Goal: Task Accomplishment & Management: Manage account settings

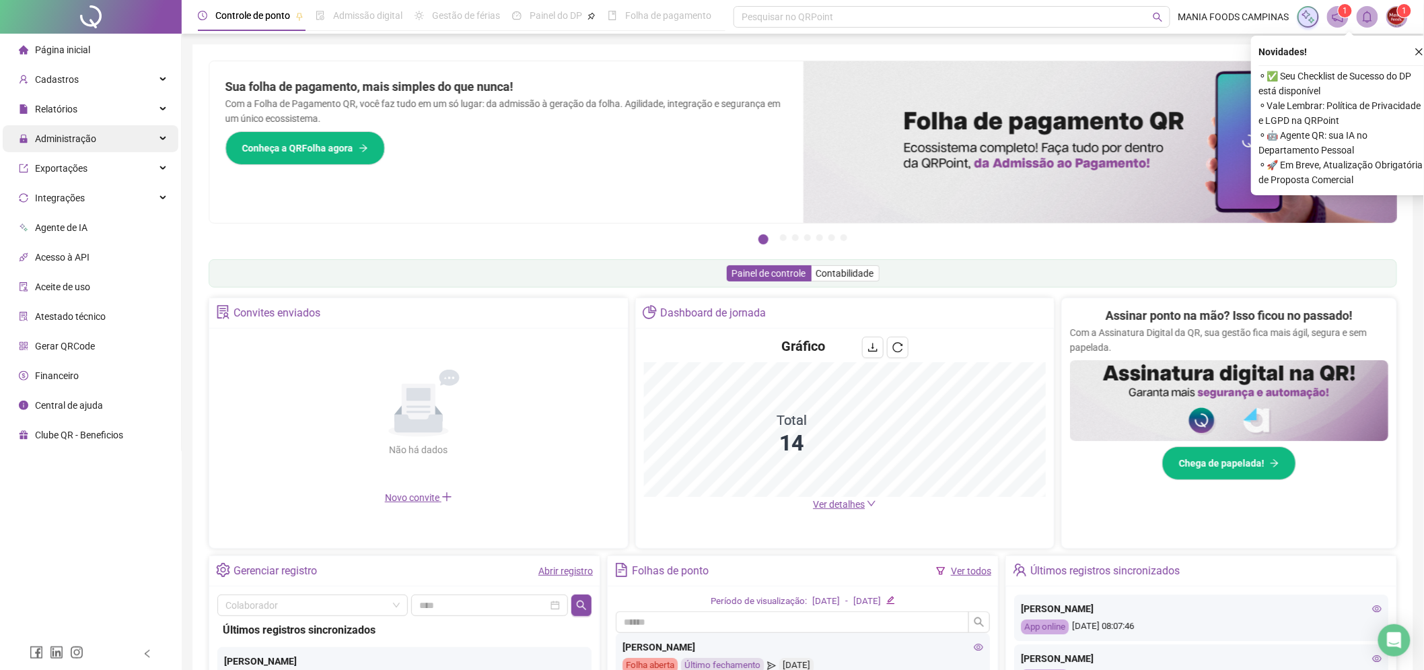
click at [143, 140] on div "Administração" at bounding box center [91, 138] width 176 height 27
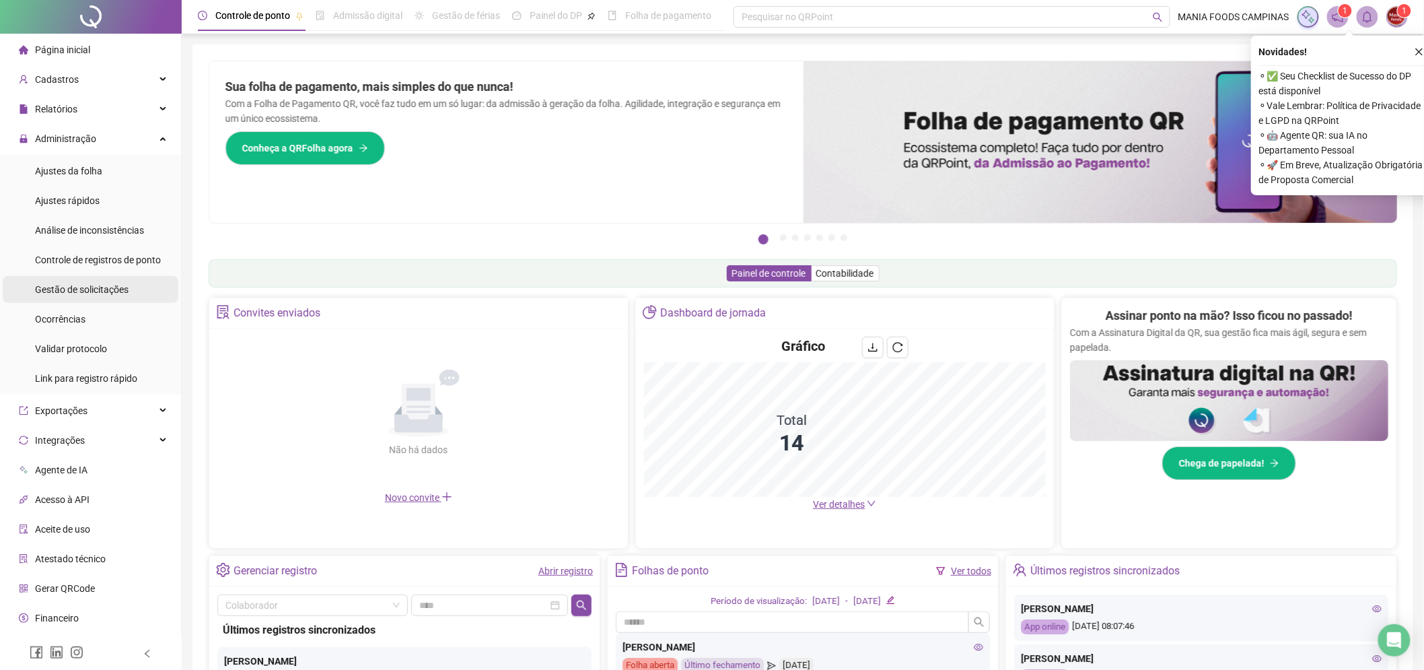
click at [79, 287] on span "Gestão de solicitações" at bounding box center [82, 289] width 94 height 11
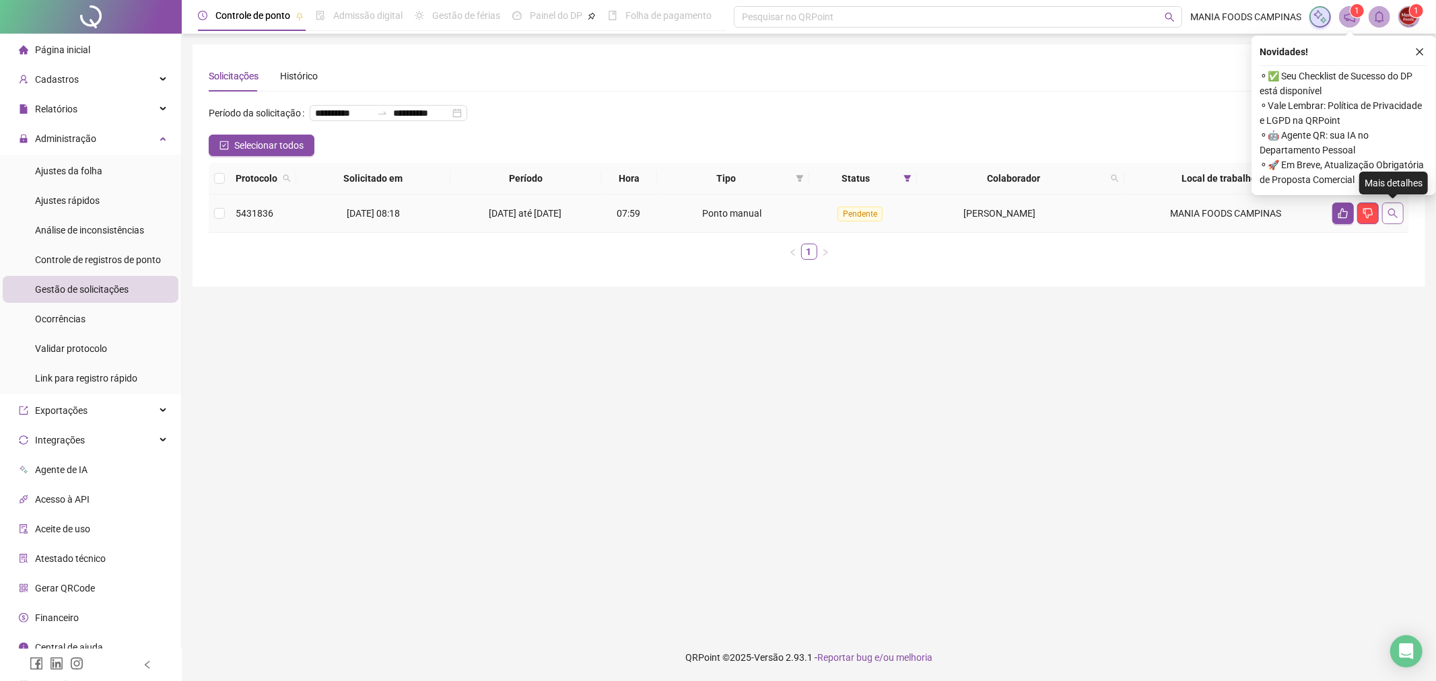
click at [1390, 209] on icon "search" at bounding box center [1392, 213] width 9 height 9
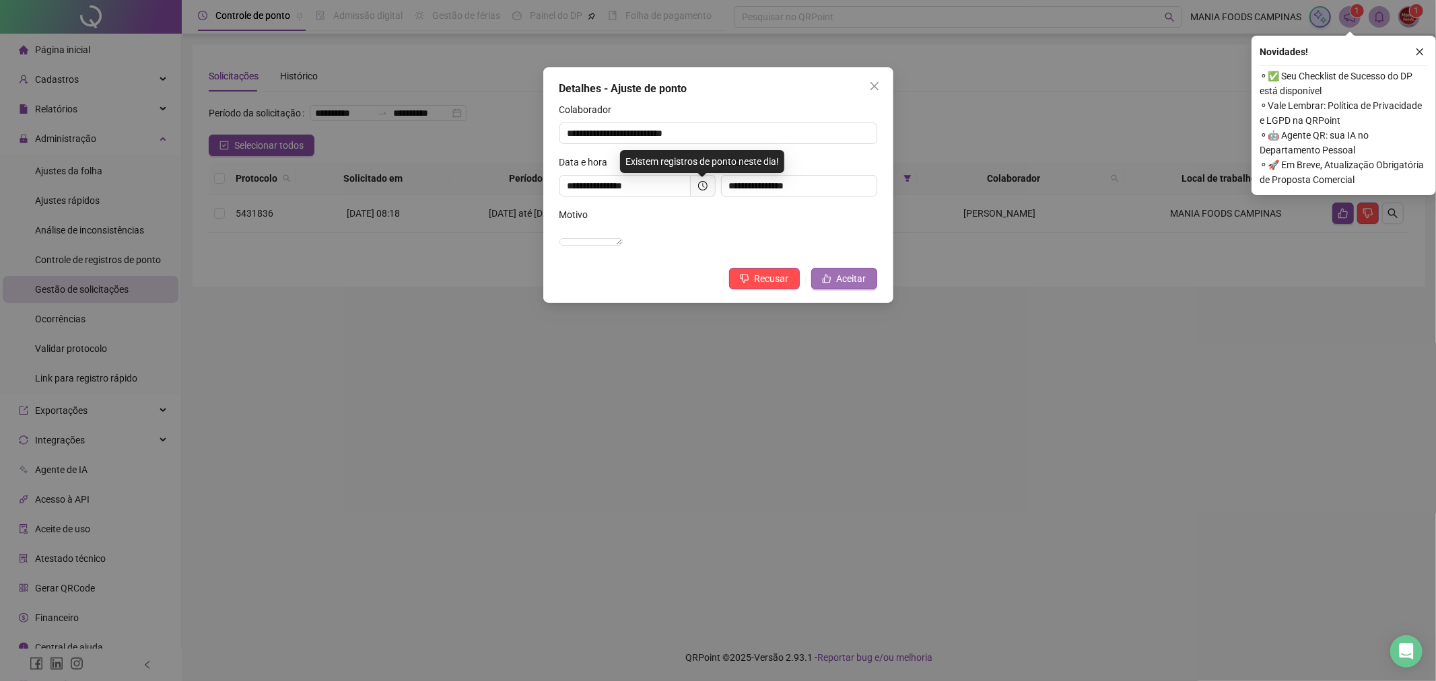
click at [851, 286] on span "Aceitar" at bounding box center [852, 278] width 30 height 15
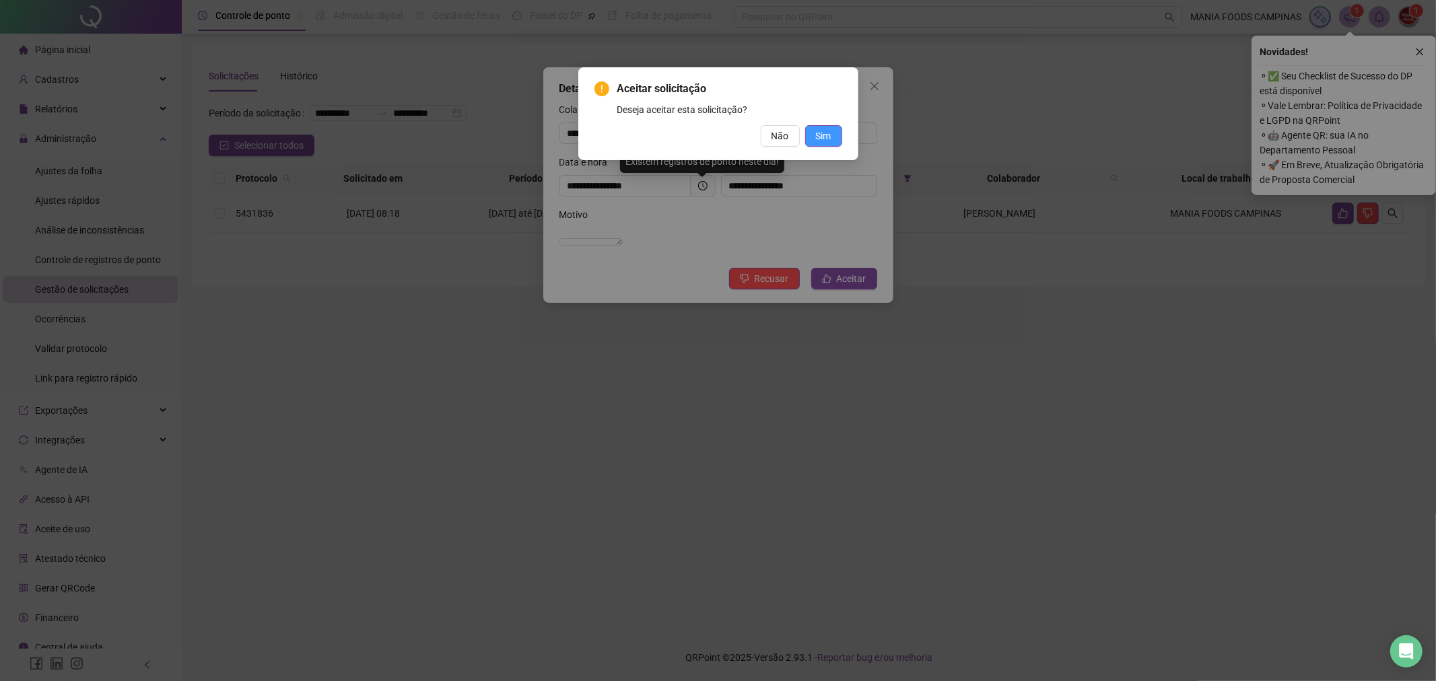
click at [826, 132] on span "Sim" at bounding box center [823, 136] width 15 height 15
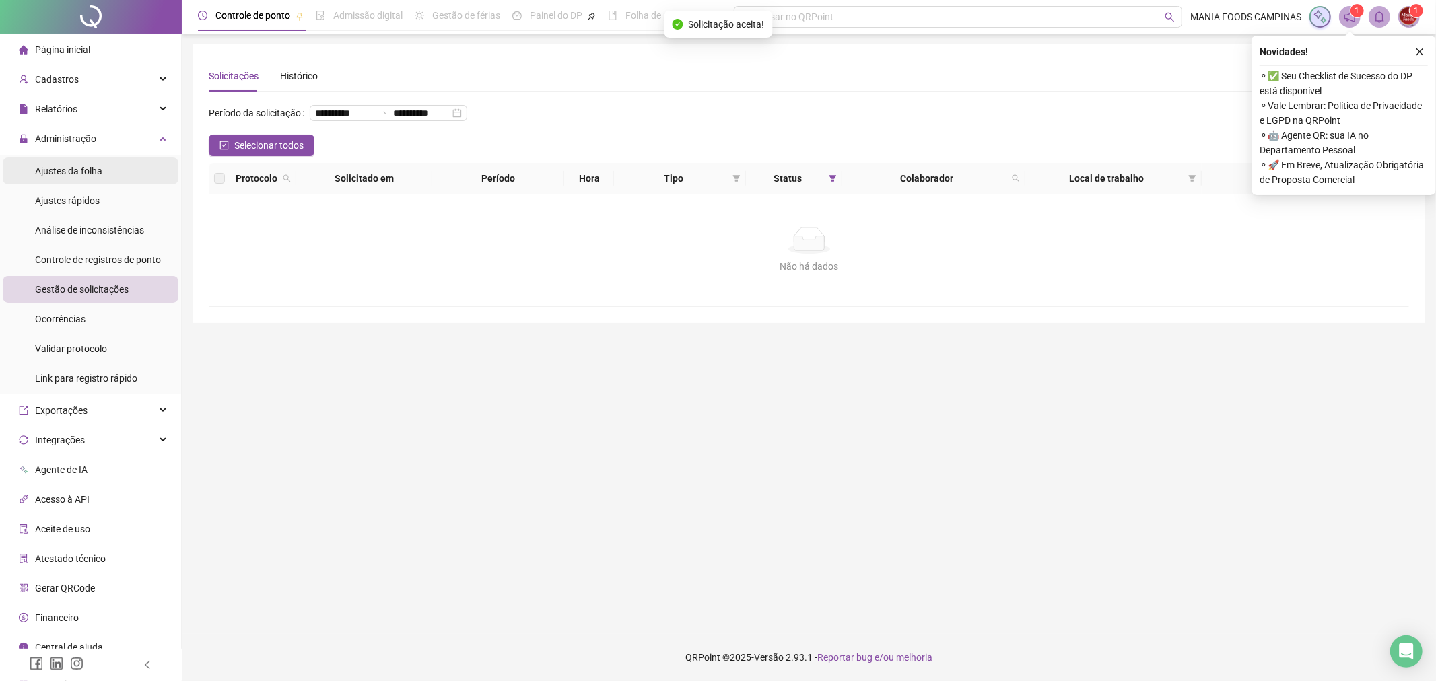
click at [120, 166] on li "Ajustes da folha" at bounding box center [91, 170] width 176 height 27
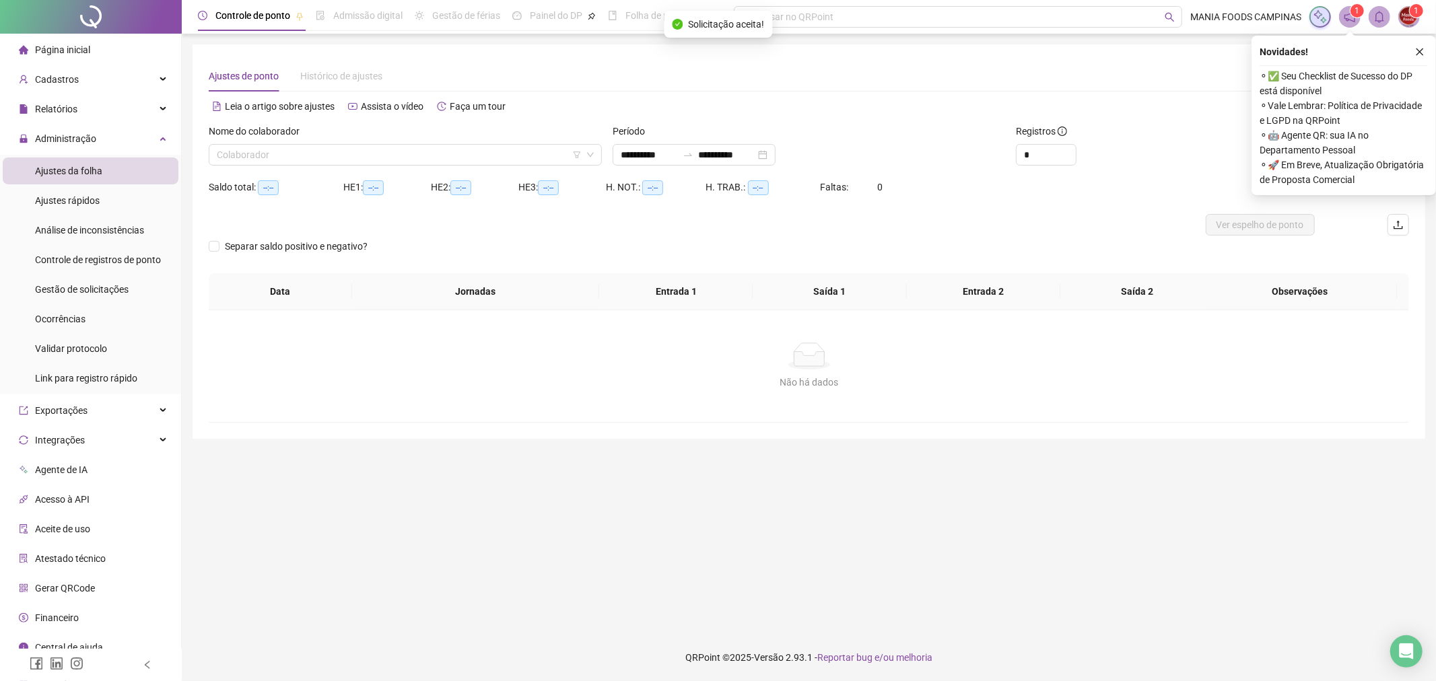
type input "**********"
click at [775, 150] on div "**********" at bounding box center [693, 155] width 163 height 22
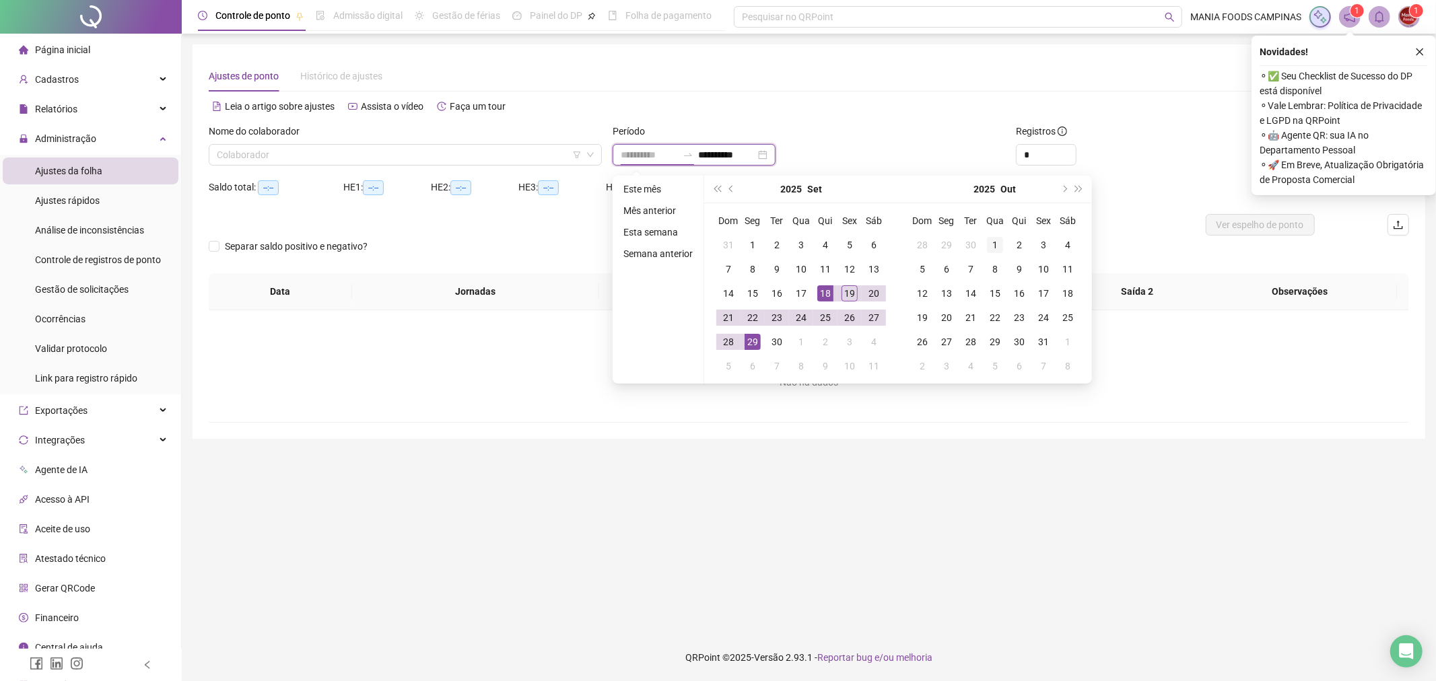
type input "**********"
click at [989, 239] on div "1" at bounding box center [995, 245] width 16 height 16
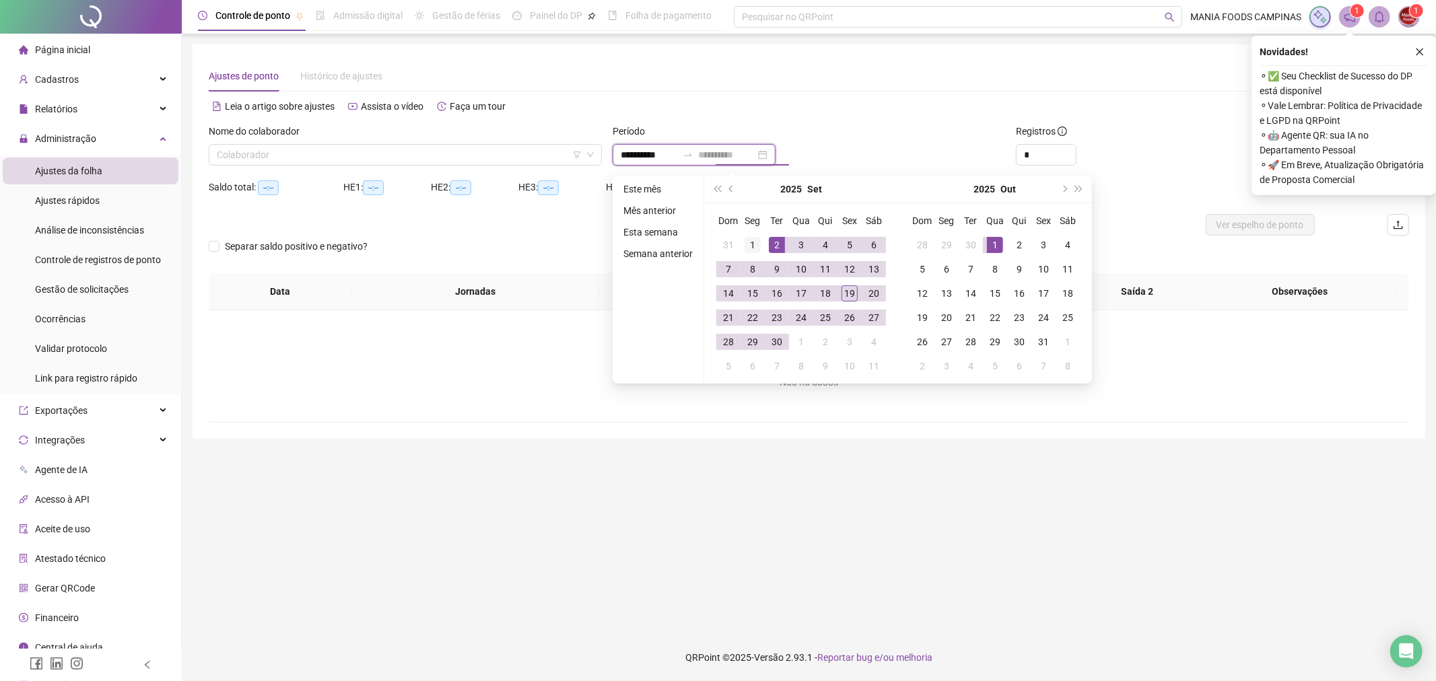
type input "**********"
click at [751, 242] on div "1" at bounding box center [752, 245] width 16 height 16
type input "**********"
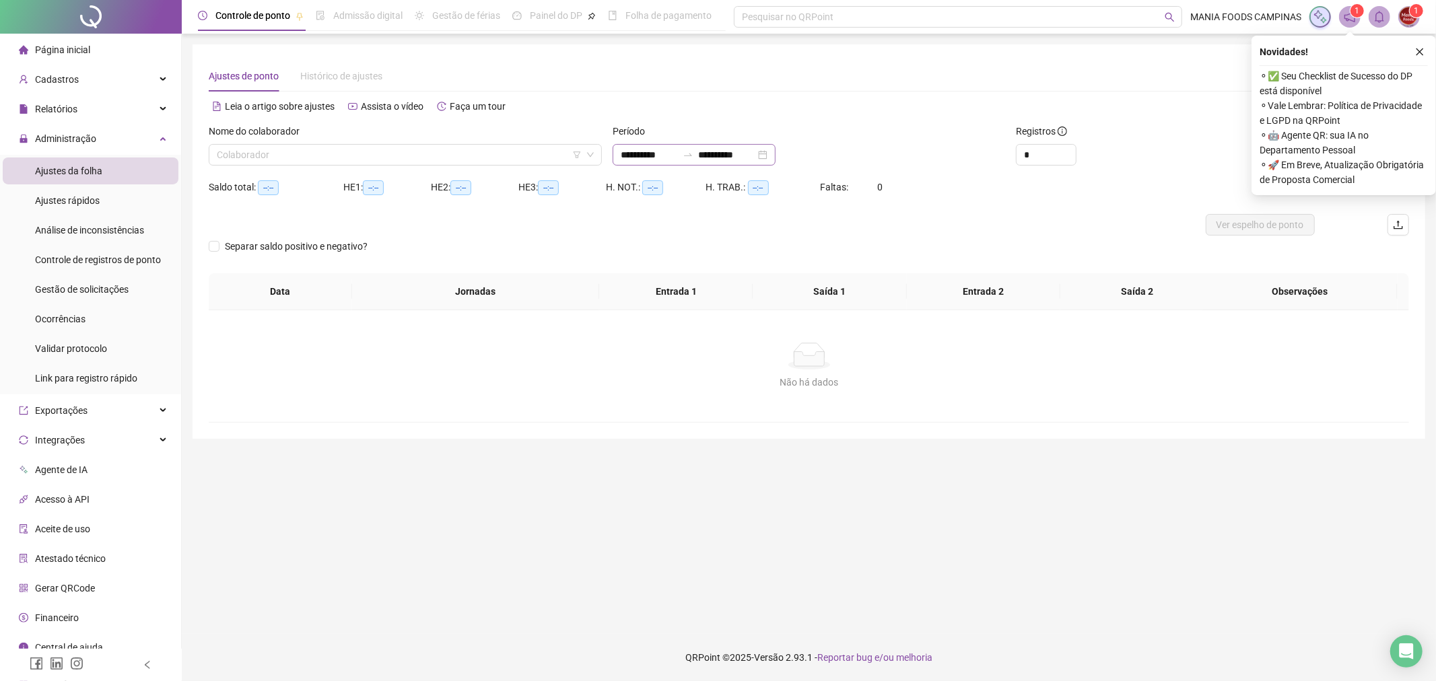
click at [775, 151] on div "**********" at bounding box center [693, 155] width 163 height 22
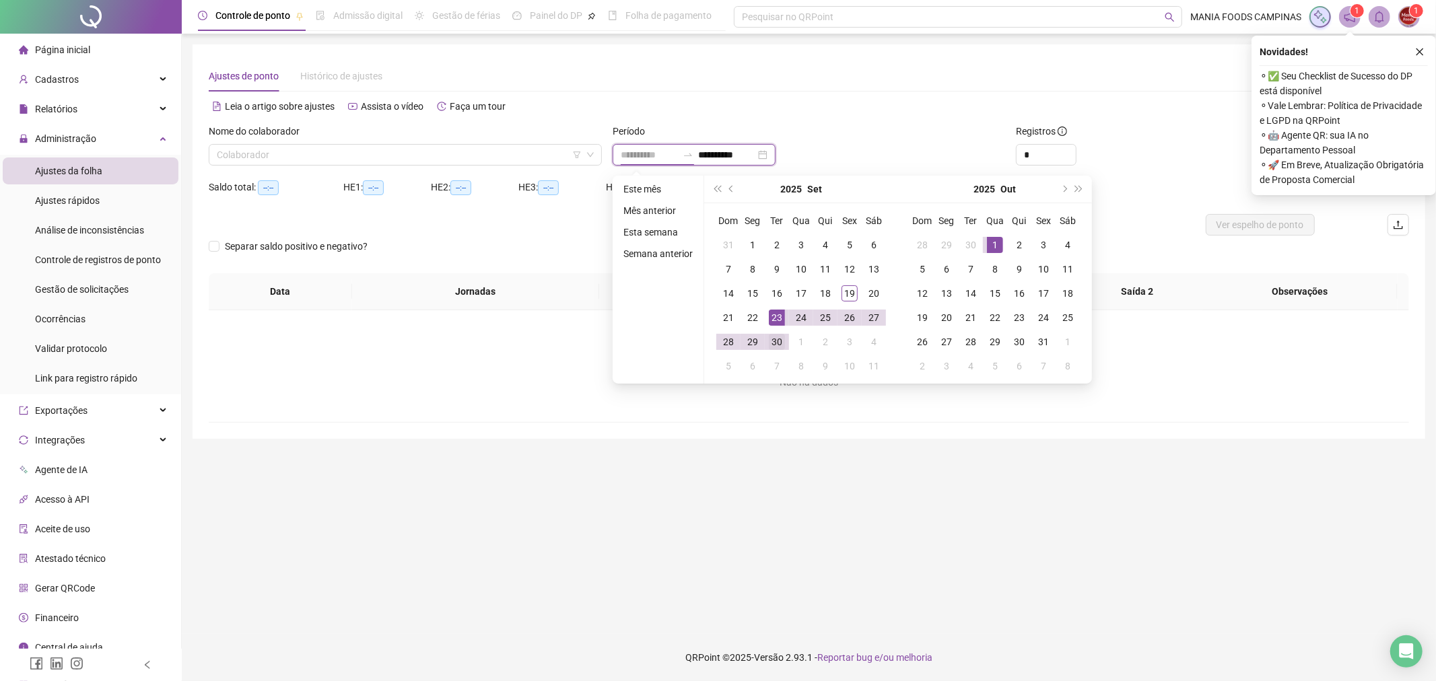
type input "**********"
click at [779, 339] on div "30" at bounding box center [777, 342] width 16 height 16
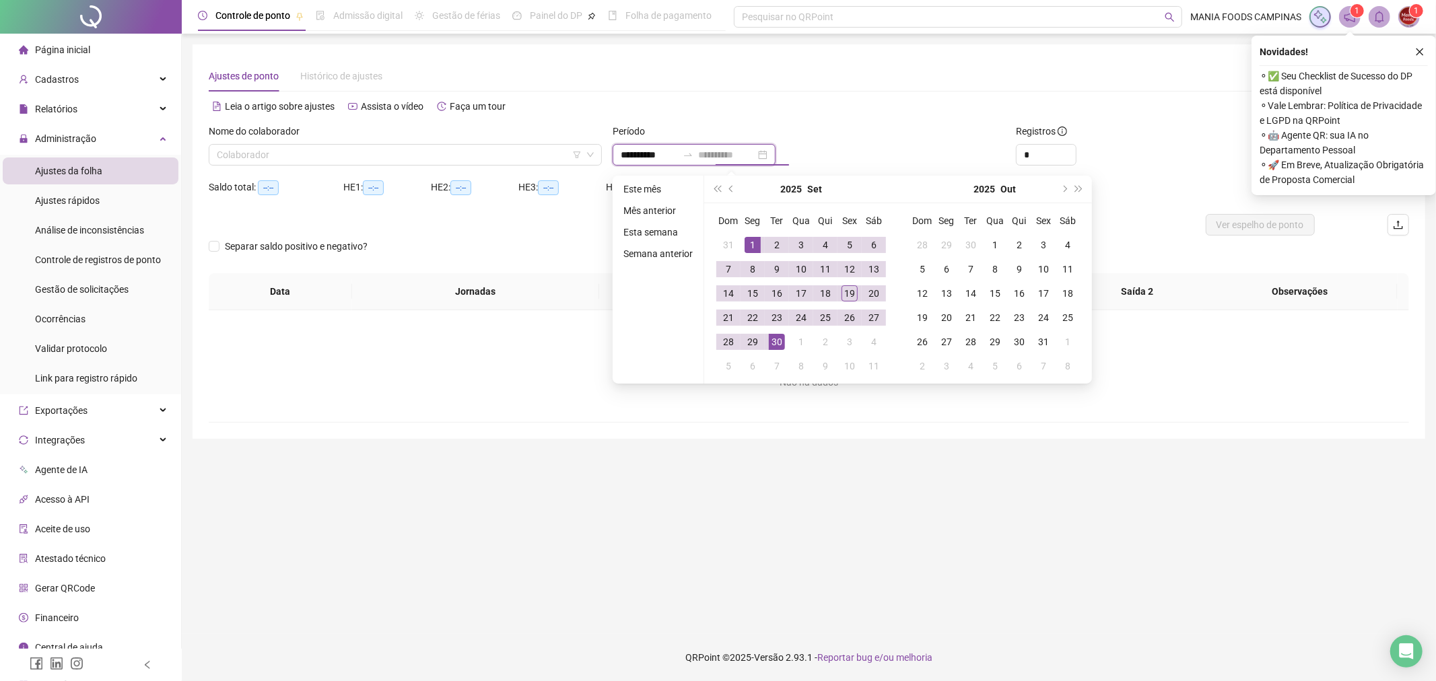
type input "**********"
click at [752, 237] on div "1" at bounding box center [752, 245] width 16 height 16
type input "**********"
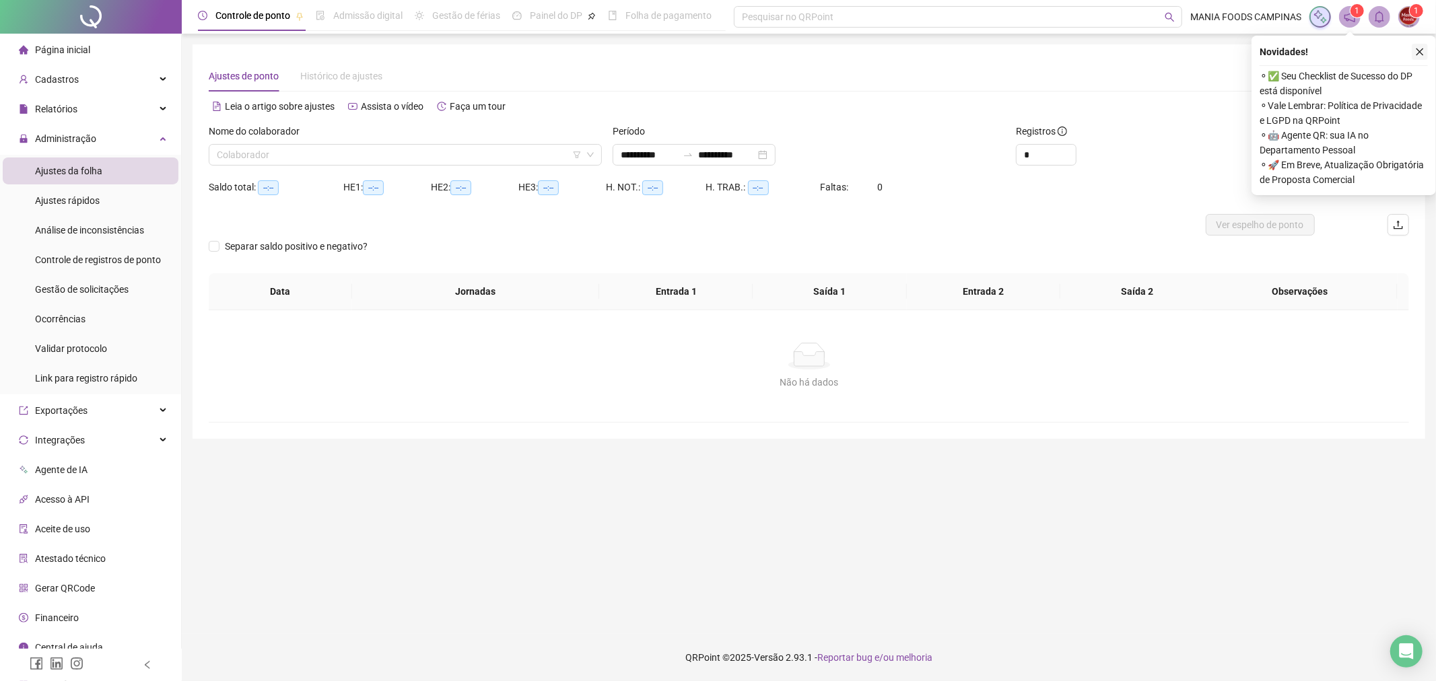
click at [1415, 47] on icon "close" at bounding box center [1419, 51] width 9 height 9
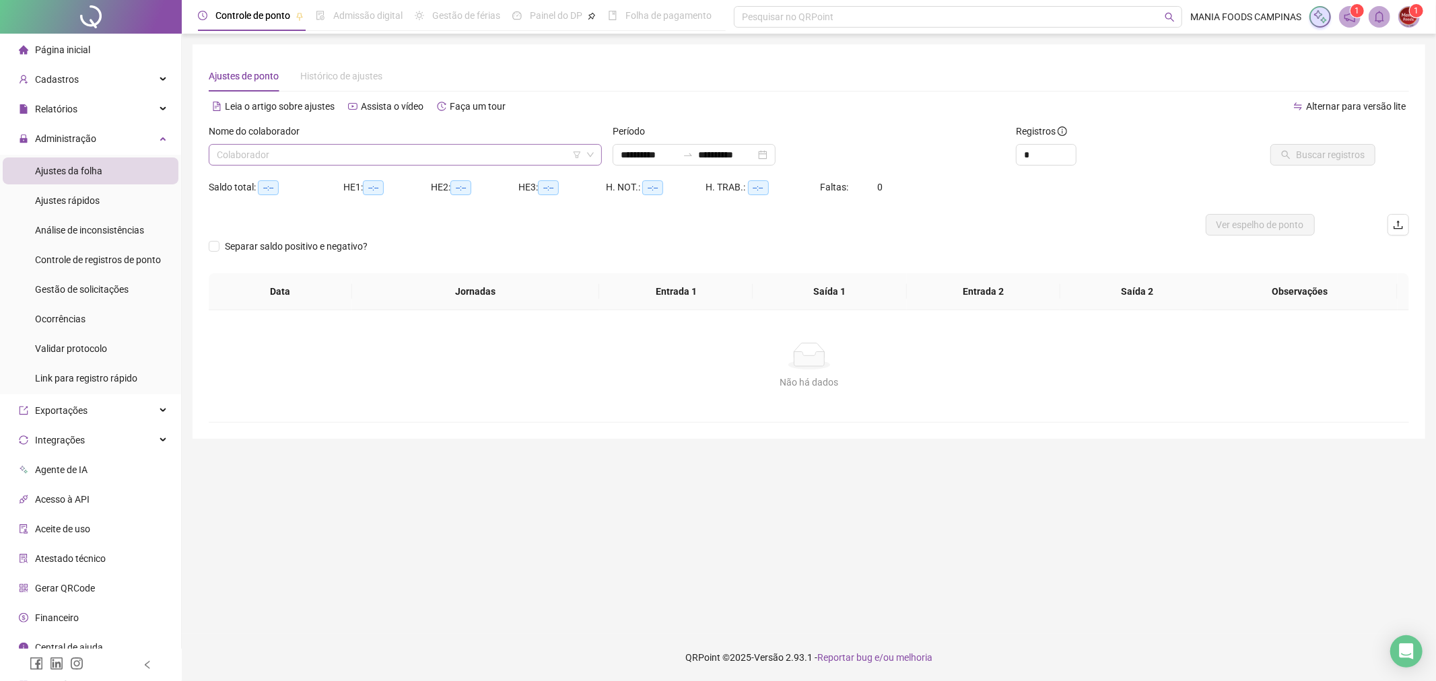
click at [526, 156] on input "search" at bounding box center [399, 155] width 365 height 20
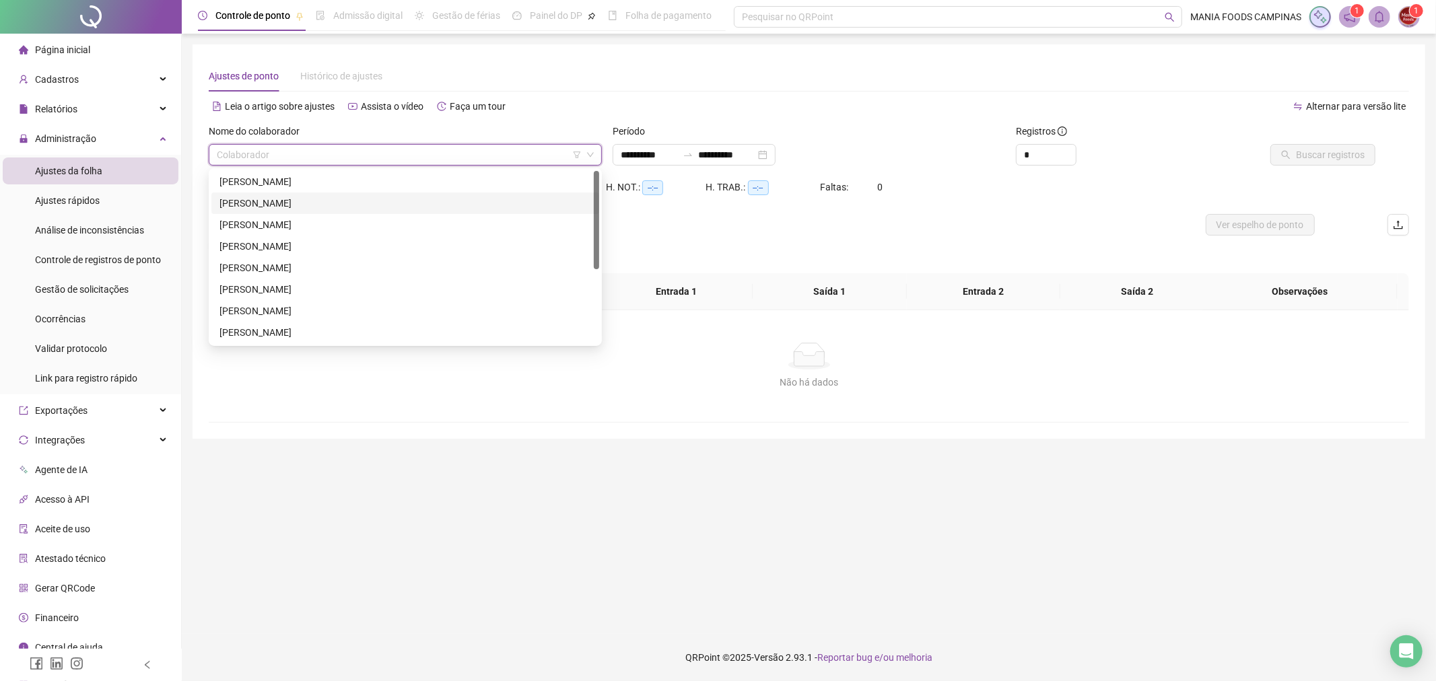
click at [306, 197] on div "[PERSON_NAME]" at bounding box center [405, 203] width 372 height 15
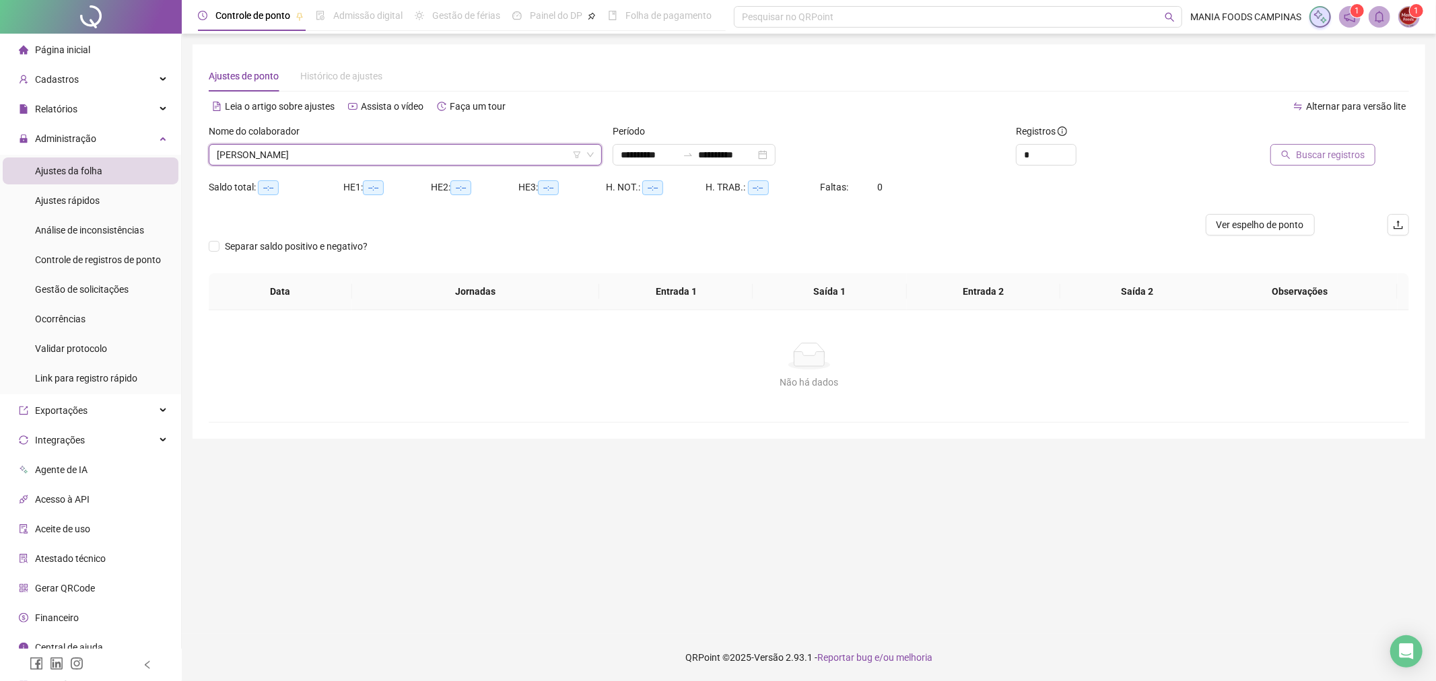
click at [1317, 159] on span "Buscar registros" at bounding box center [1330, 154] width 69 height 15
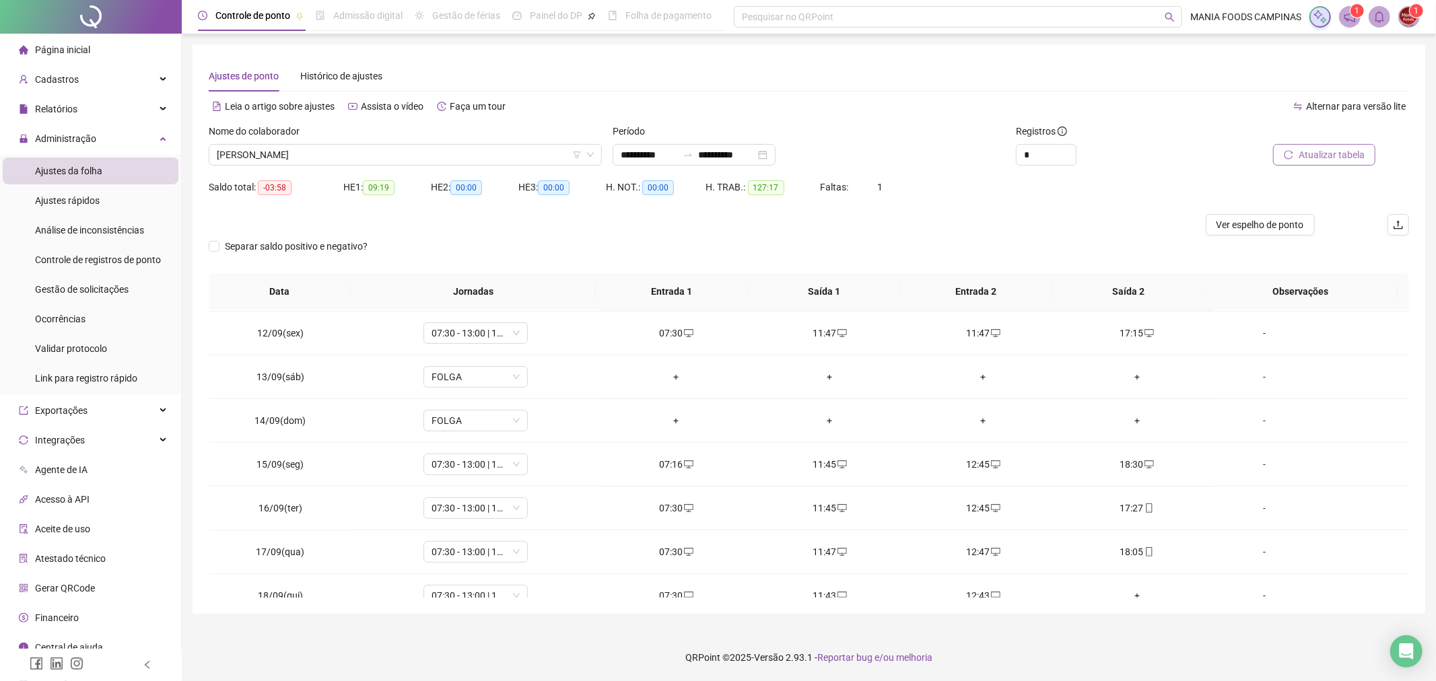
scroll to position [545, 0]
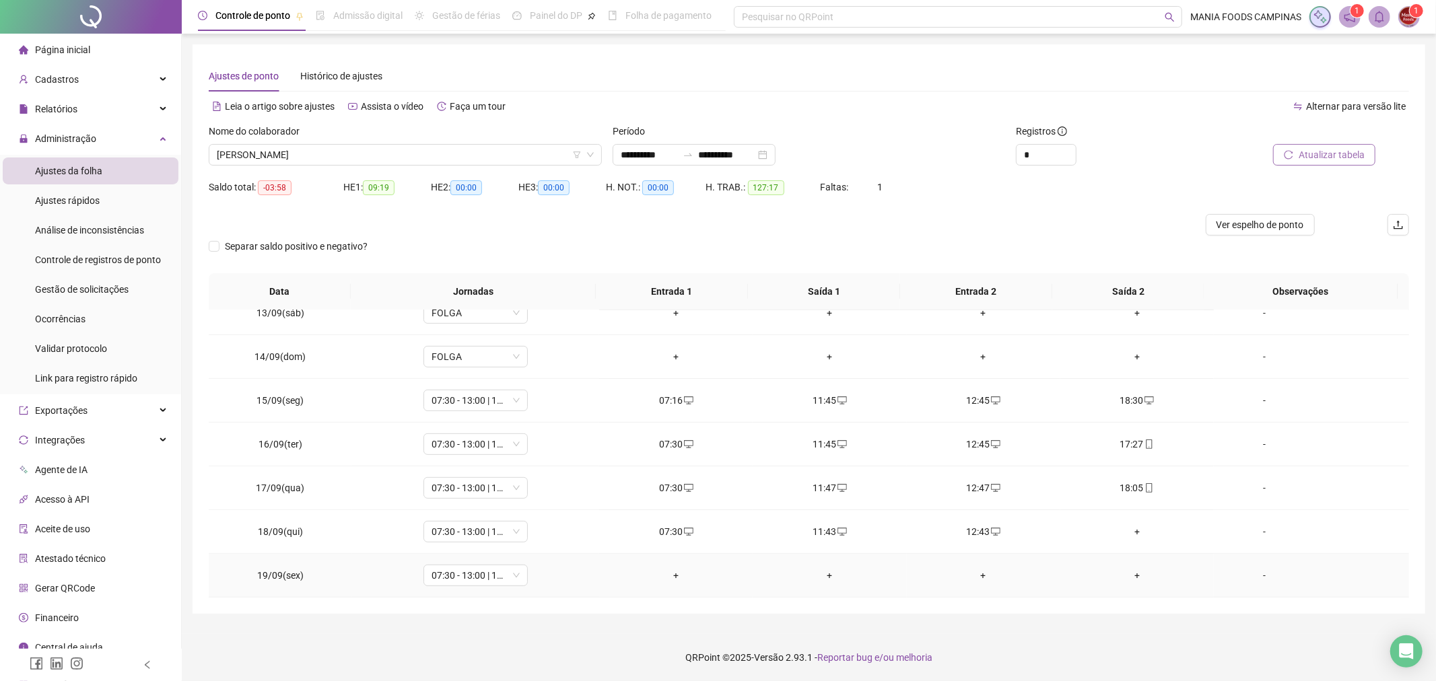
click at [668, 569] on div "+" at bounding box center [676, 575] width 132 height 15
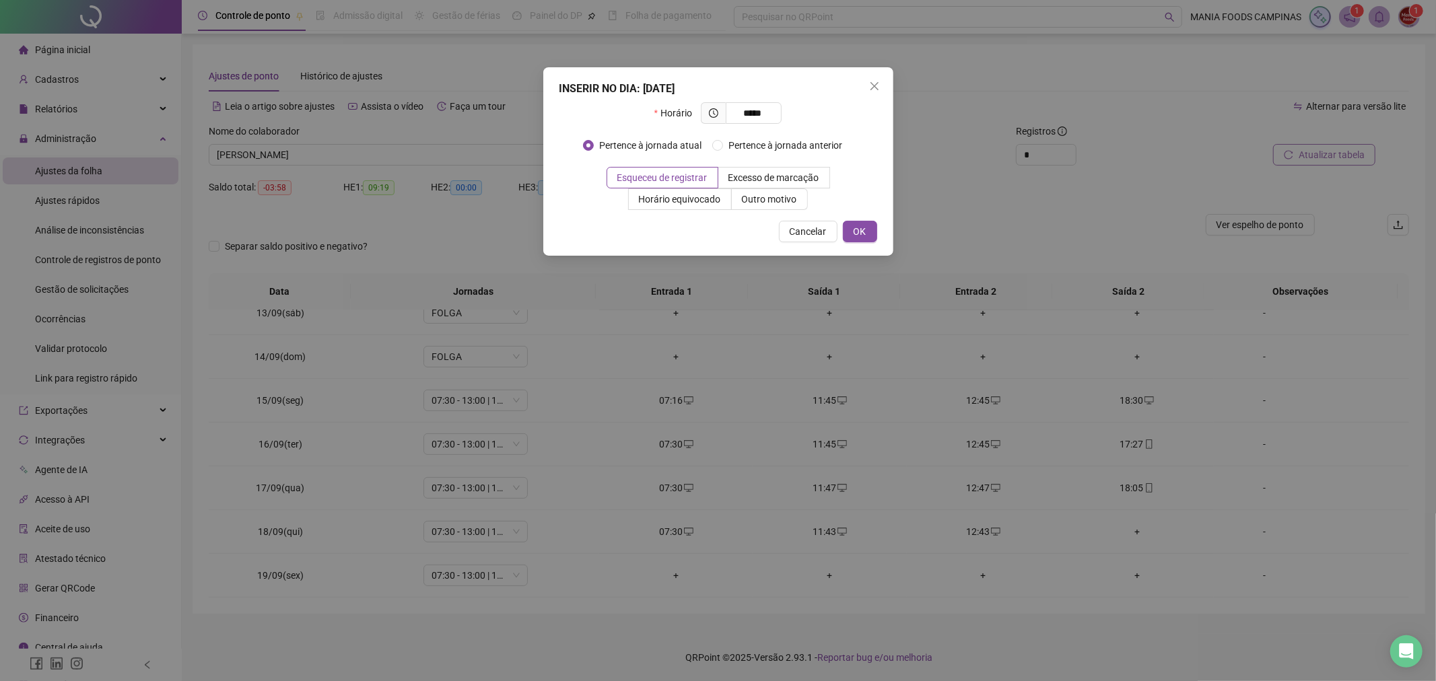
type input "*****"
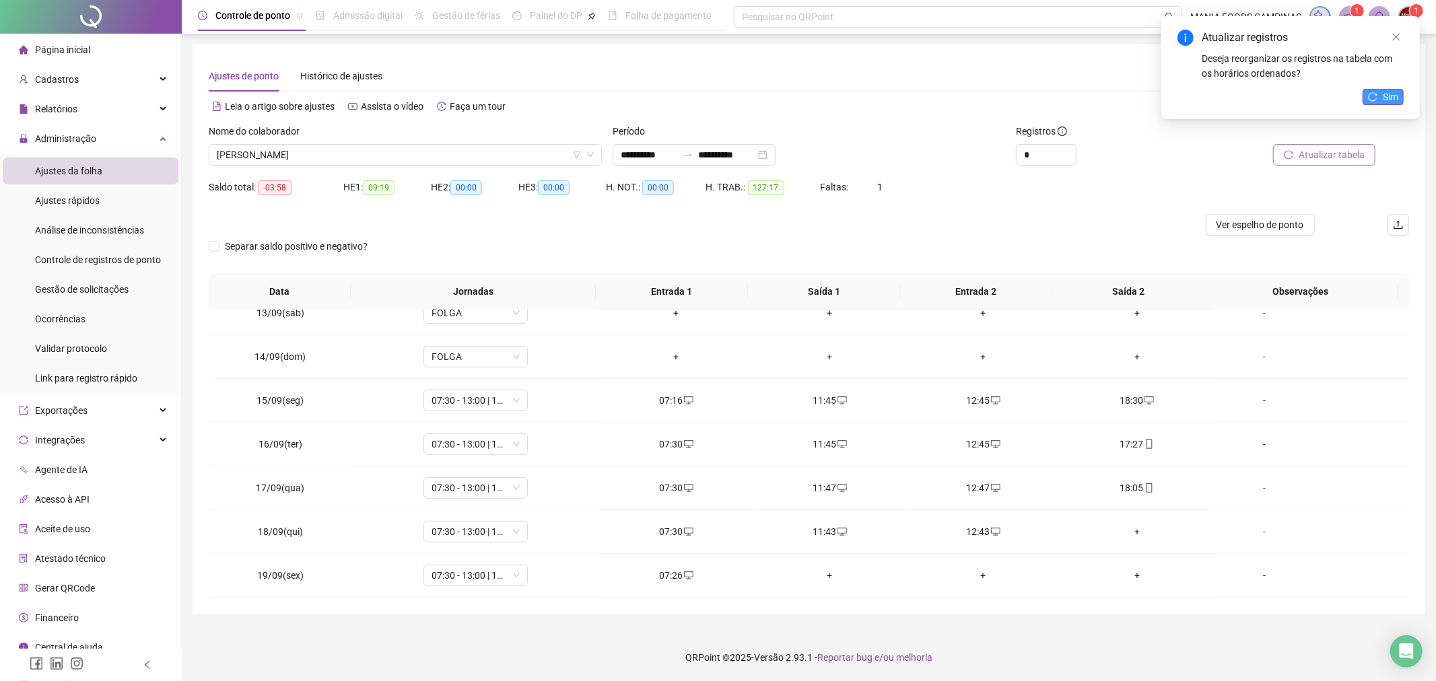
click at [1369, 90] on button "Sim" at bounding box center [1382, 97] width 41 height 16
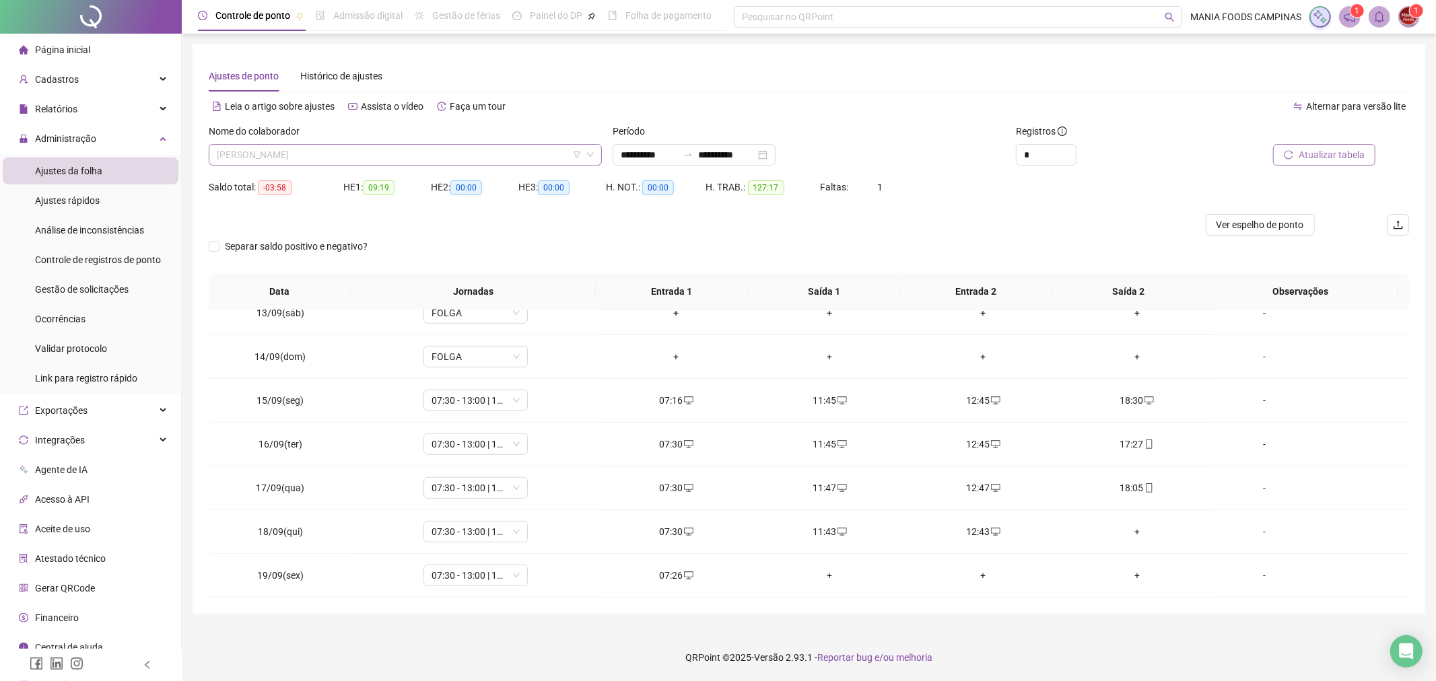
click at [388, 155] on span "[PERSON_NAME]" at bounding box center [405, 155] width 377 height 20
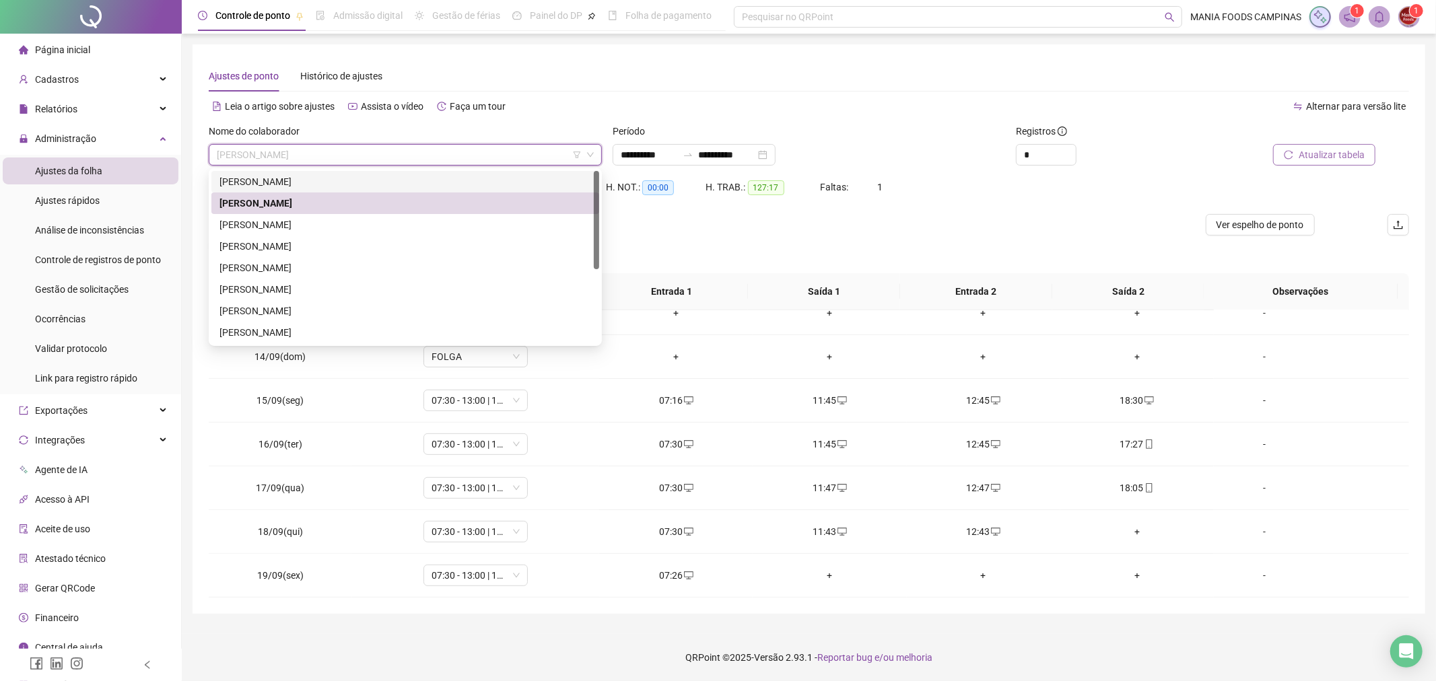
click at [289, 172] on div "[PERSON_NAME]" at bounding box center [405, 182] width 388 height 22
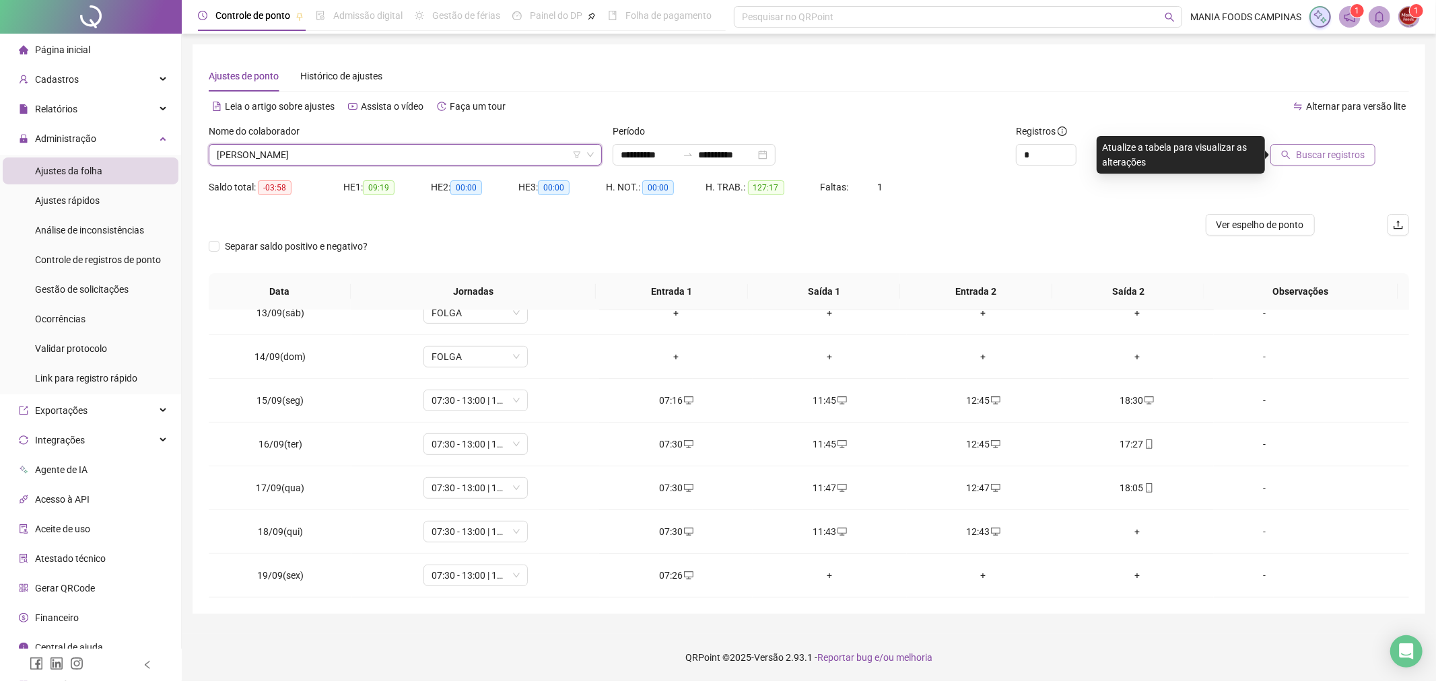
click at [1296, 151] on button "Buscar registros" at bounding box center [1322, 155] width 105 height 22
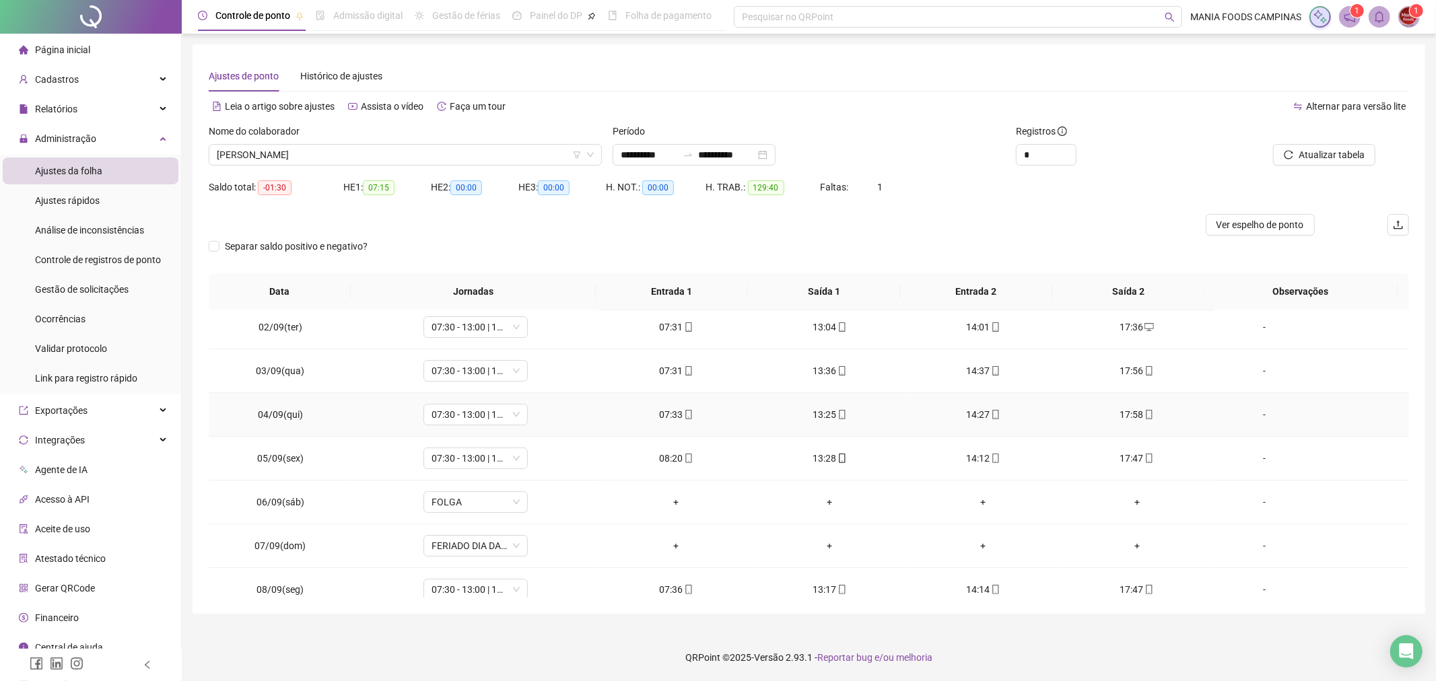
scroll to position [0, 0]
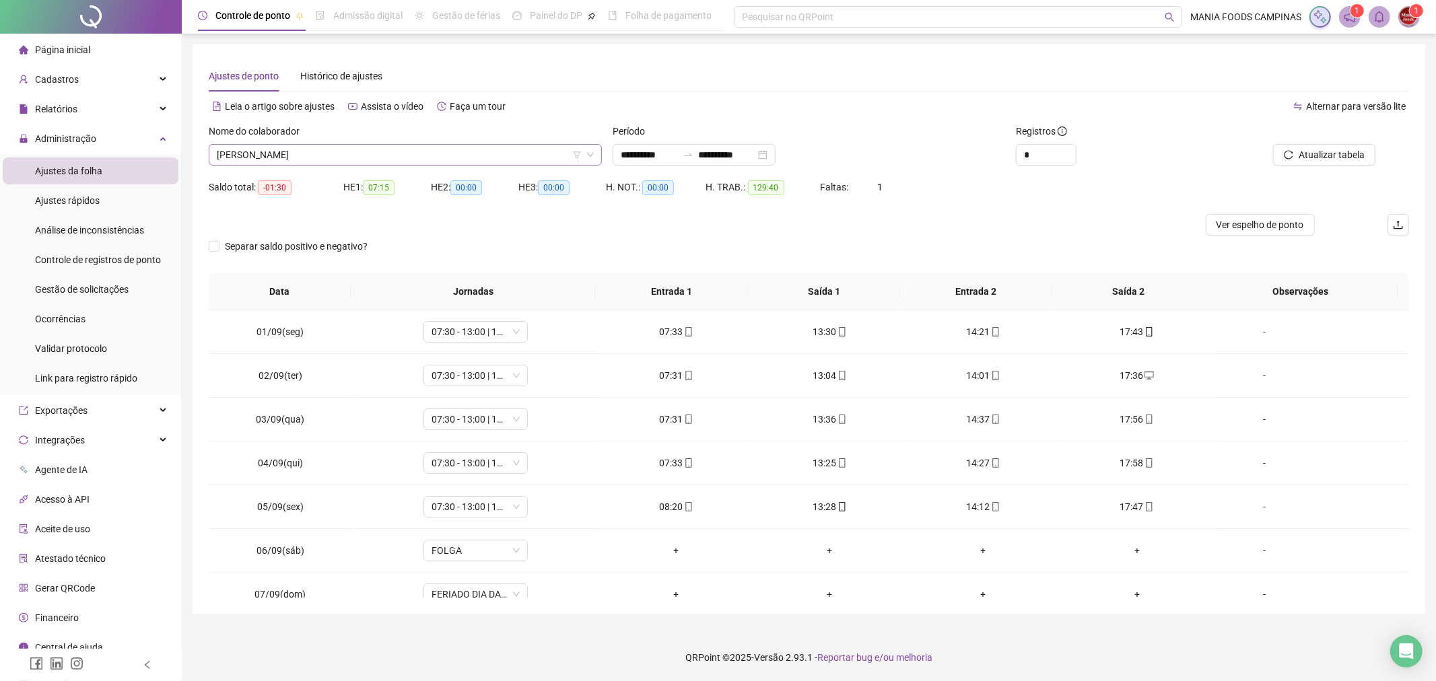
click at [313, 149] on span "[PERSON_NAME]" at bounding box center [405, 155] width 377 height 20
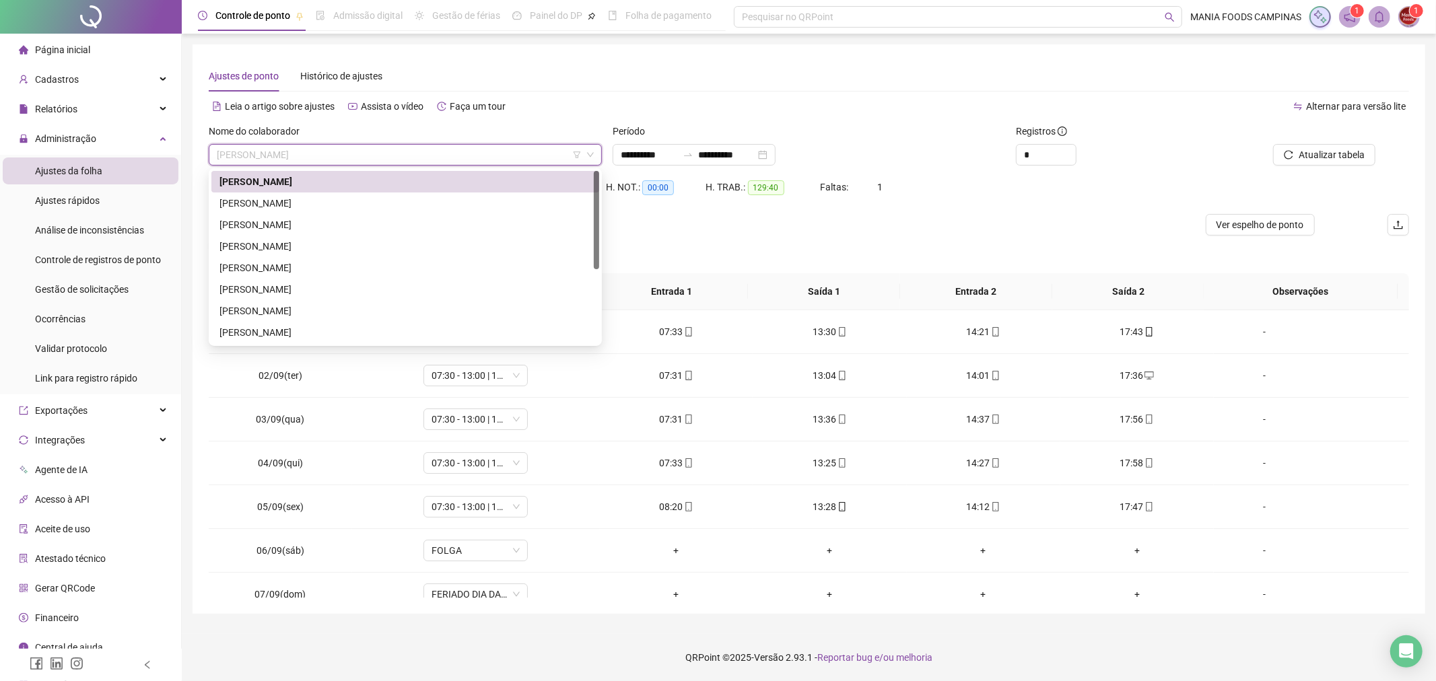
click at [288, 190] on div "[PERSON_NAME]" at bounding box center [405, 182] width 388 height 22
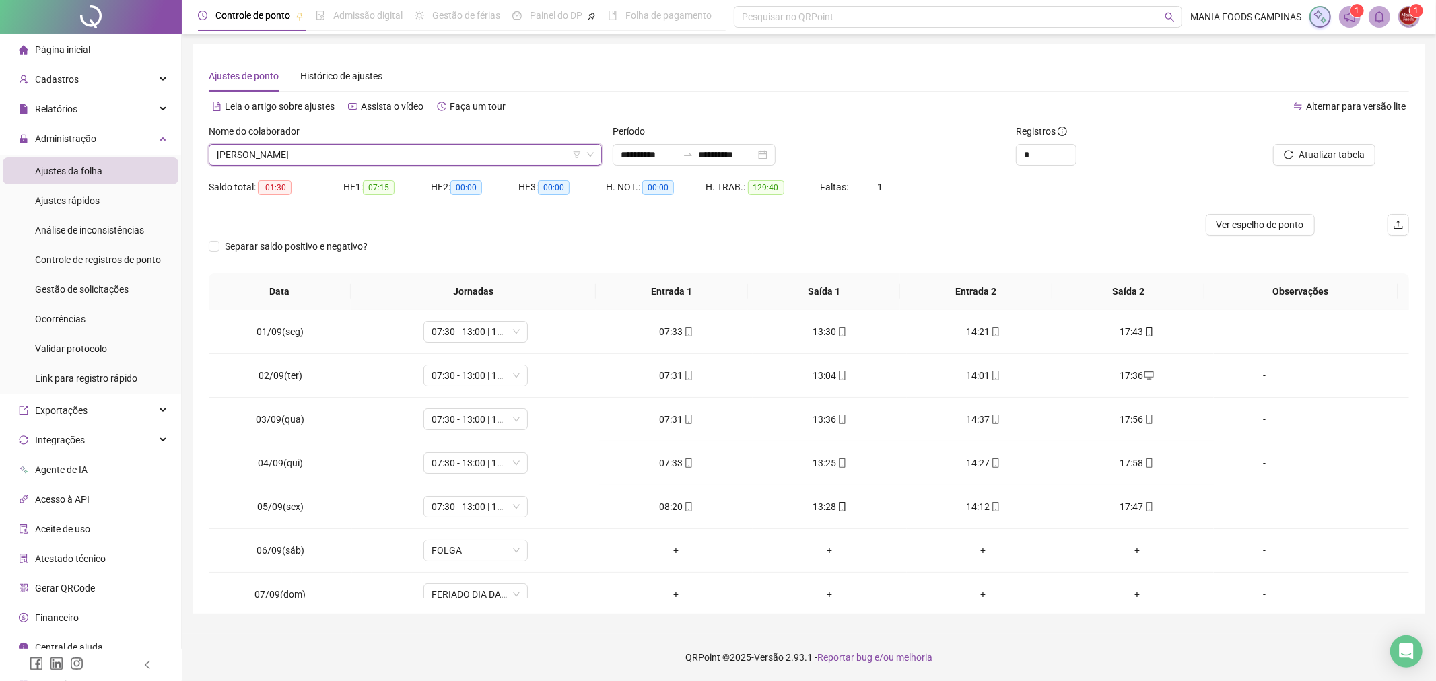
click at [297, 153] on span "[PERSON_NAME]" at bounding box center [405, 155] width 377 height 20
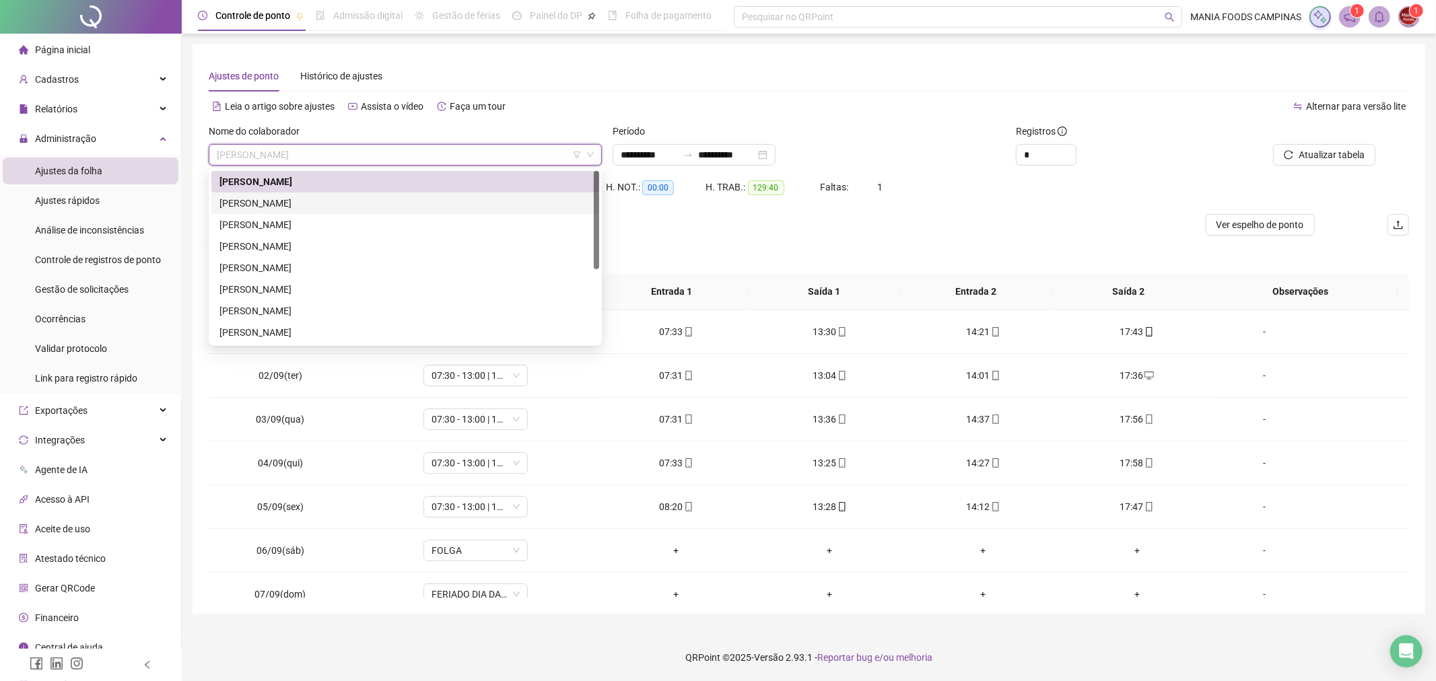
click at [273, 205] on div "[PERSON_NAME]" at bounding box center [405, 203] width 372 height 15
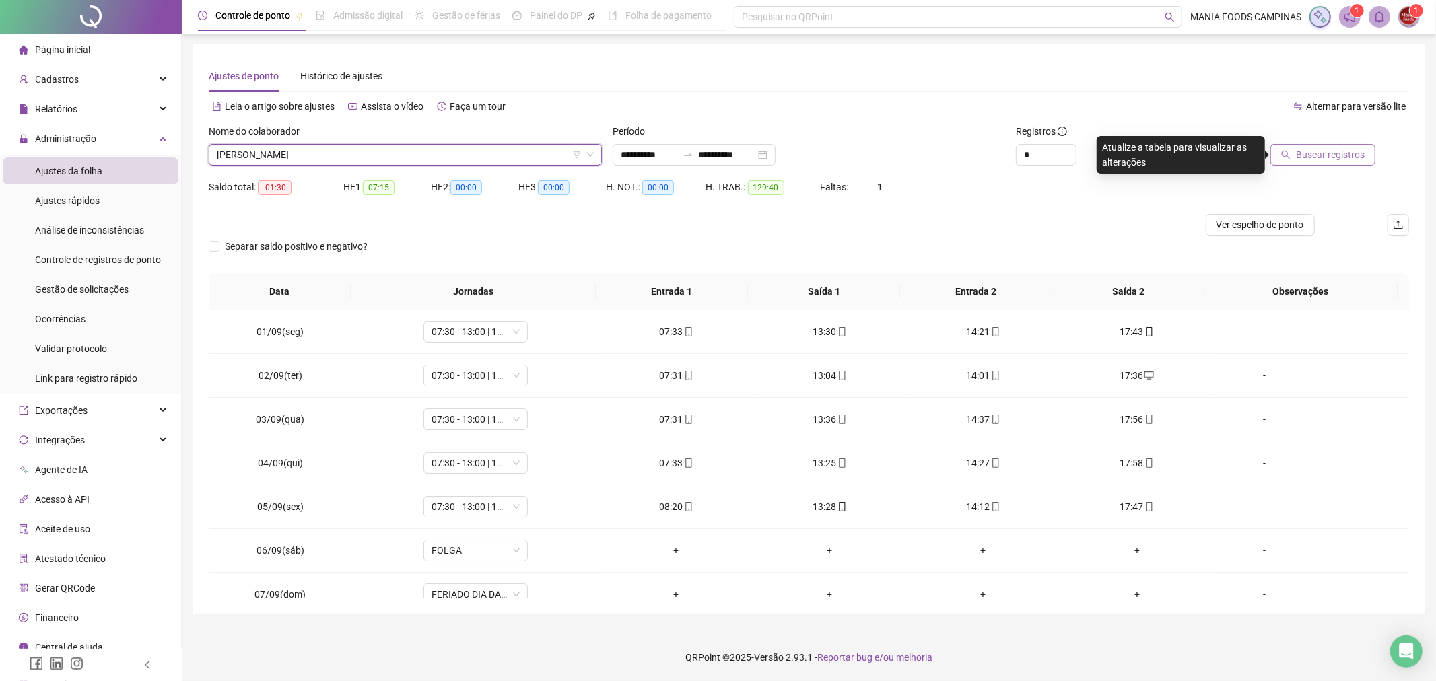
click at [1290, 155] on icon "search" at bounding box center [1285, 154] width 9 height 9
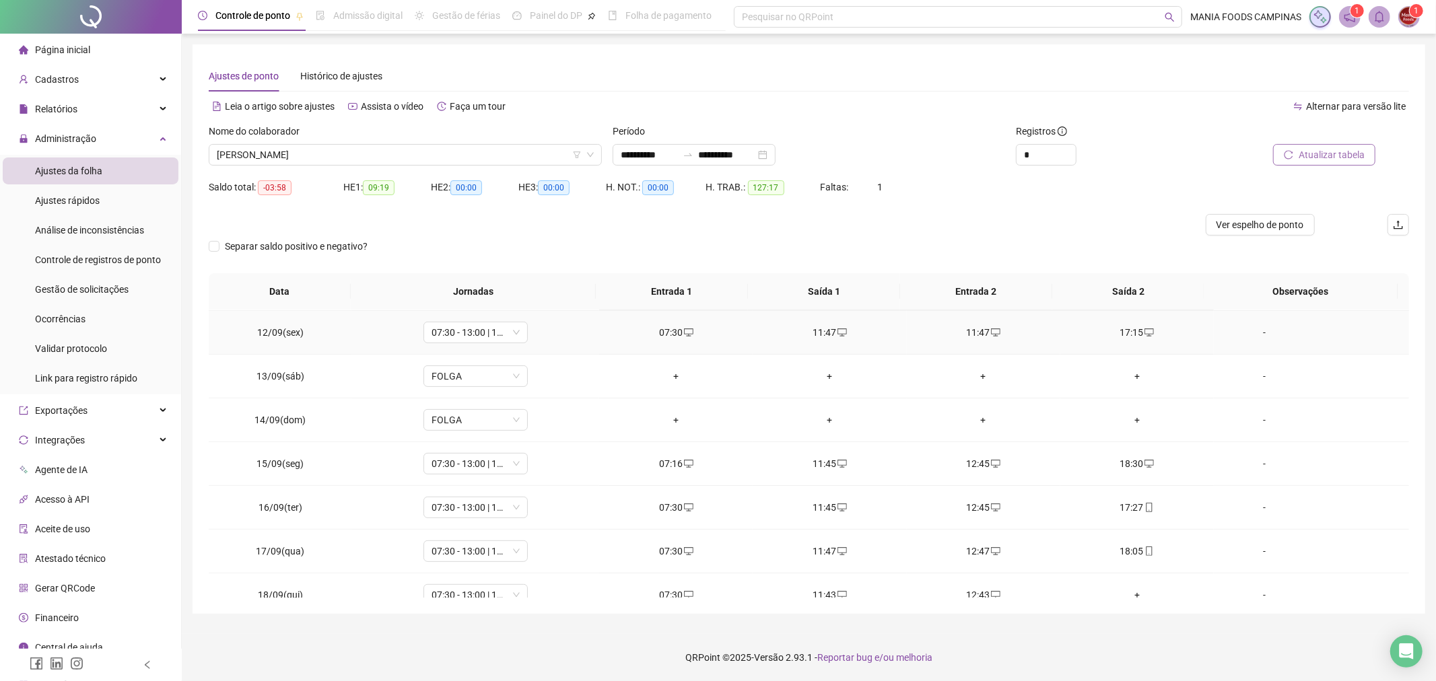
scroll to position [545, 0]
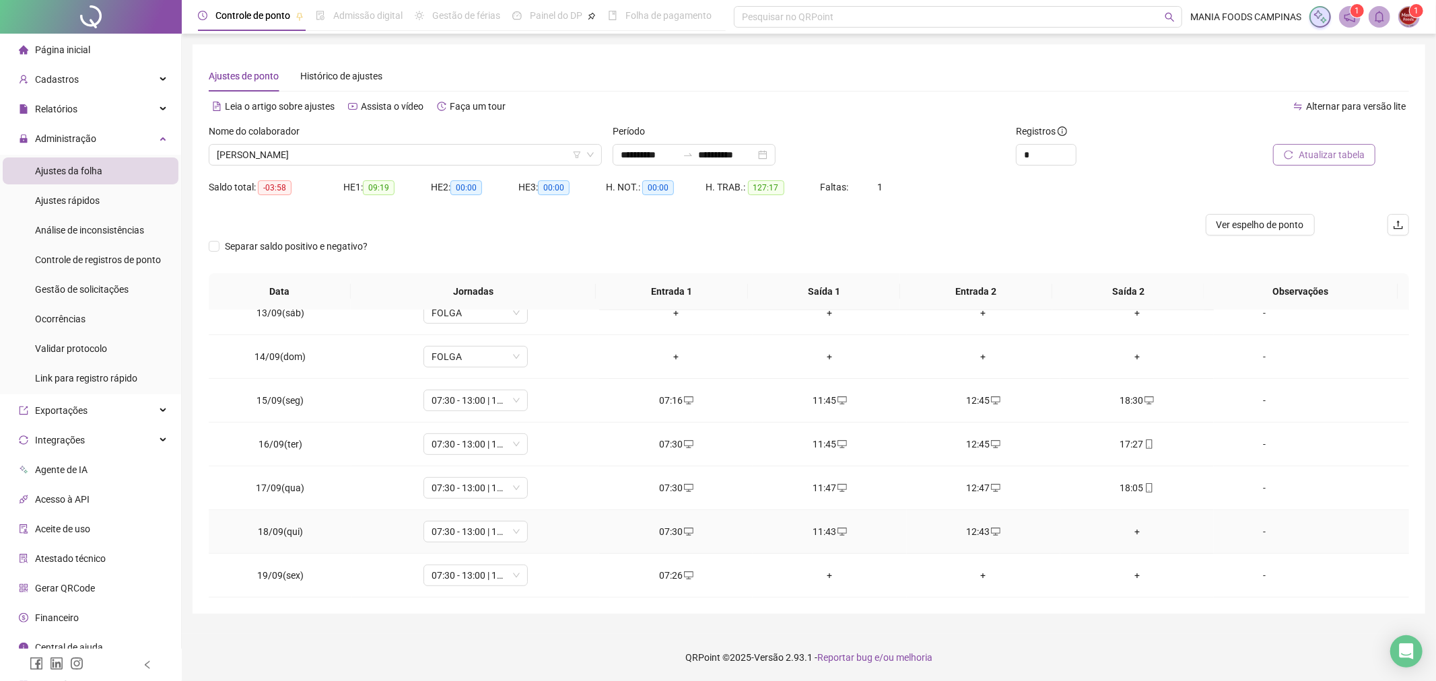
click at [1127, 526] on div "+" at bounding box center [1137, 531] width 132 height 15
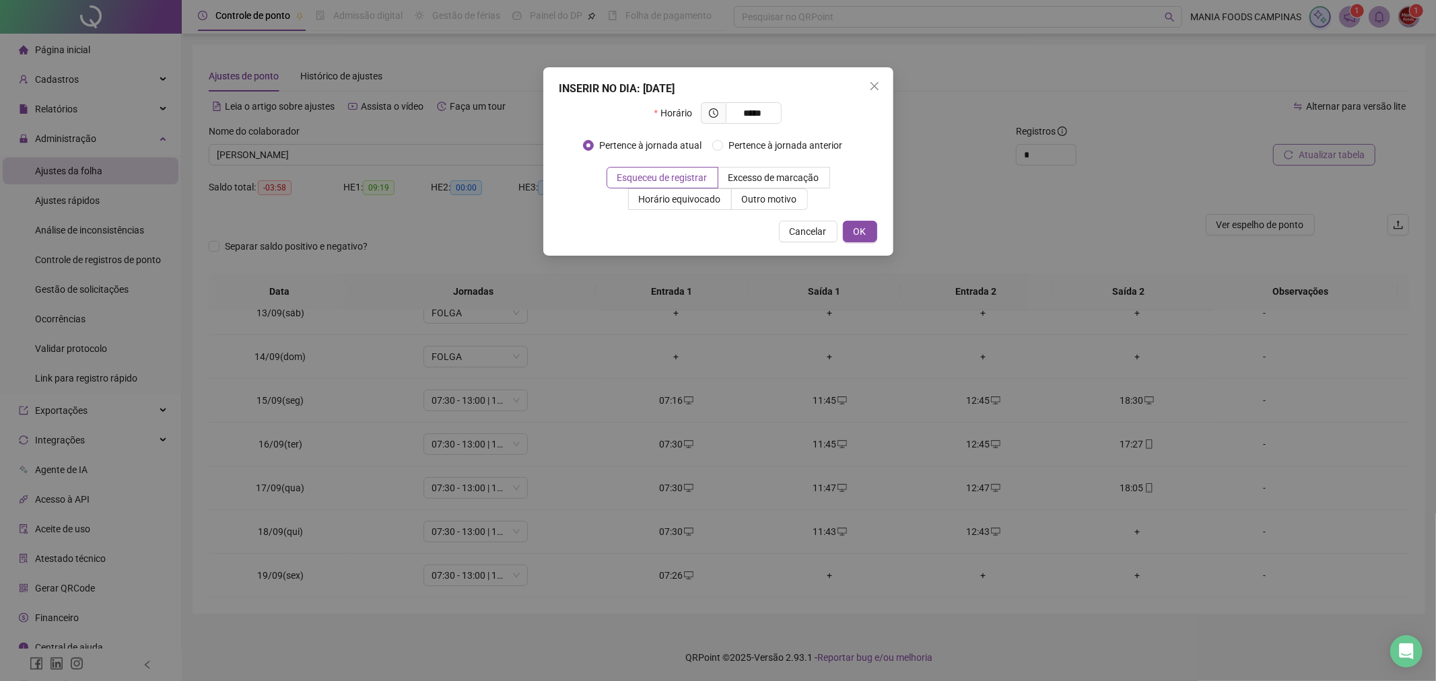
type input "*****"
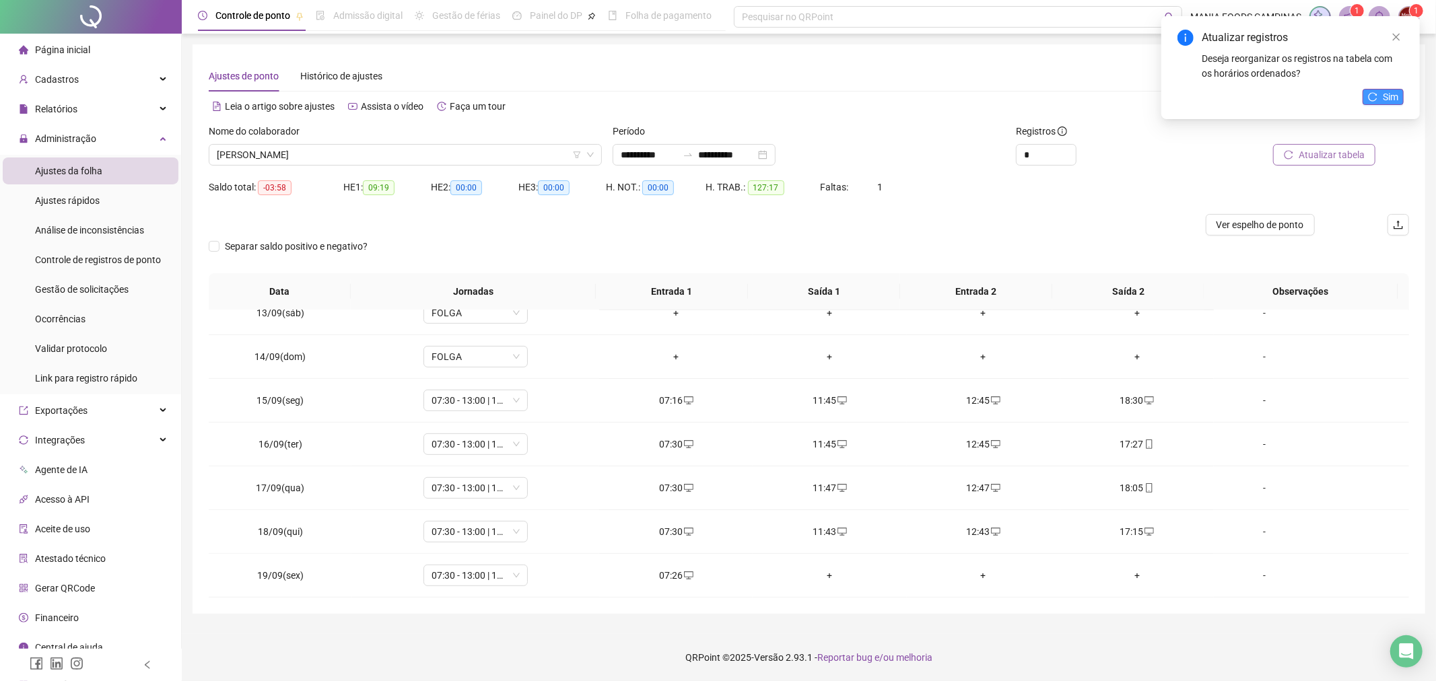
click at [1387, 90] on span "Sim" at bounding box center [1389, 97] width 15 height 15
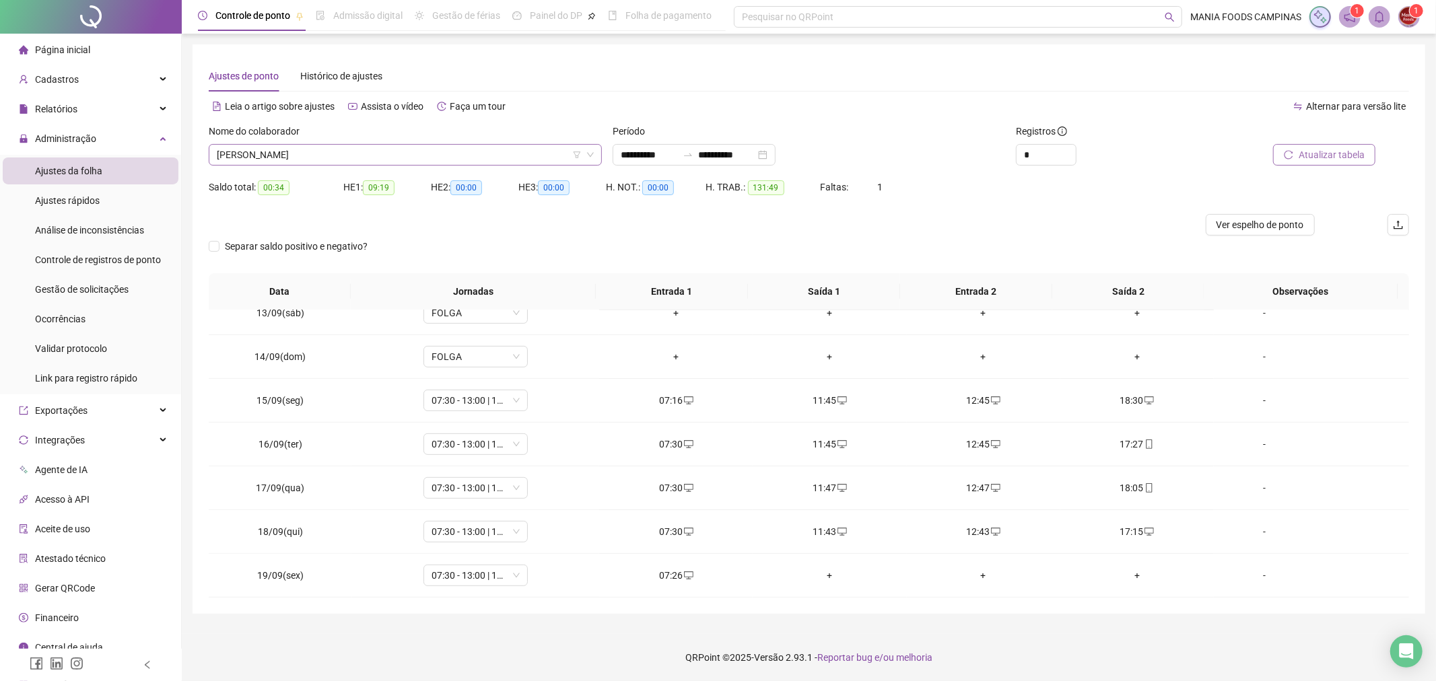
click at [402, 155] on span "[PERSON_NAME]" at bounding box center [405, 155] width 377 height 20
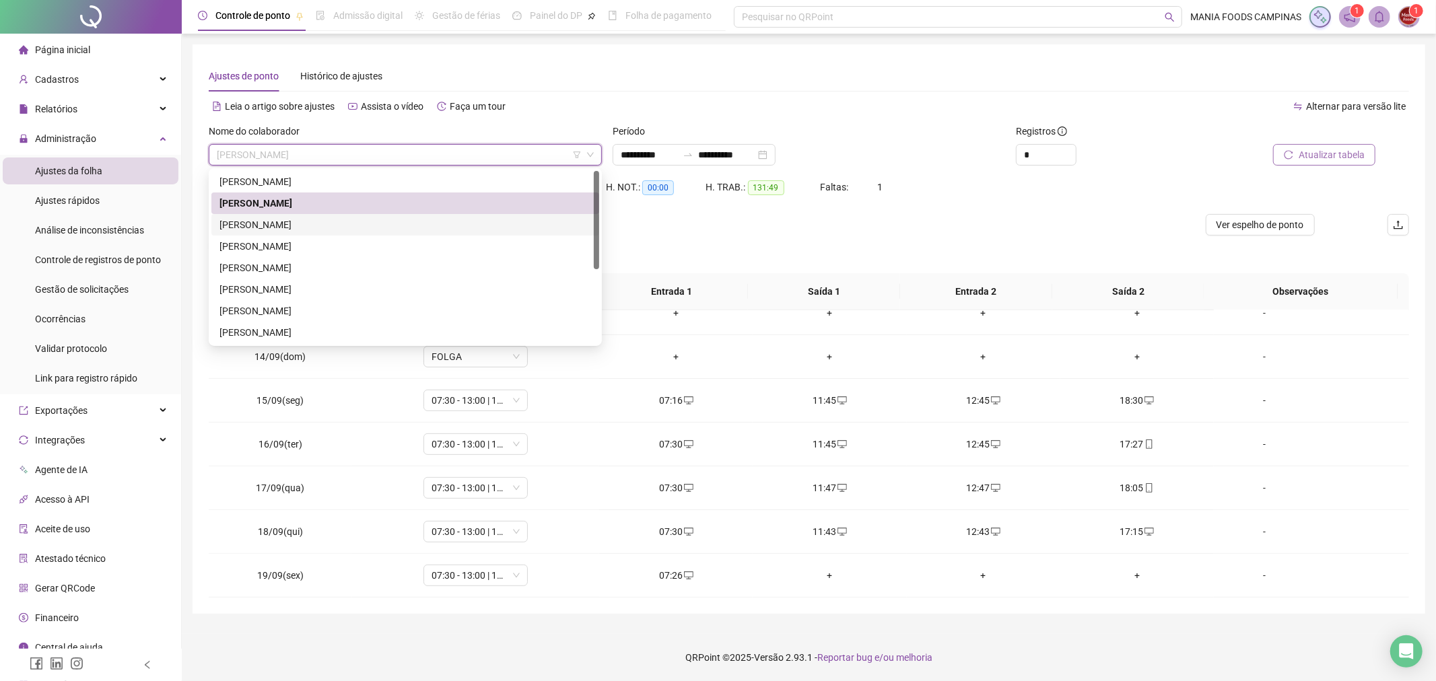
click at [308, 221] on div "[PERSON_NAME]" at bounding box center [405, 224] width 372 height 15
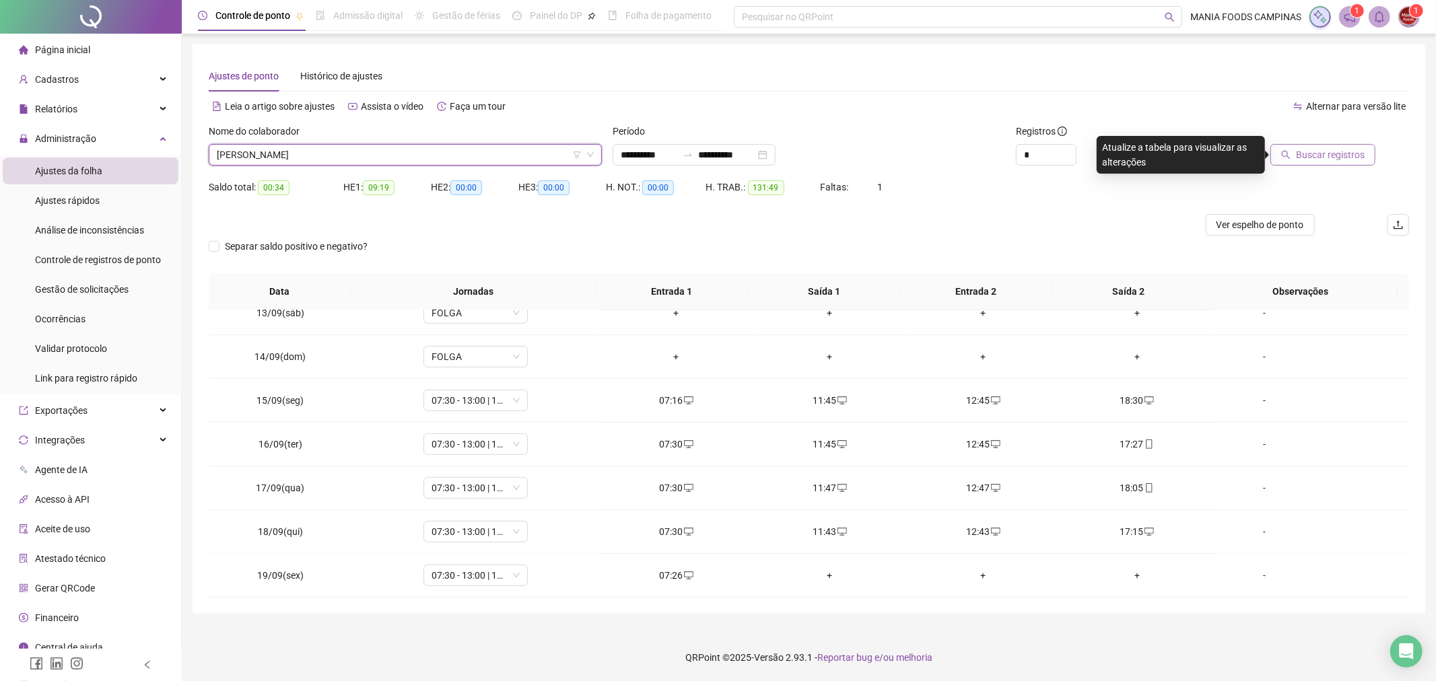
click at [1306, 155] on span "Buscar registros" at bounding box center [1330, 154] width 69 height 15
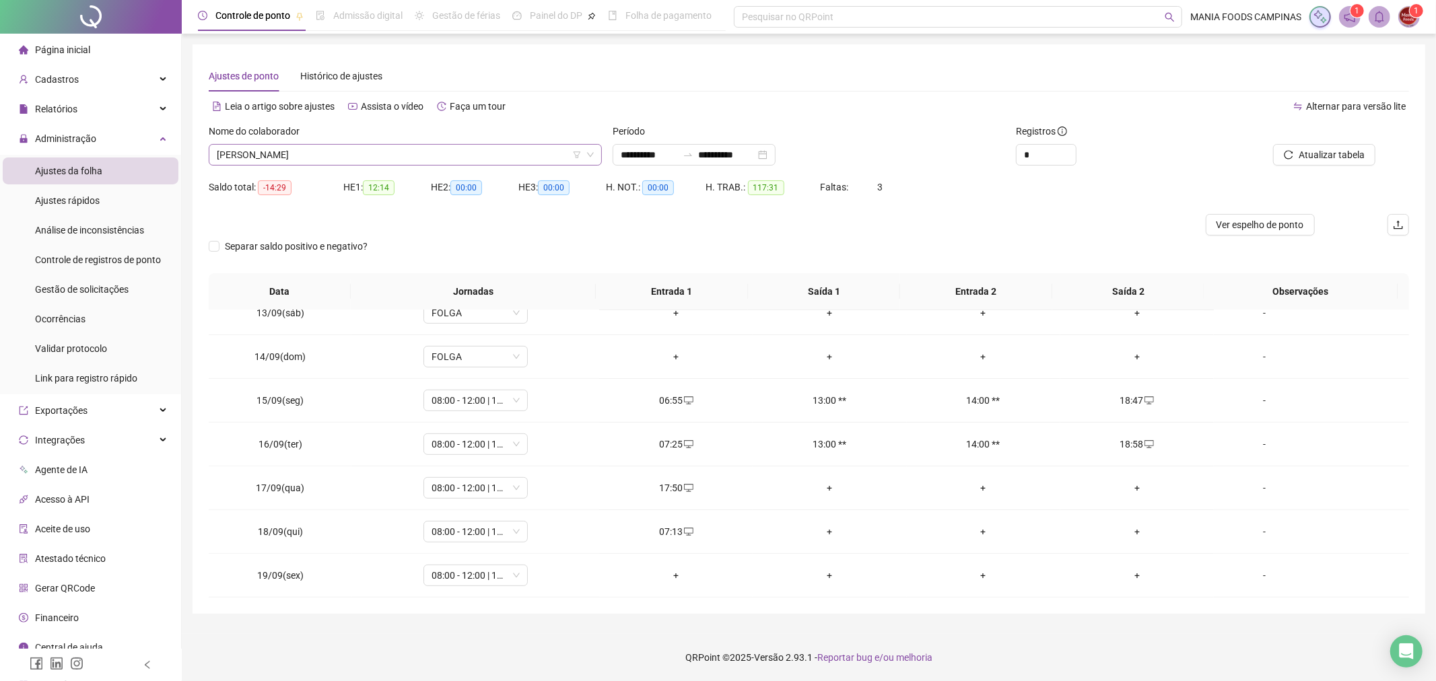
click at [341, 159] on span "[PERSON_NAME]" at bounding box center [405, 155] width 377 height 20
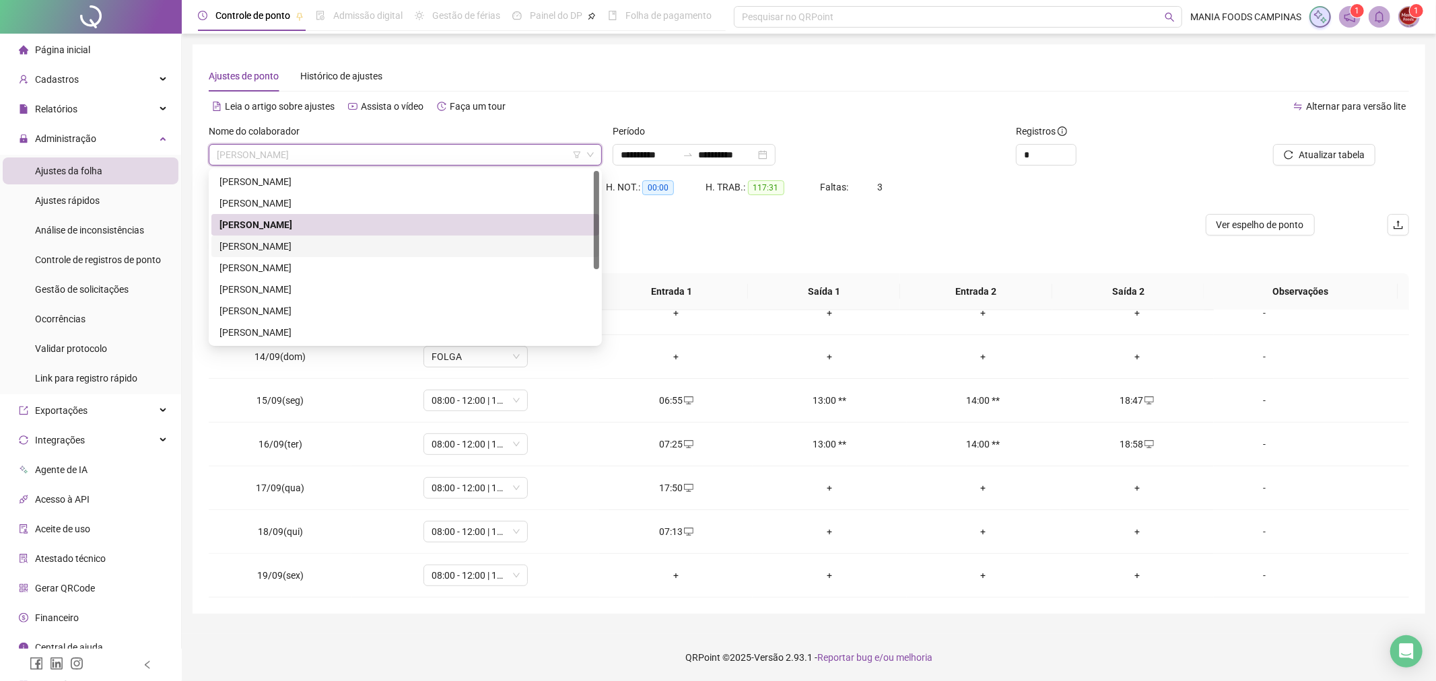
click at [269, 240] on div "[PERSON_NAME]" at bounding box center [405, 246] width 372 height 15
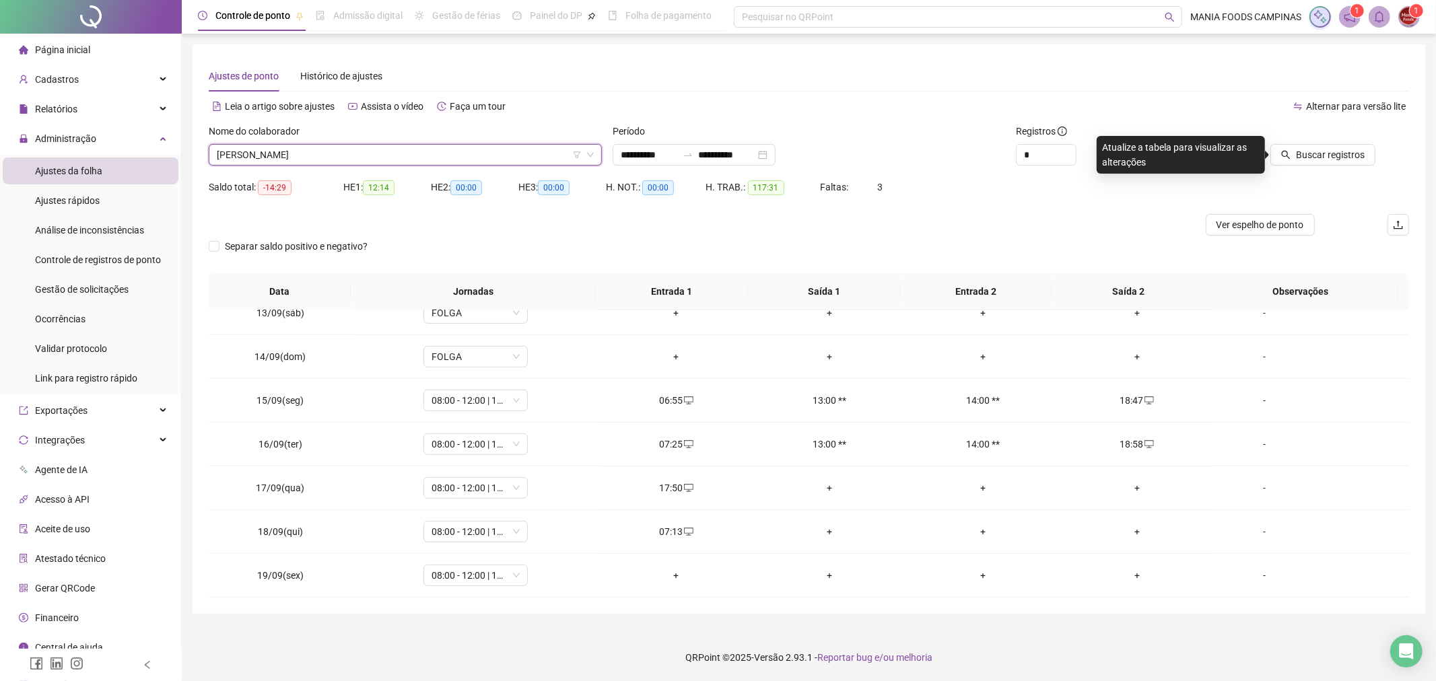
click at [1290, 150] on icon "search" at bounding box center [1285, 154] width 9 height 9
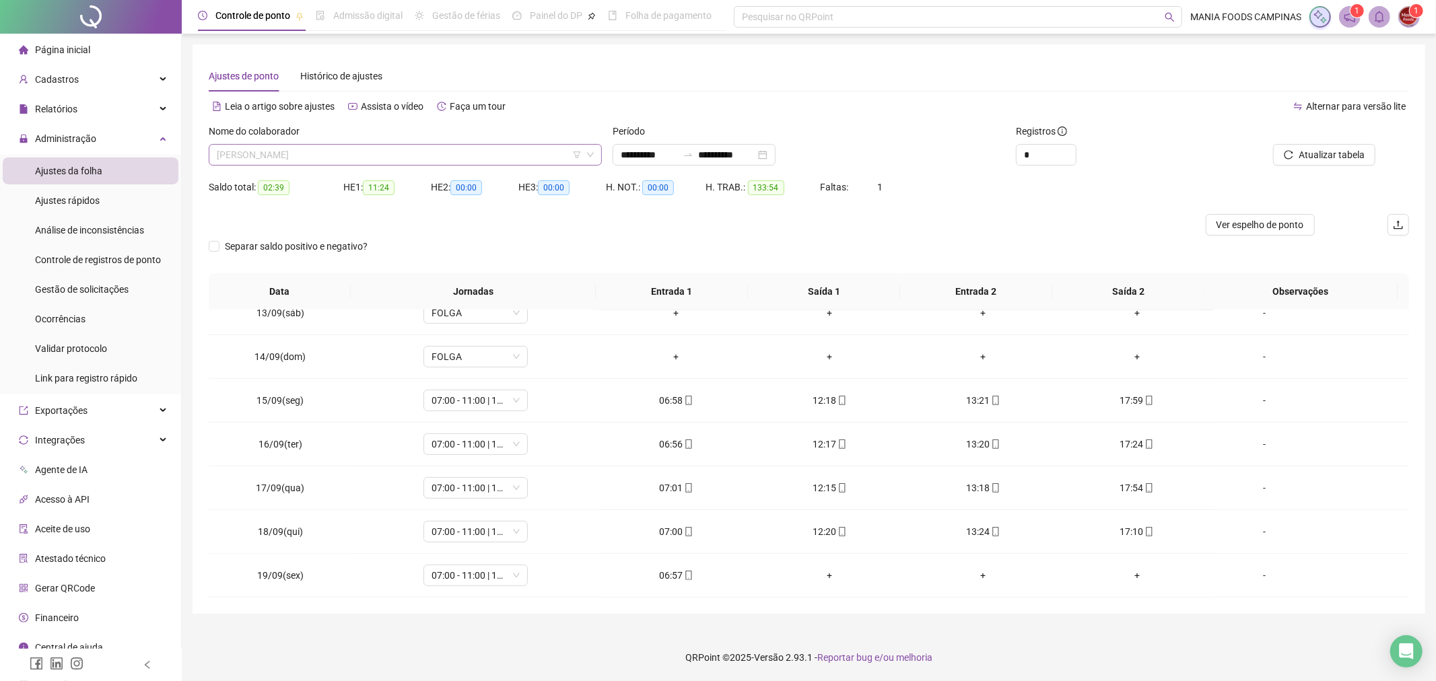
click at [296, 158] on span "[PERSON_NAME]" at bounding box center [405, 155] width 377 height 20
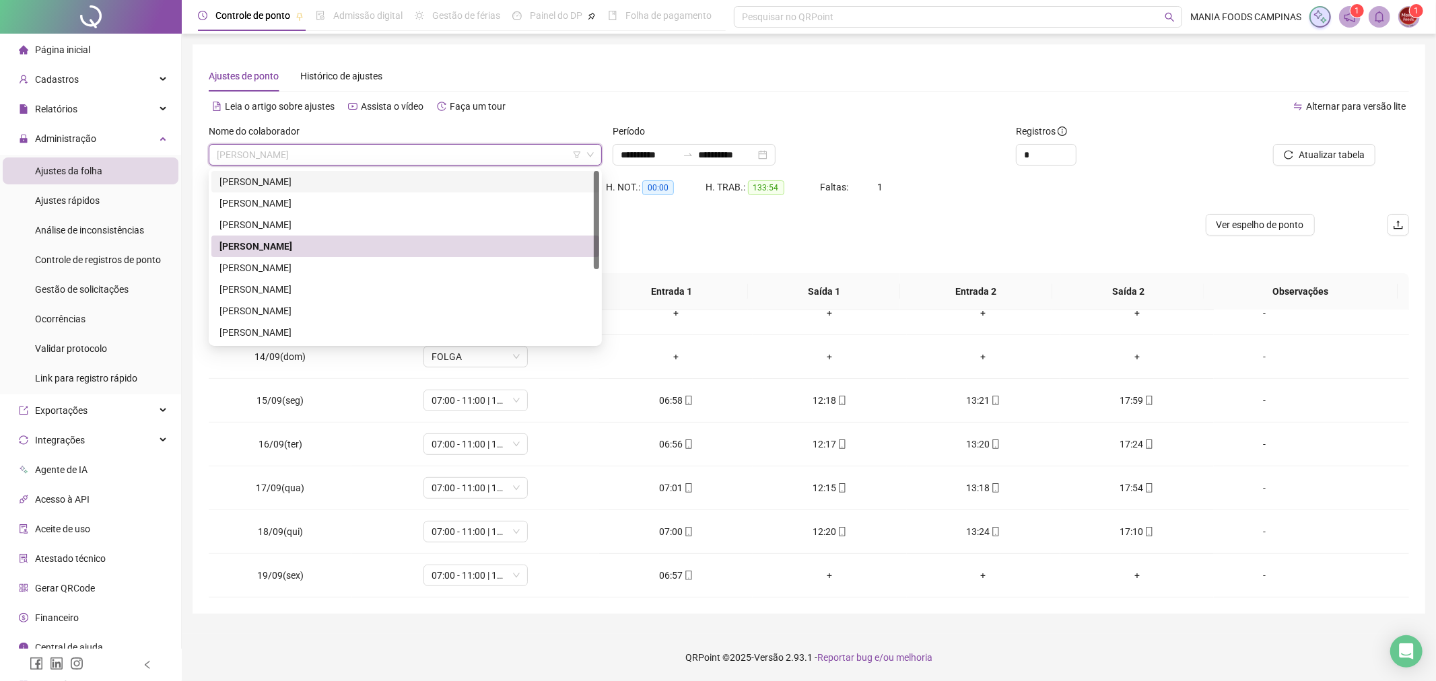
click at [300, 162] on span "[PERSON_NAME]" at bounding box center [405, 155] width 377 height 20
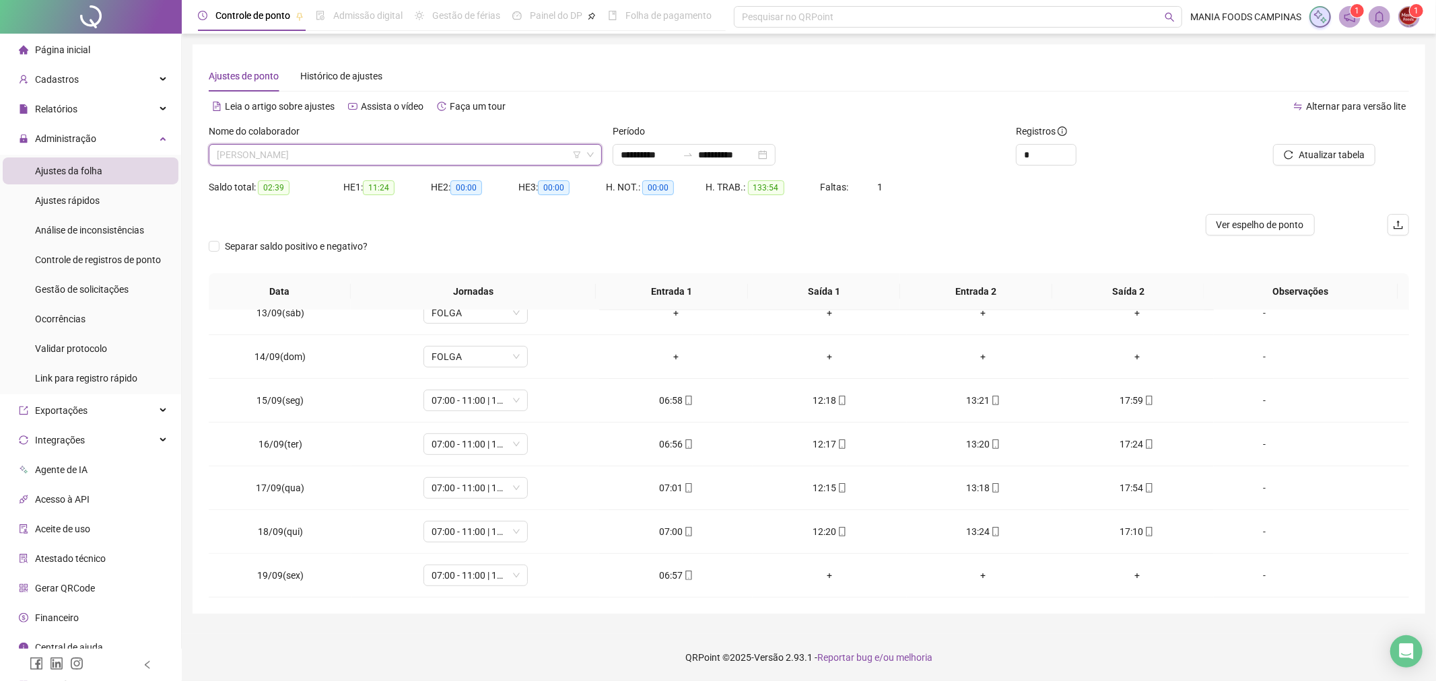
click at [345, 145] on span "[PERSON_NAME]" at bounding box center [405, 155] width 377 height 20
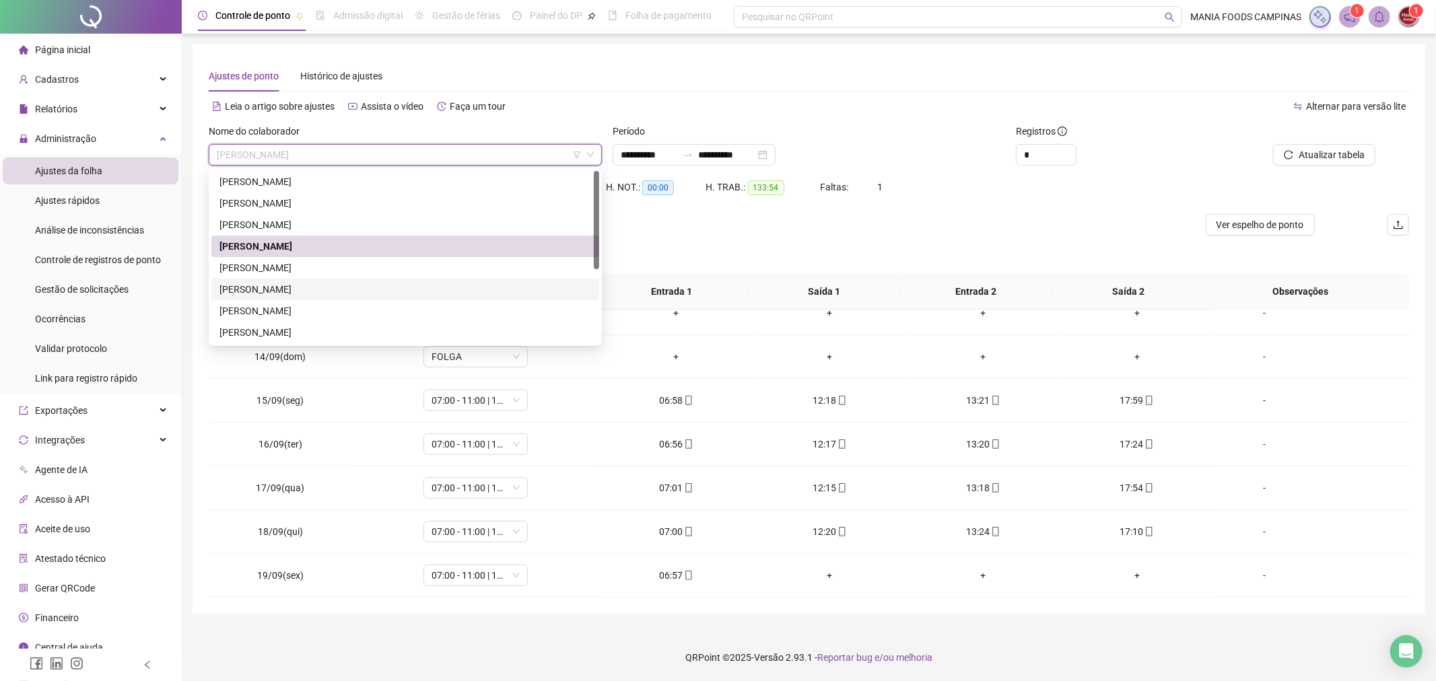
click at [274, 282] on div "[PERSON_NAME]" at bounding box center [405, 289] width 372 height 15
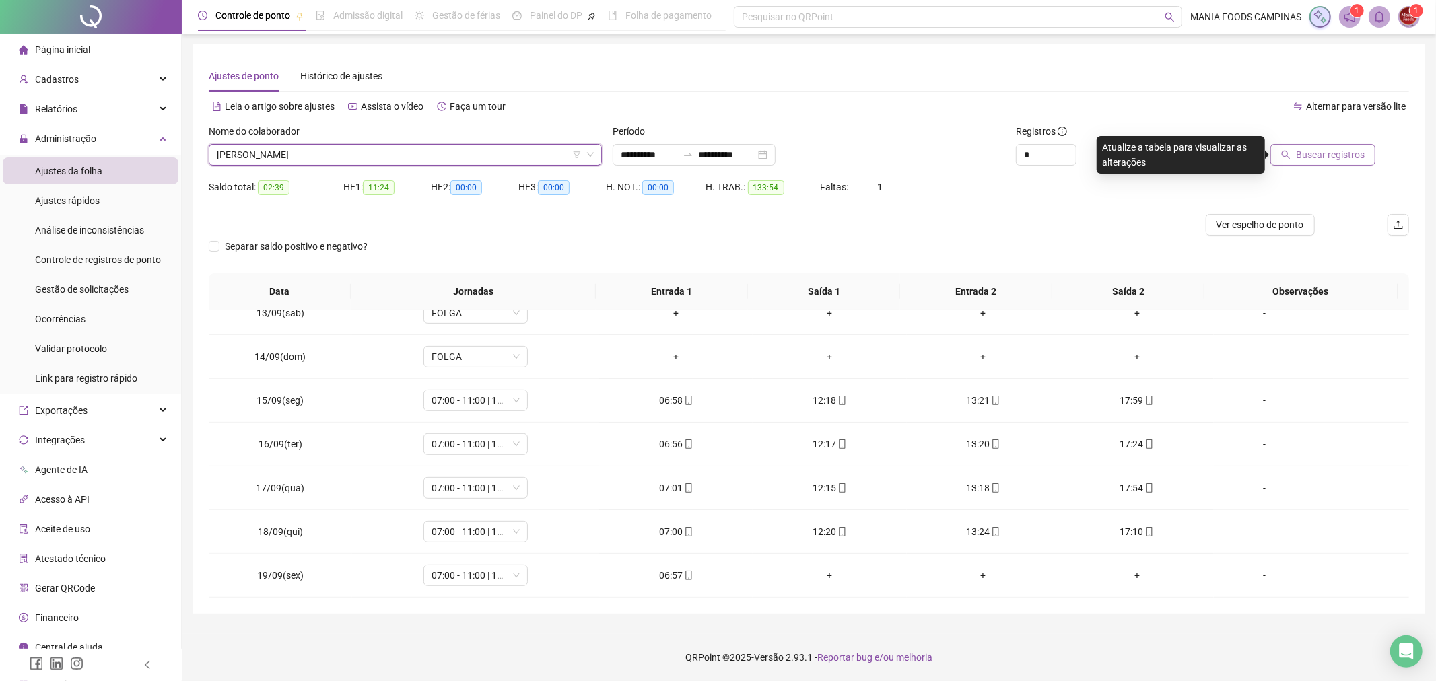
click at [1310, 153] on span "Buscar registros" at bounding box center [1330, 154] width 69 height 15
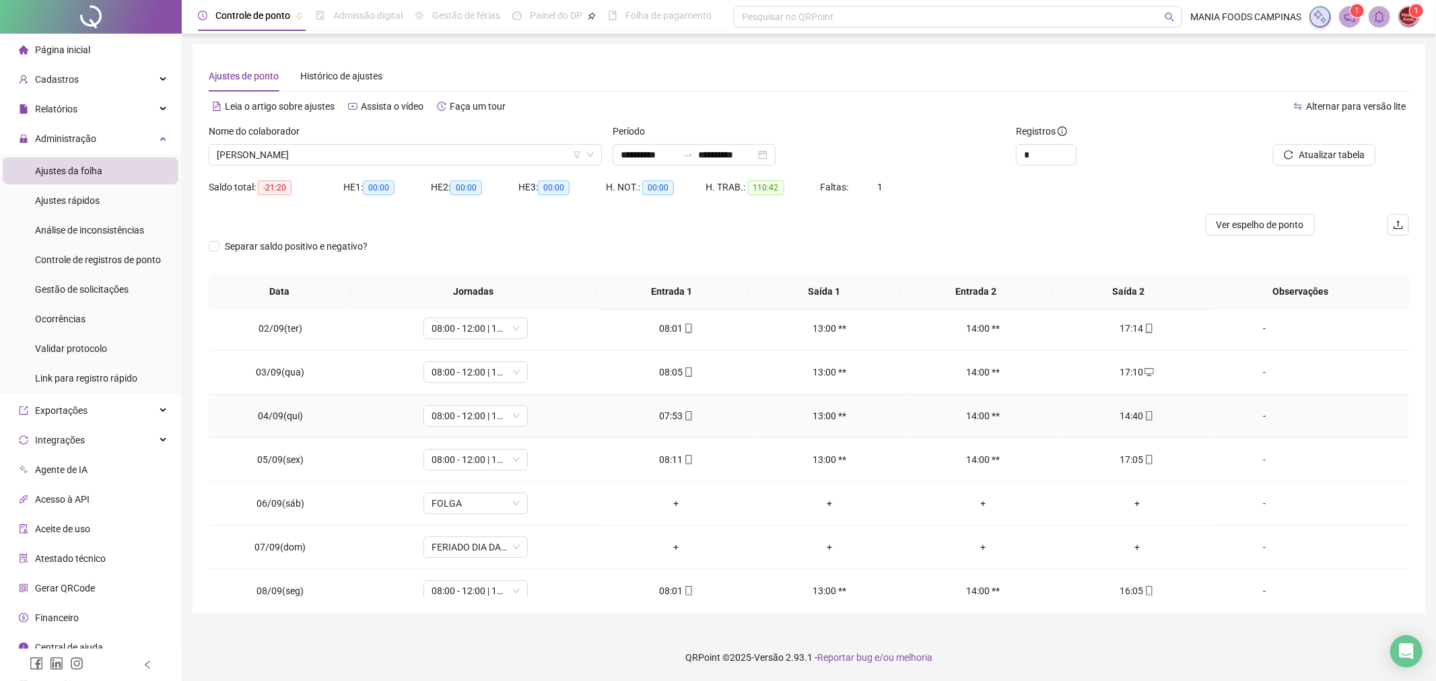
scroll to position [0, 0]
click at [307, 151] on span "[PERSON_NAME]" at bounding box center [405, 155] width 377 height 20
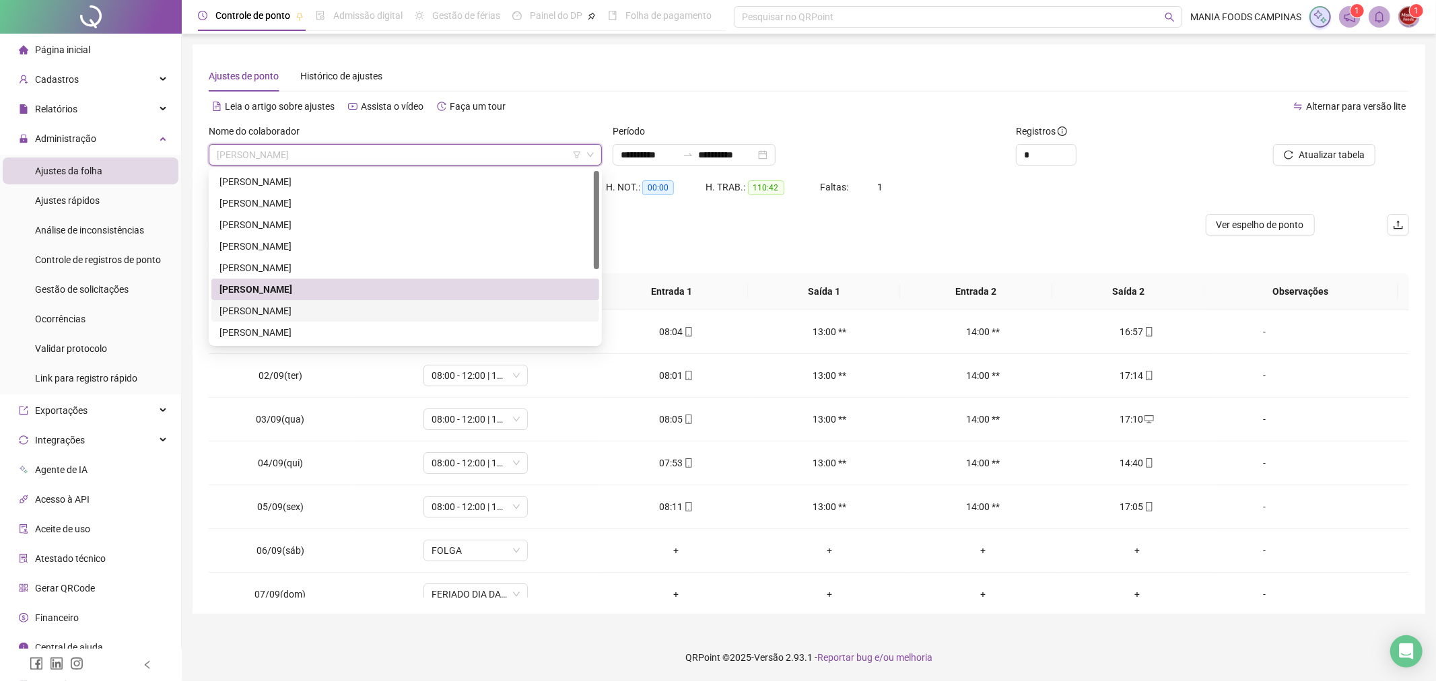
click at [264, 306] on div "[PERSON_NAME]" at bounding box center [405, 311] width 372 height 15
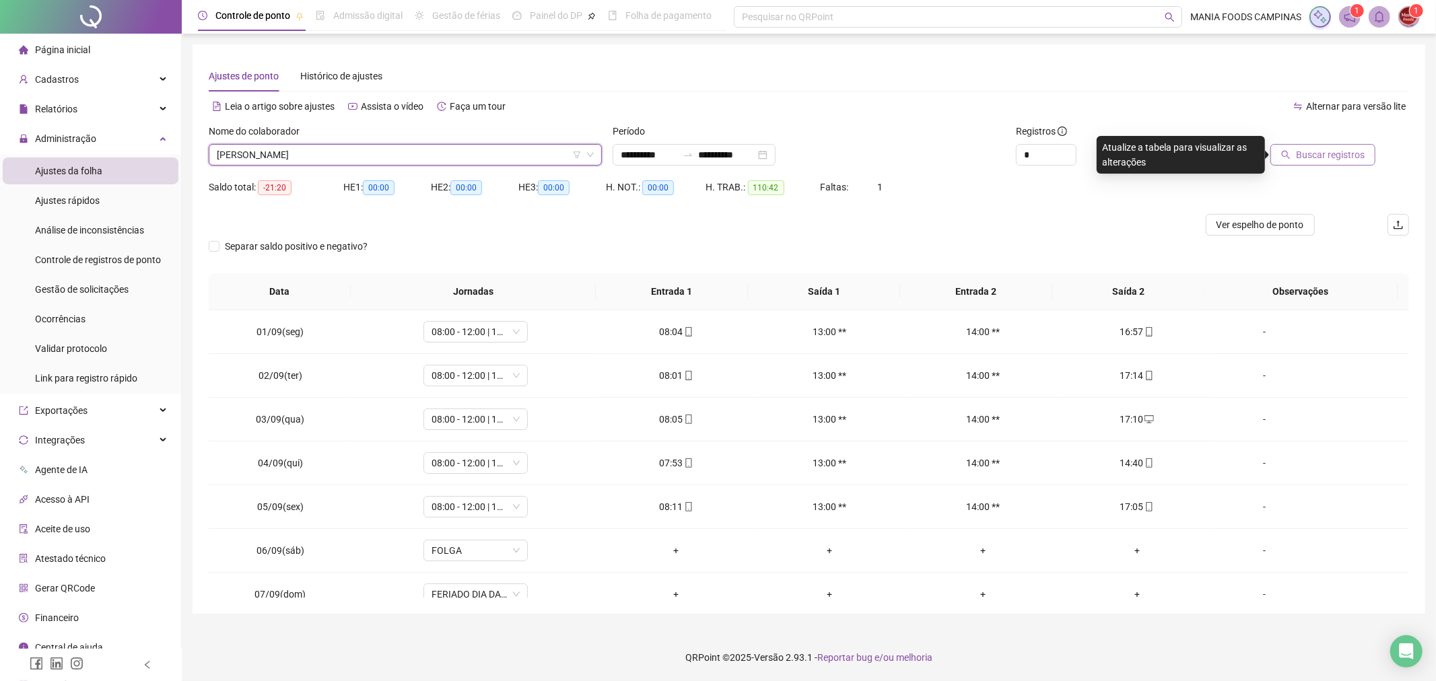
click at [1300, 160] on span "Buscar registros" at bounding box center [1330, 154] width 69 height 15
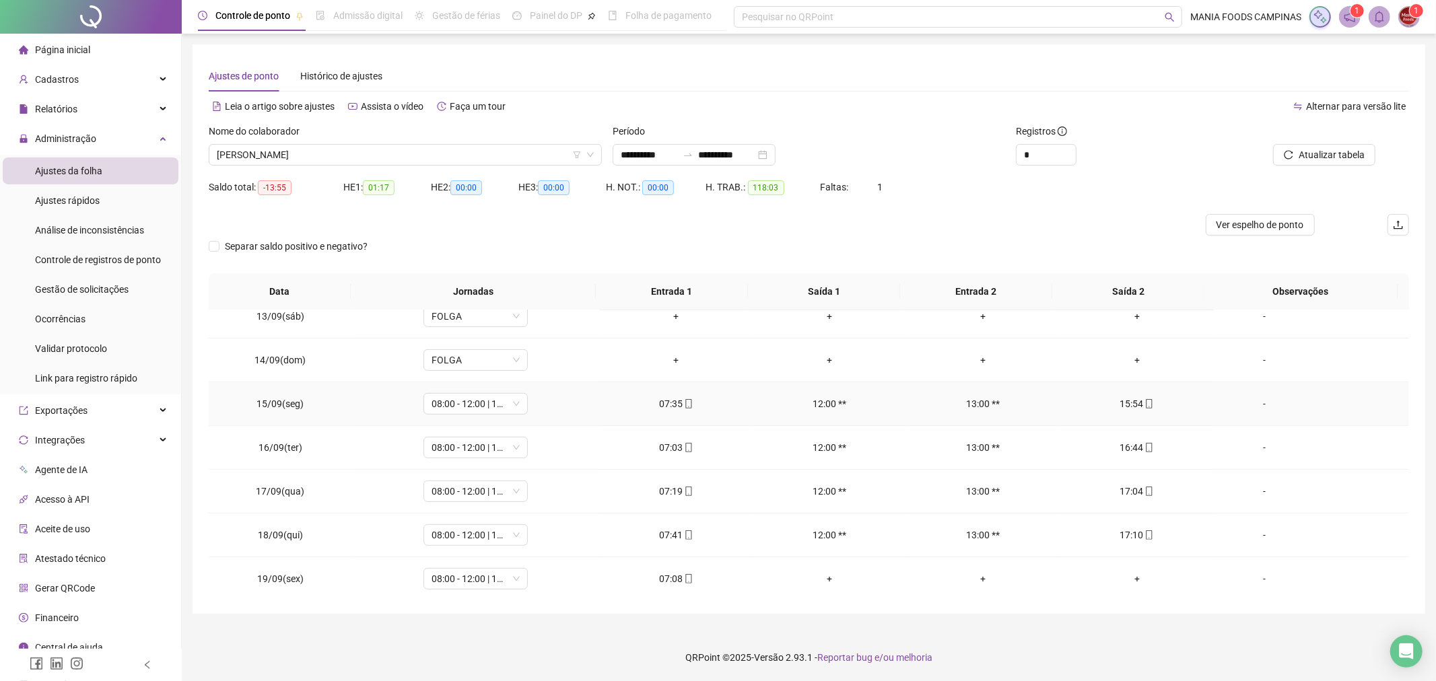
scroll to position [545, 0]
click at [277, 147] on span "[PERSON_NAME]" at bounding box center [405, 155] width 377 height 20
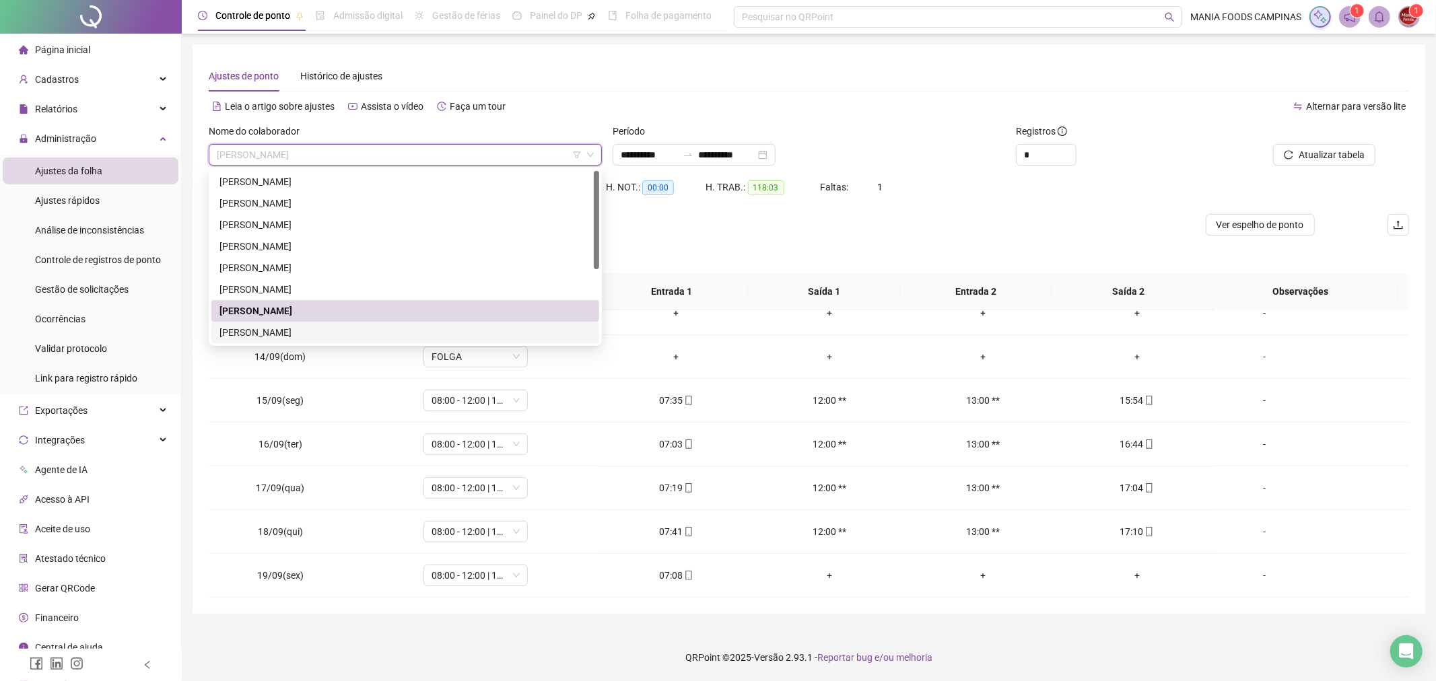
click at [281, 330] on div "[PERSON_NAME]" at bounding box center [405, 332] width 372 height 15
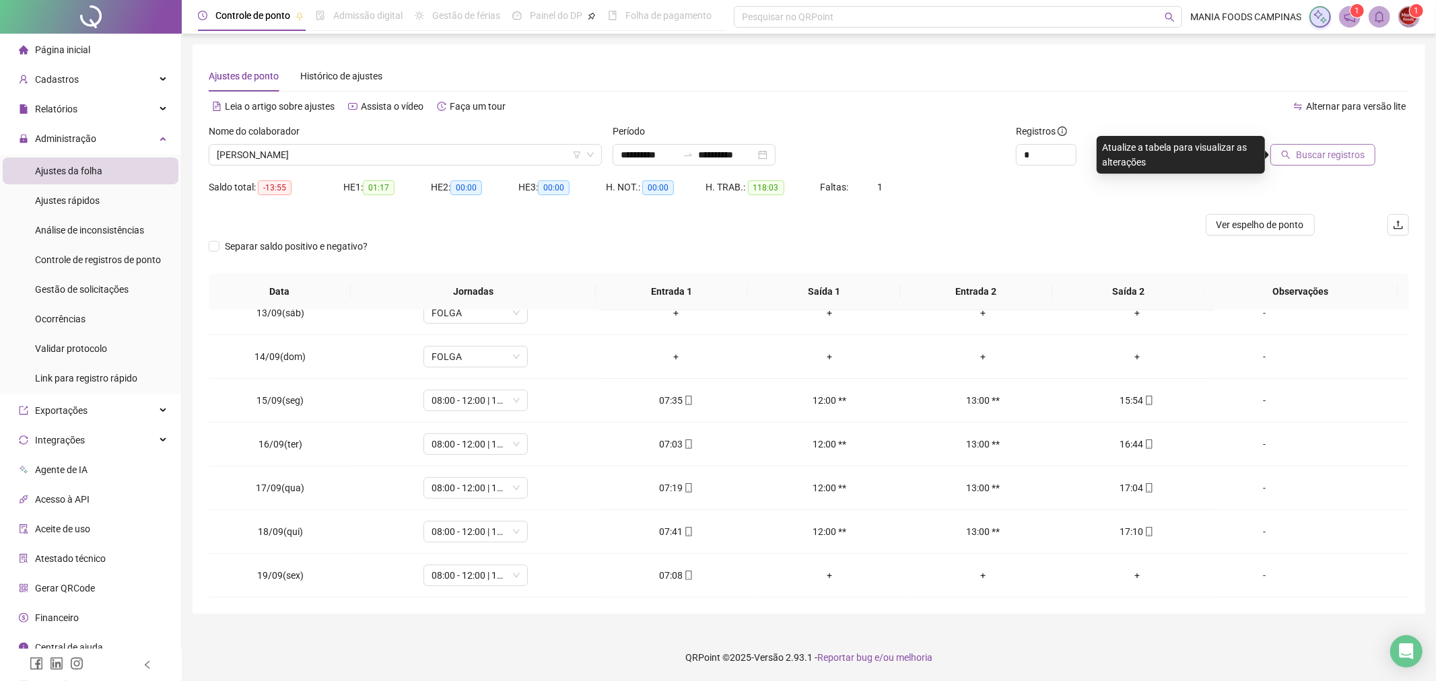
click at [1327, 153] on span "Buscar registros" at bounding box center [1330, 154] width 69 height 15
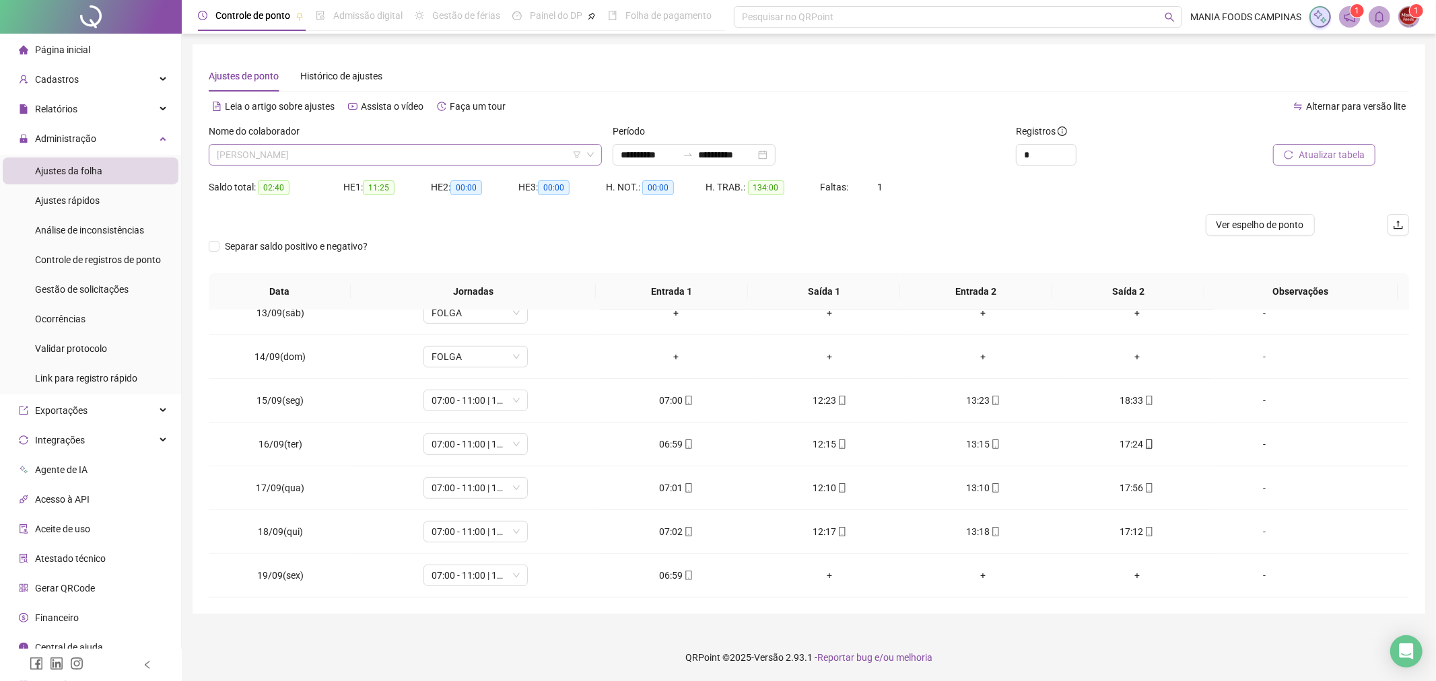
click at [381, 162] on span "[PERSON_NAME]" at bounding box center [405, 155] width 377 height 20
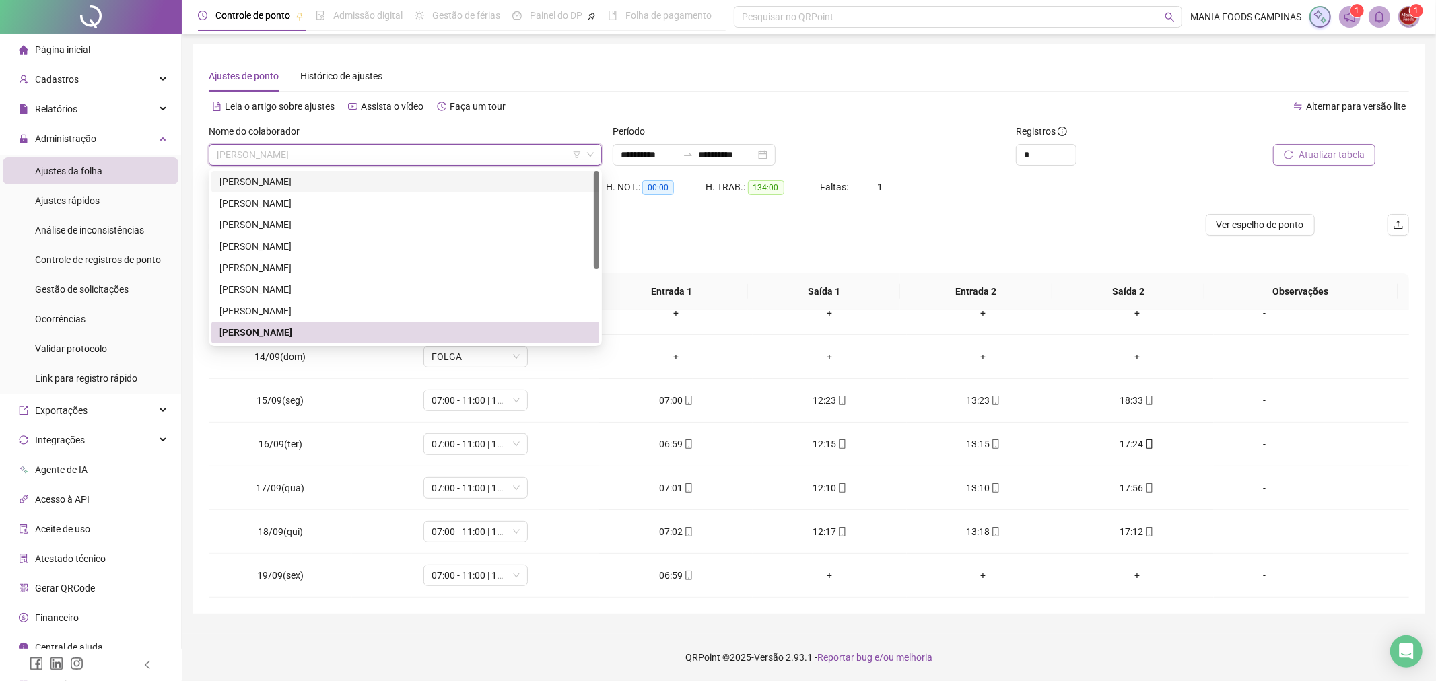
click at [389, 162] on span "[PERSON_NAME]" at bounding box center [405, 155] width 377 height 20
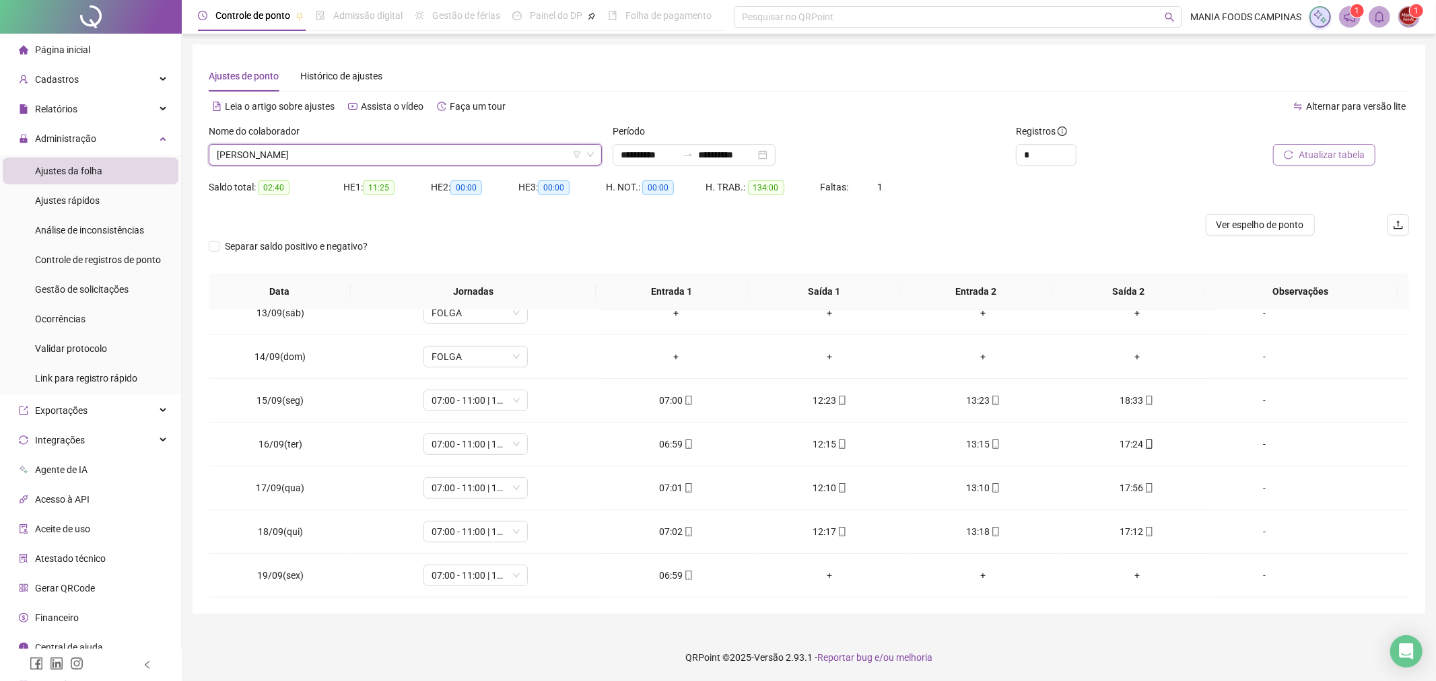
click at [389, 162] on span "[PERSON_NAME]" at bounding box center [405, 155] width 377 height 20
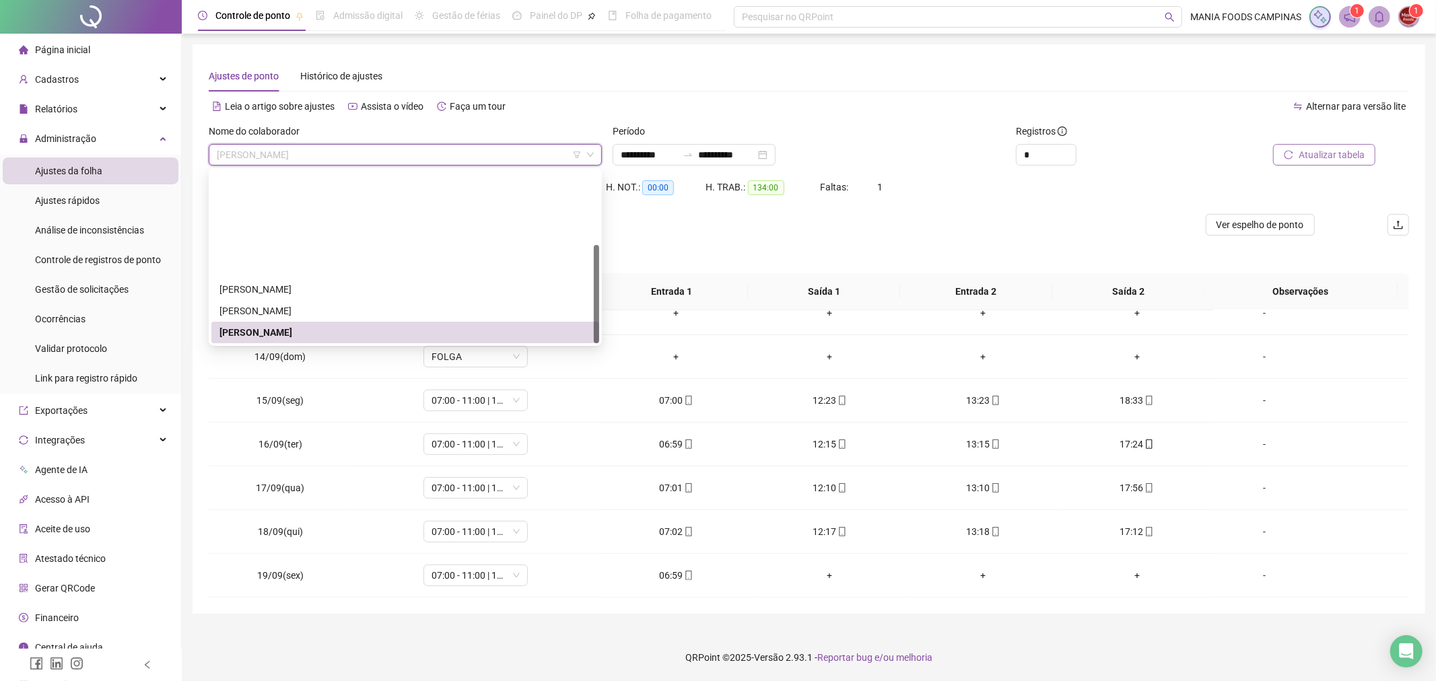
scroll to position [129, 0]
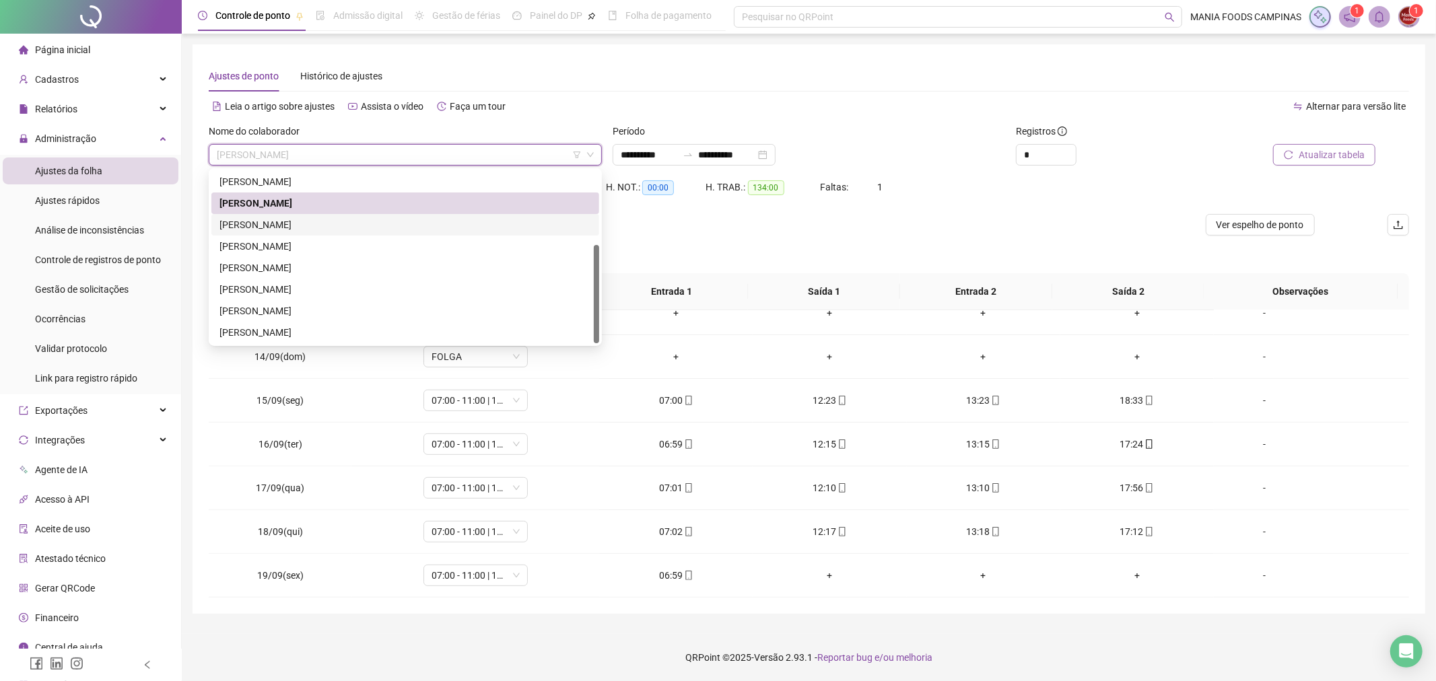
click at [305, 224] on div "[PERSON_NAME]" at bounding box center [405, 224] width 372 height 15
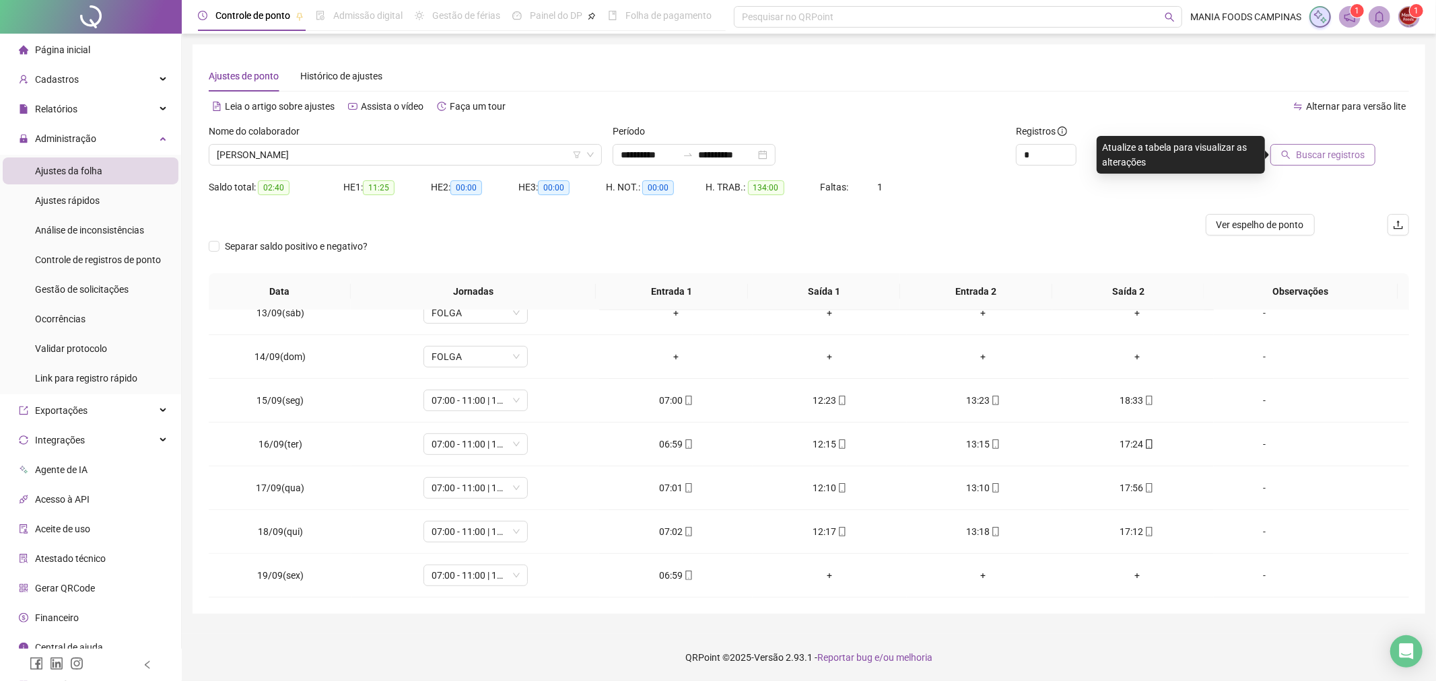
click at [1295, 153] on button "Buscar registros" at bounding box center [1322, 155] width 105 height 22
click at [415, 153] on span "[PERSON_NAME]" at bounding box center [405, 155] width 377 height 20
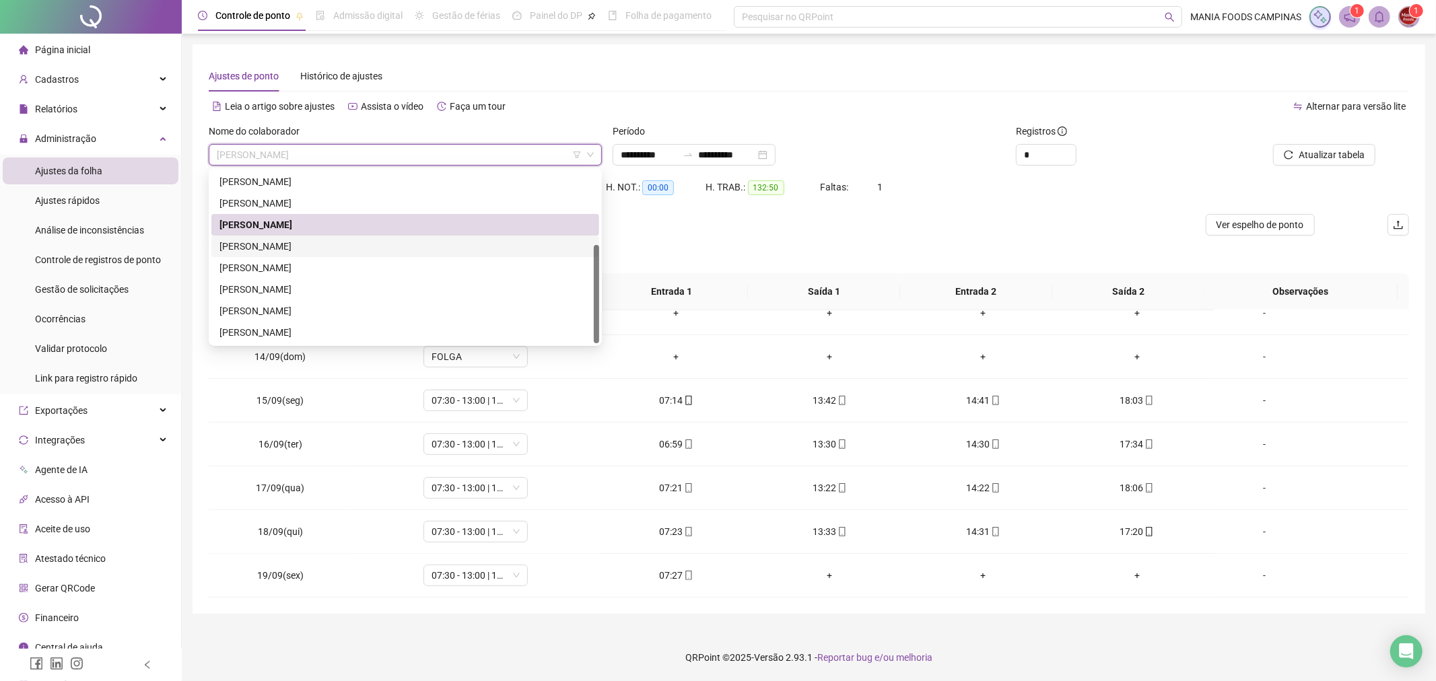
click at [337, 246] on div "[PERSON_NAME]" at bounding box center [405, 246] width 372 height 15
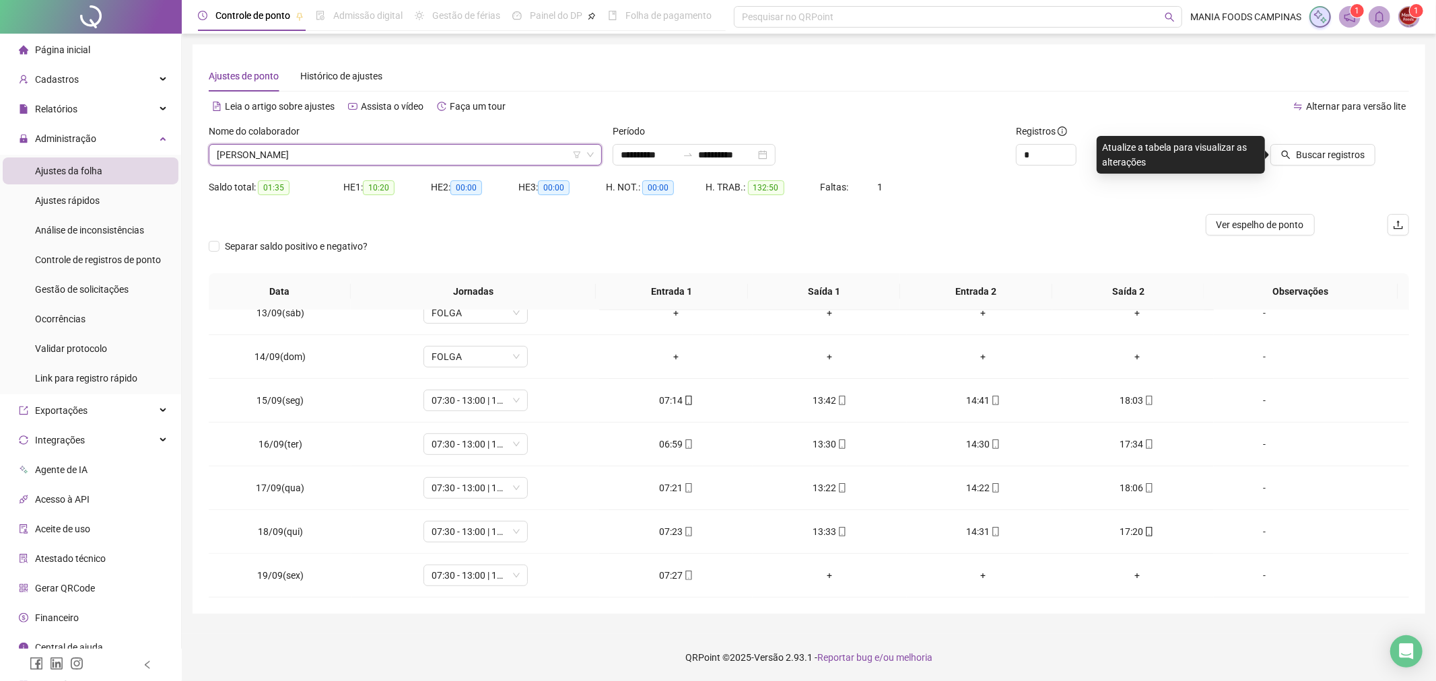
click at [1341, 166] on div "Buscar registros" at bounding box center [1313, 150] width 202 height 52
click at [1314, 149] on span "Buscar registros" at bounding box center [1330, 154] width 69 height 15
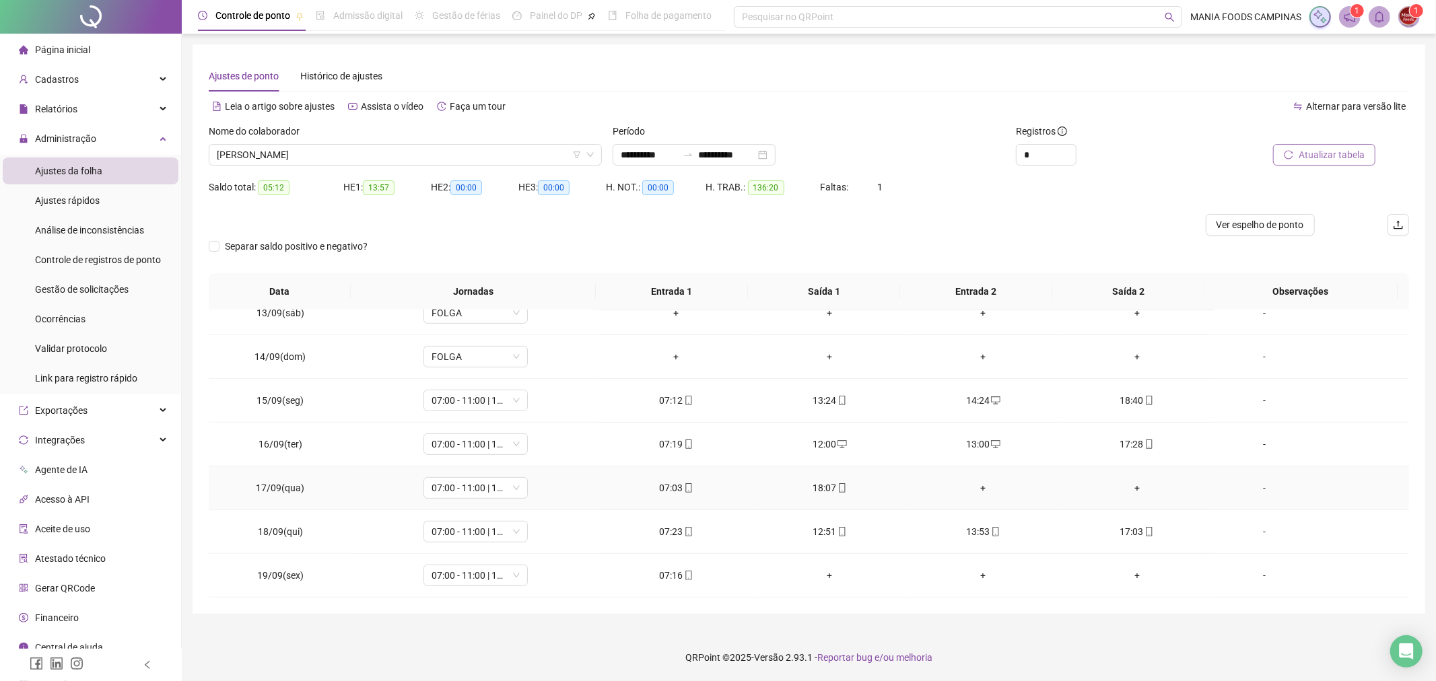
click at [983, 486] on div "+" at bounding box center [983, 488] width 132 height 15
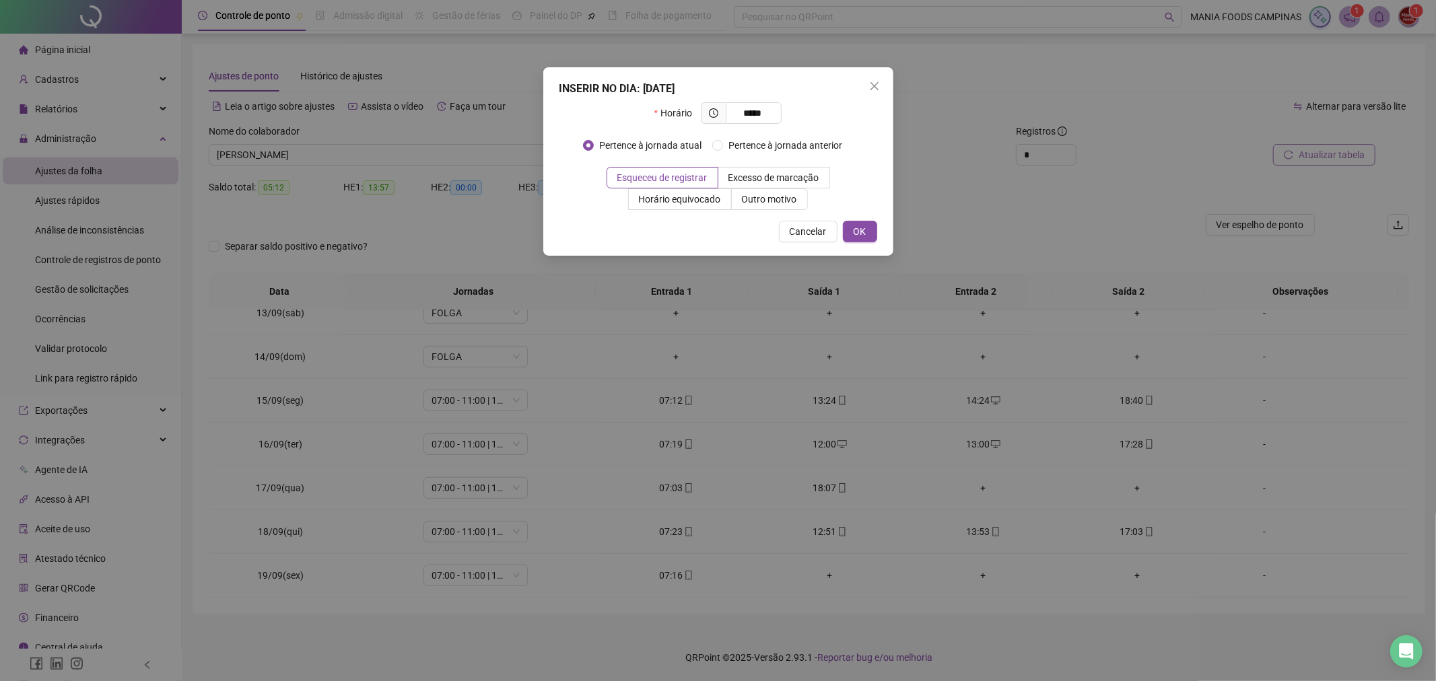
type input "*****"
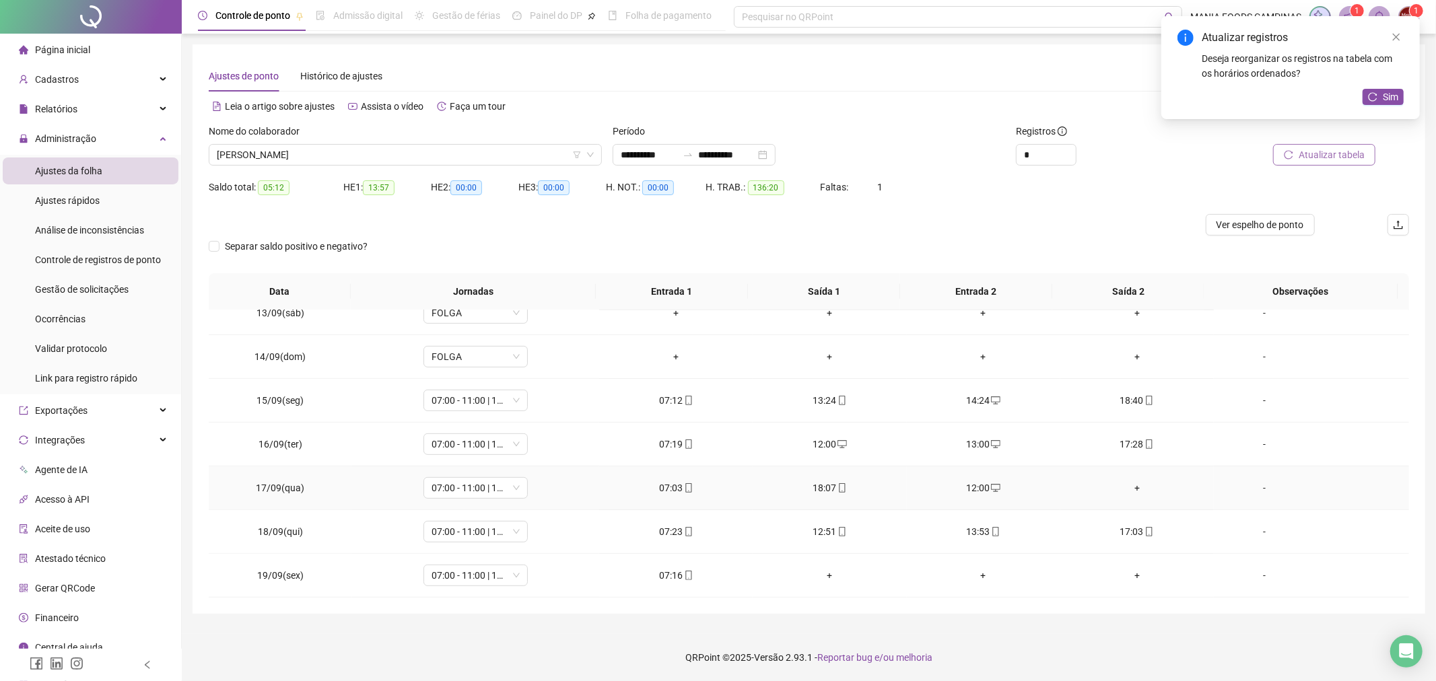
click at [1125, 486] on div "+" at bounding box center [1137, 488] width 132 height 15
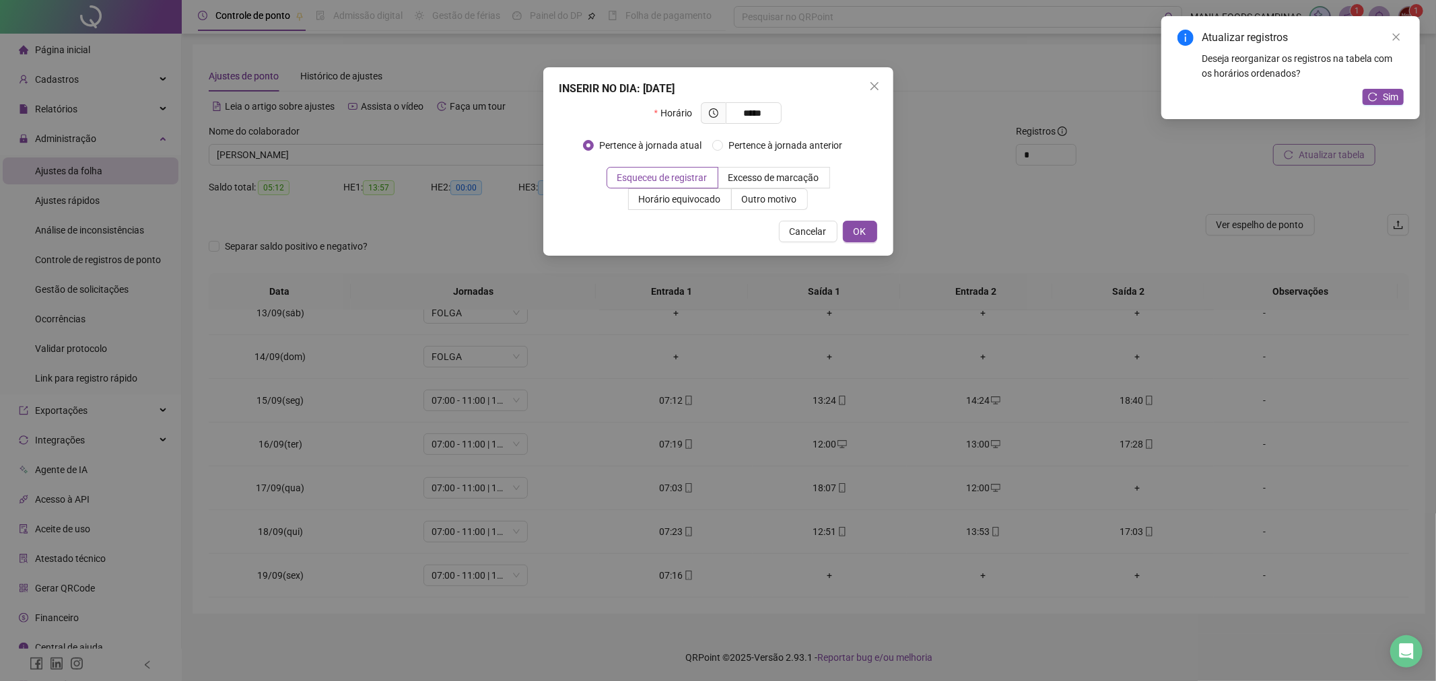
type input "*****"
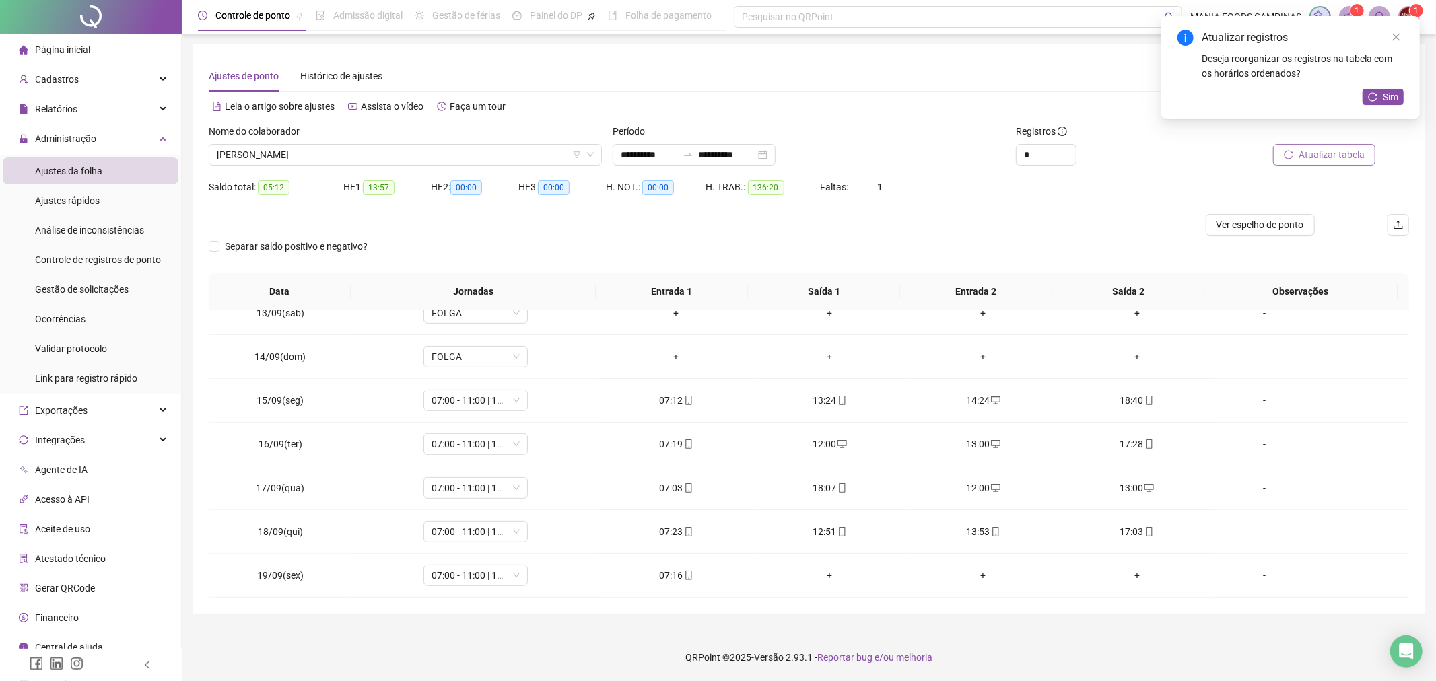
click at [1333, 156] on span "Atualizar tabela" at bounding box center [1331, 154] width 66 height 15
click at [423, 155] on span "[PERSON_NAME]" at bounding box center [405, 155] width 377 height 20
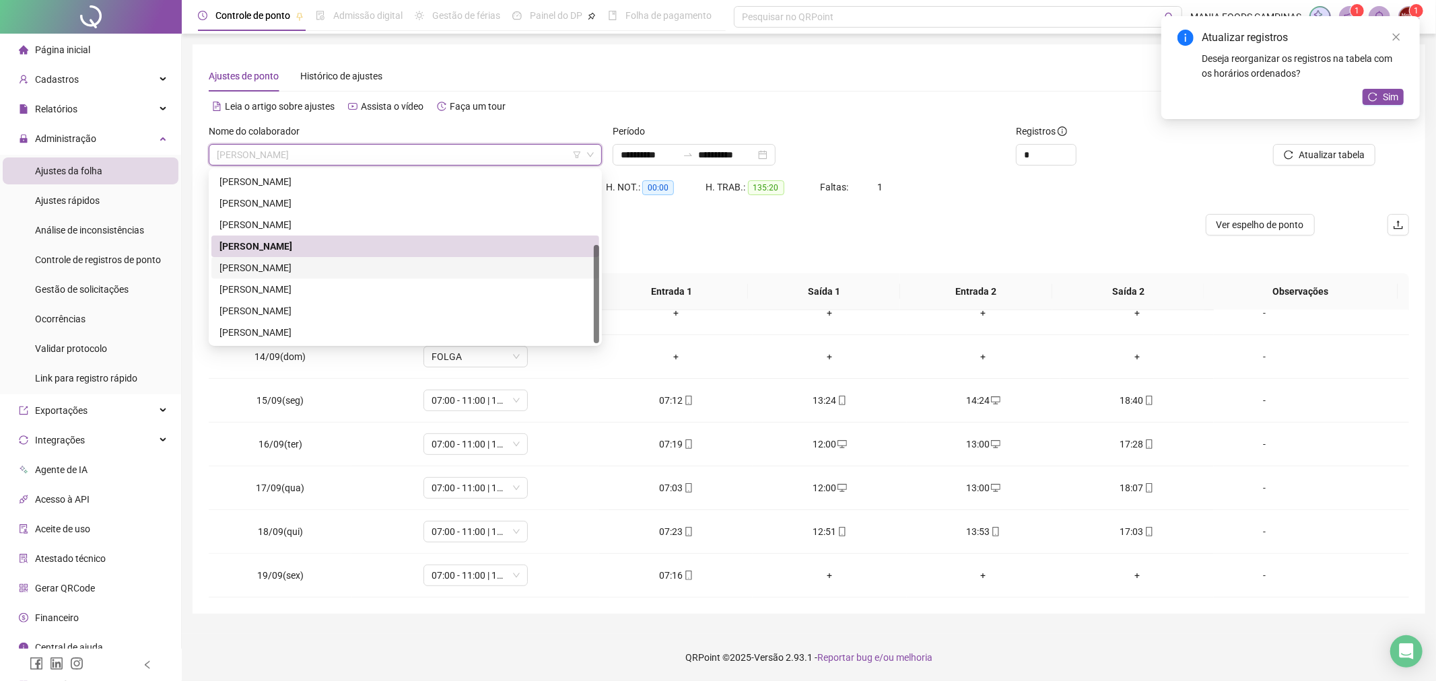
click at [301, 271] on div "[PERSON_NAME]" at bounding box center [405, 267] width 372 height 15
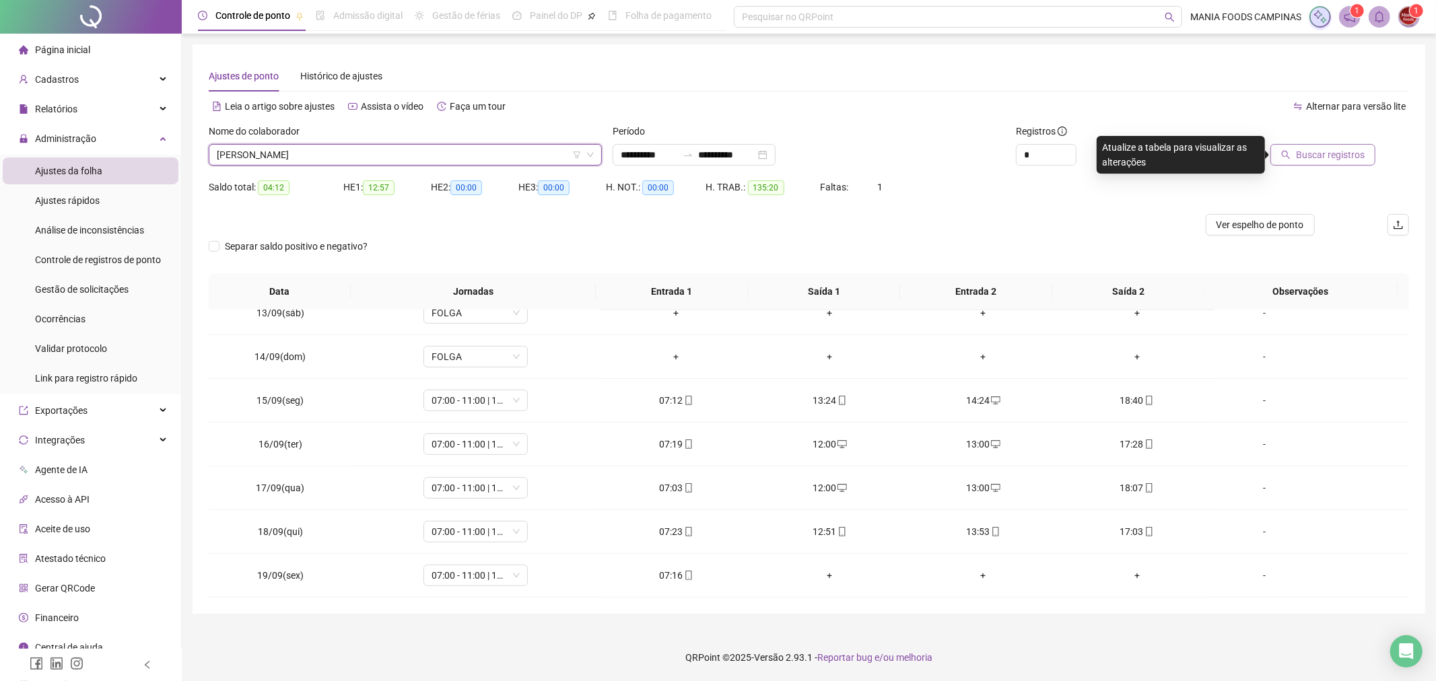
click at [1331, 153] on span "Buscar registros" at bounding box center [1330, 154] width 69 height 15
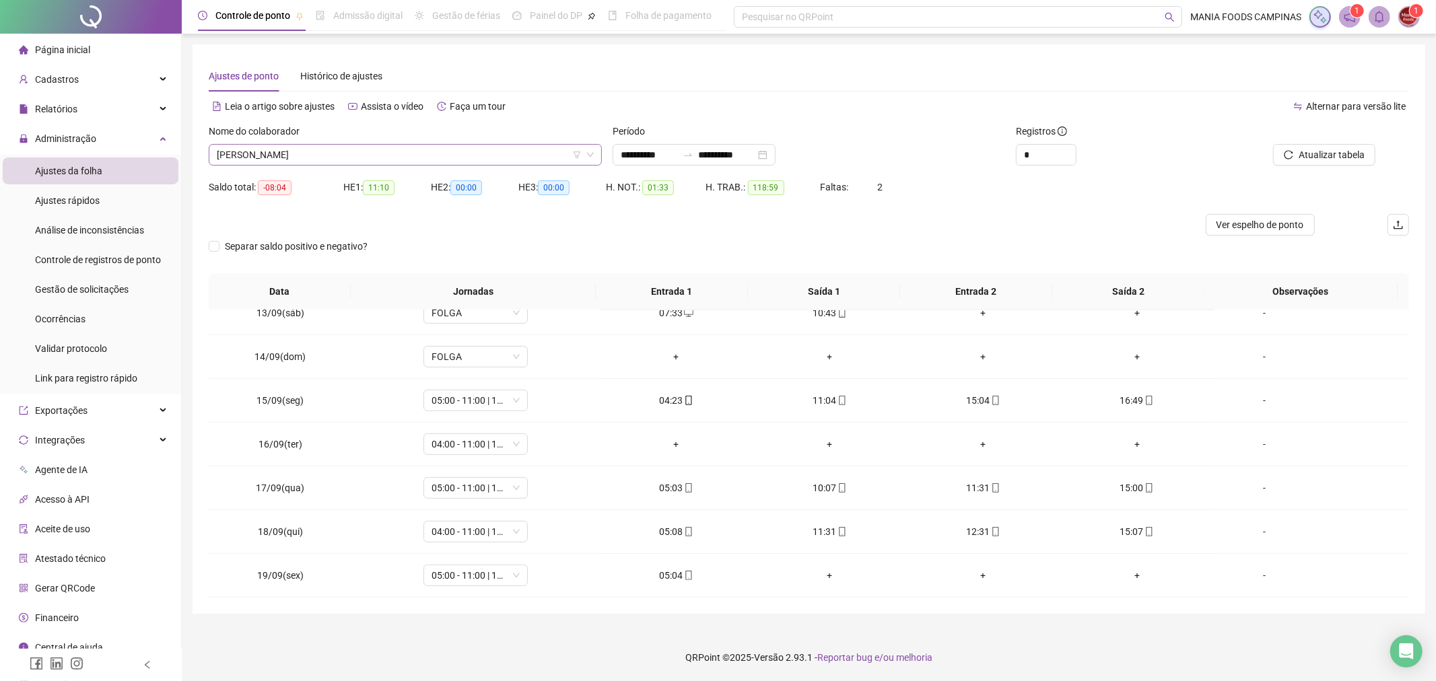
click at [380, 155] on span "[PERSON_NAME]" at bounding box center [405, 155] width 377 height 20
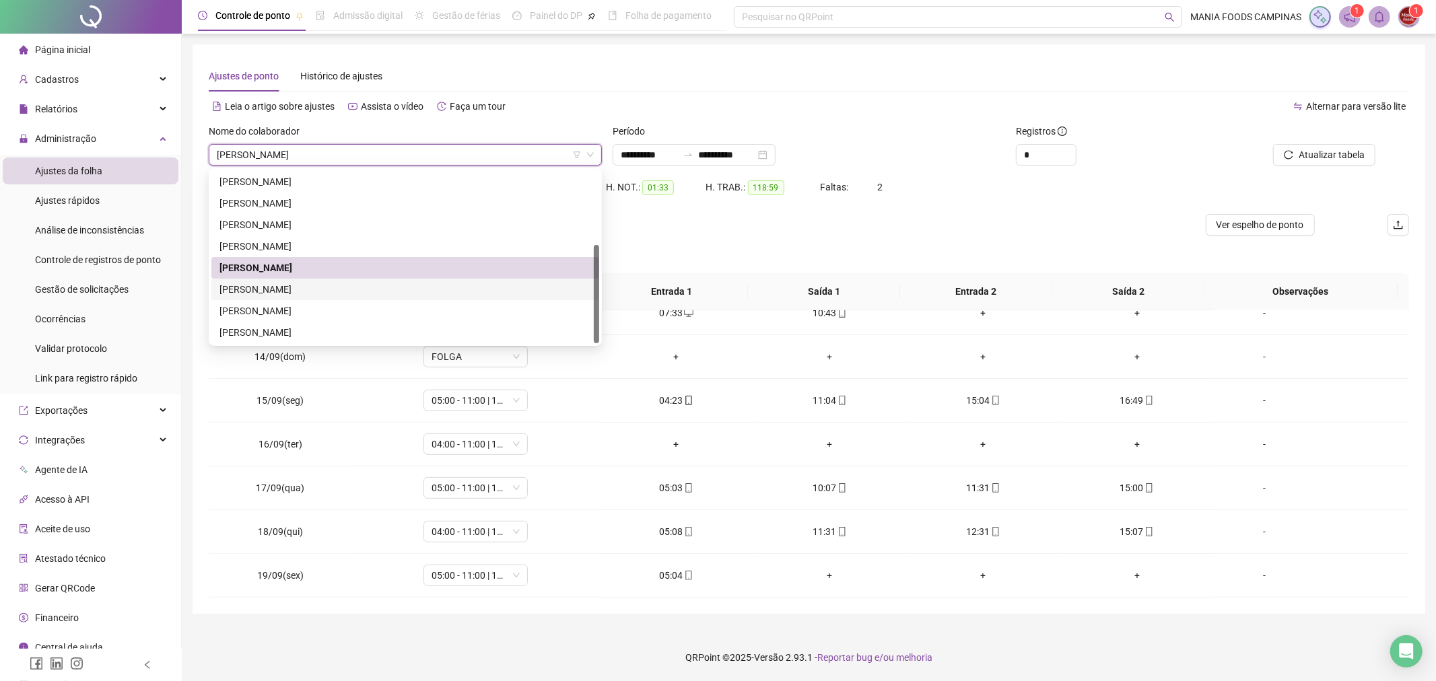
click at [641, 211] on div "H. NOT.: 01:33" at bounding box center [656, 195] width 100 height 38
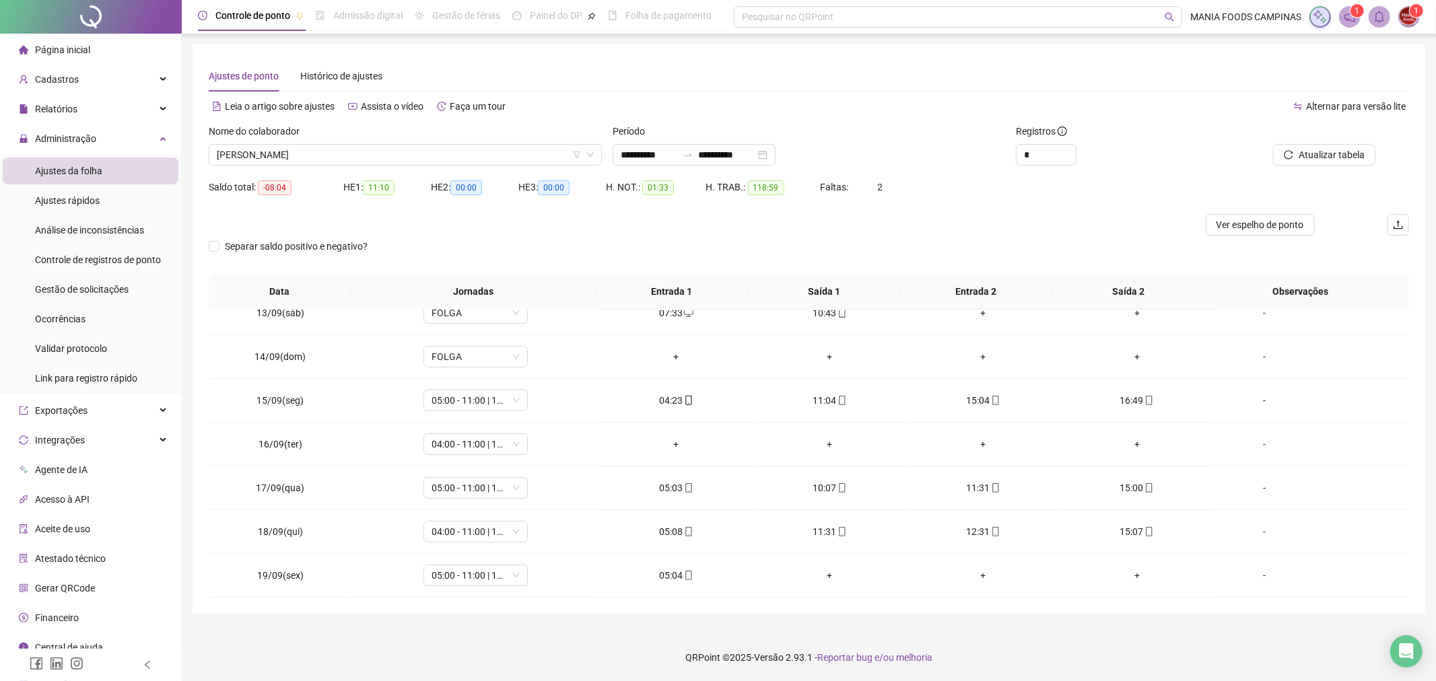
click at [1306, 139] on div at bounding box center [1295, 134] width 157 height 20
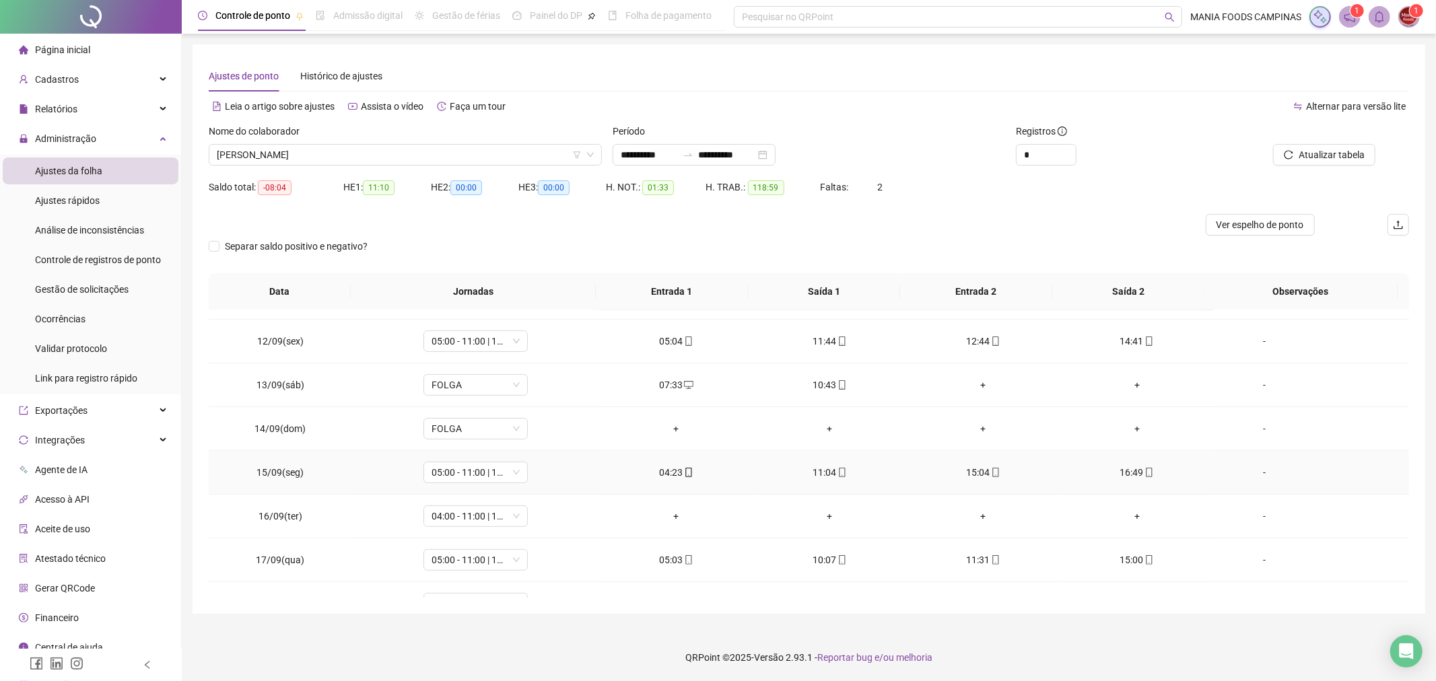
scroll to position [545, 0]
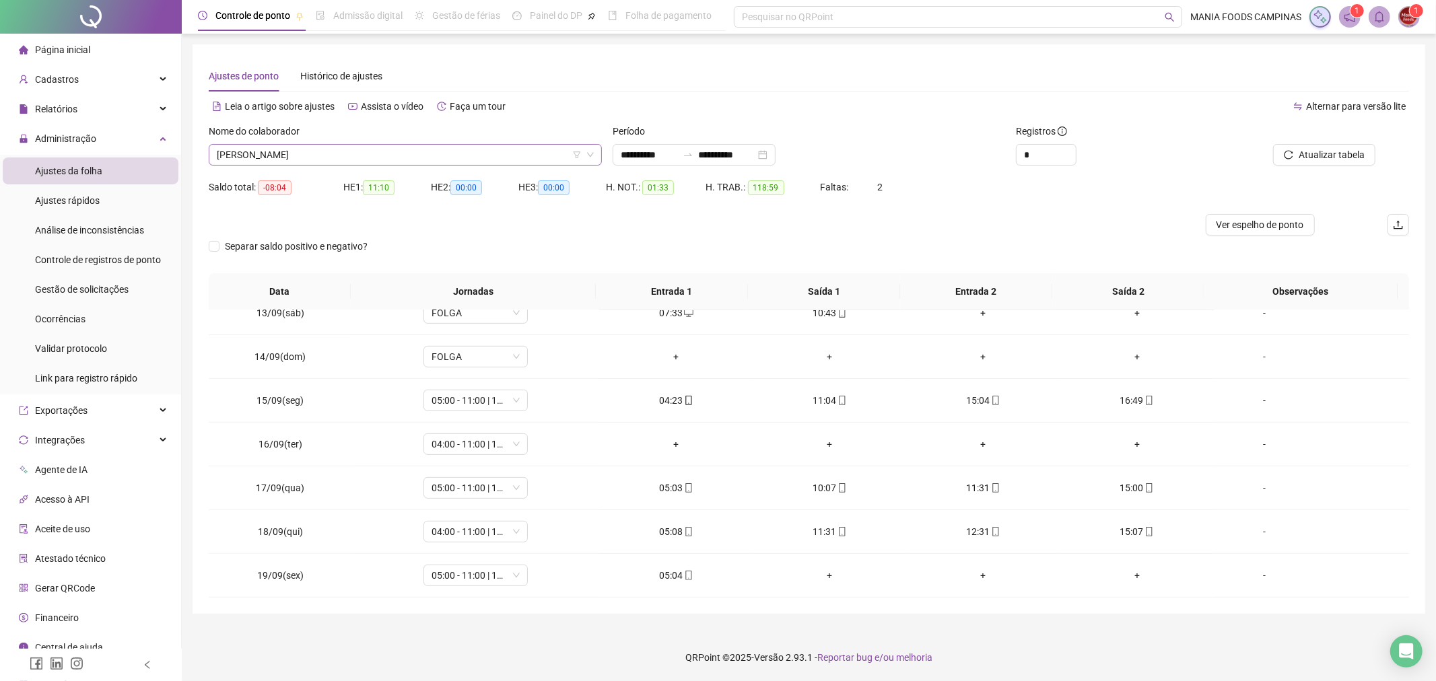
click at [292, 151] on span "[PERSON_NAME]" at bounding box center [405, 155] width 377 height 20
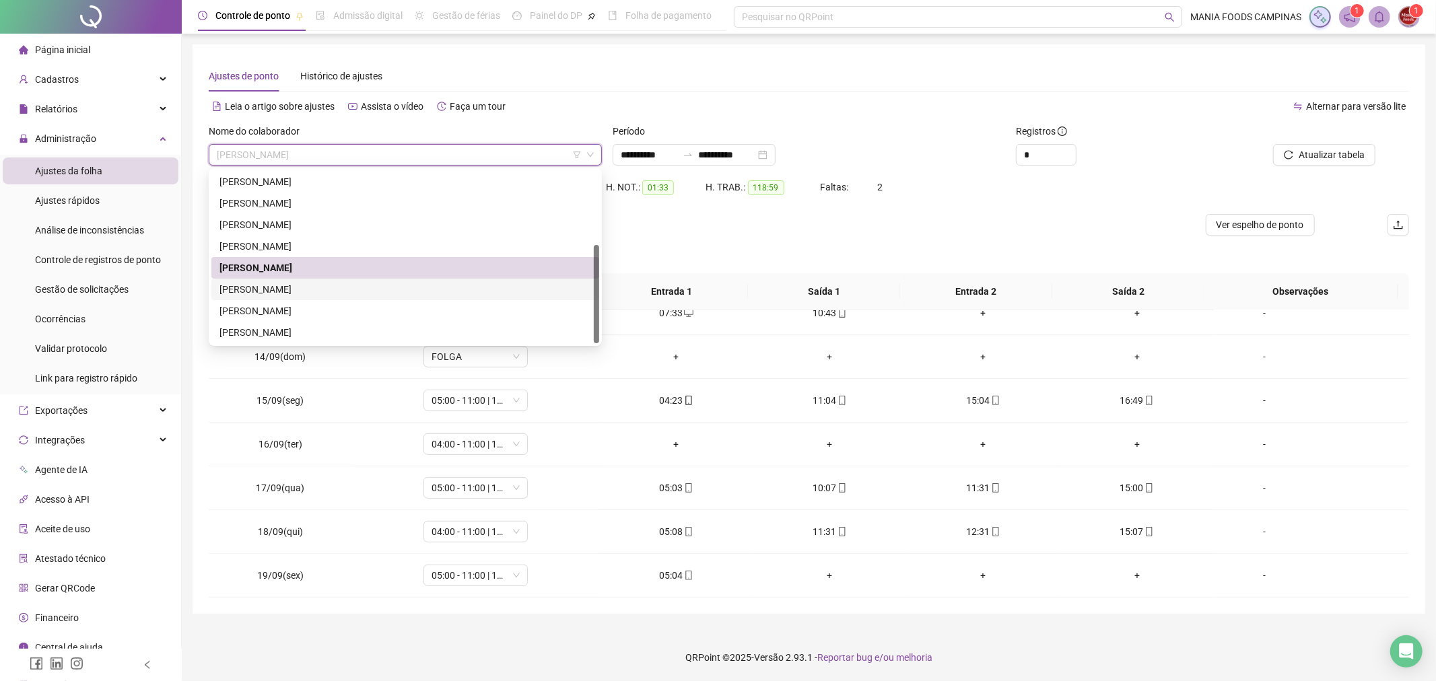
click at [261, 285] on div "[PERSON_NAME]" at bounding box center [405, 289] width 372 height 15
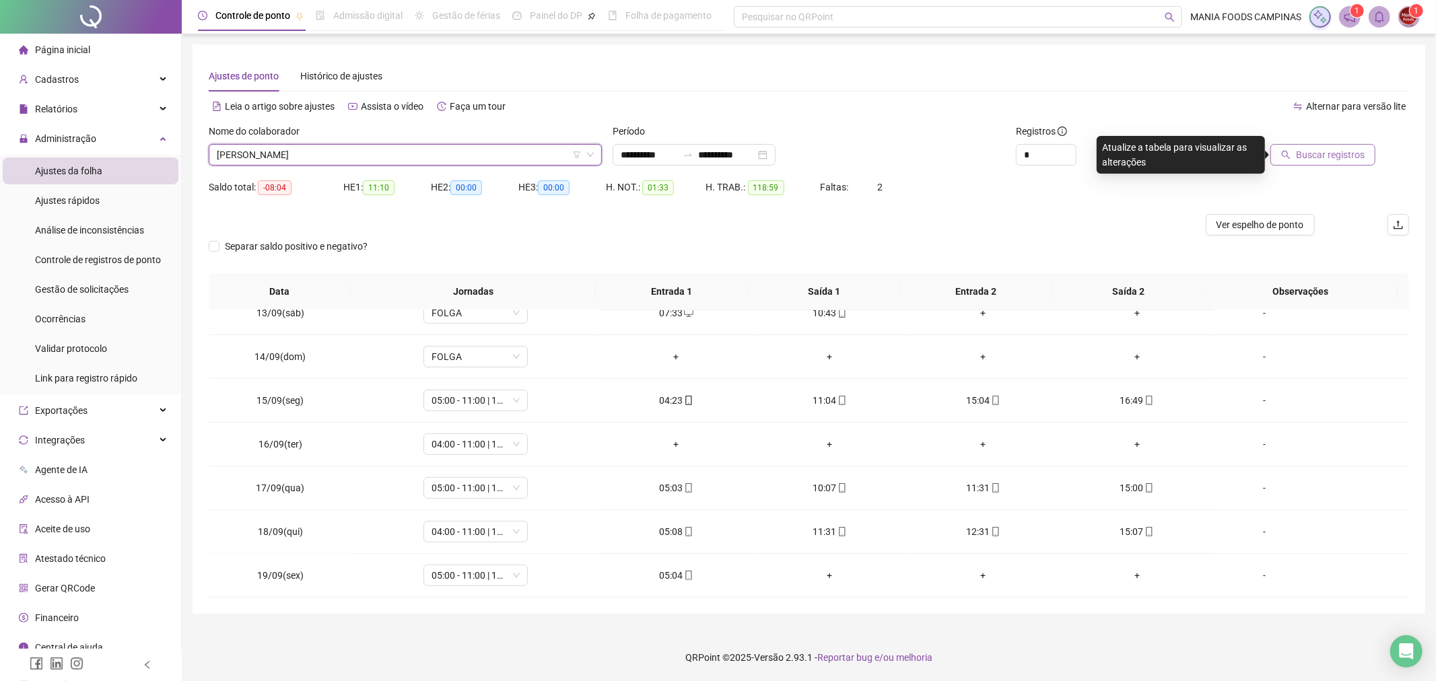
click at [1311, 157] on span "Buscar registros" at bounding box center [1330, 154] width 69 height 15
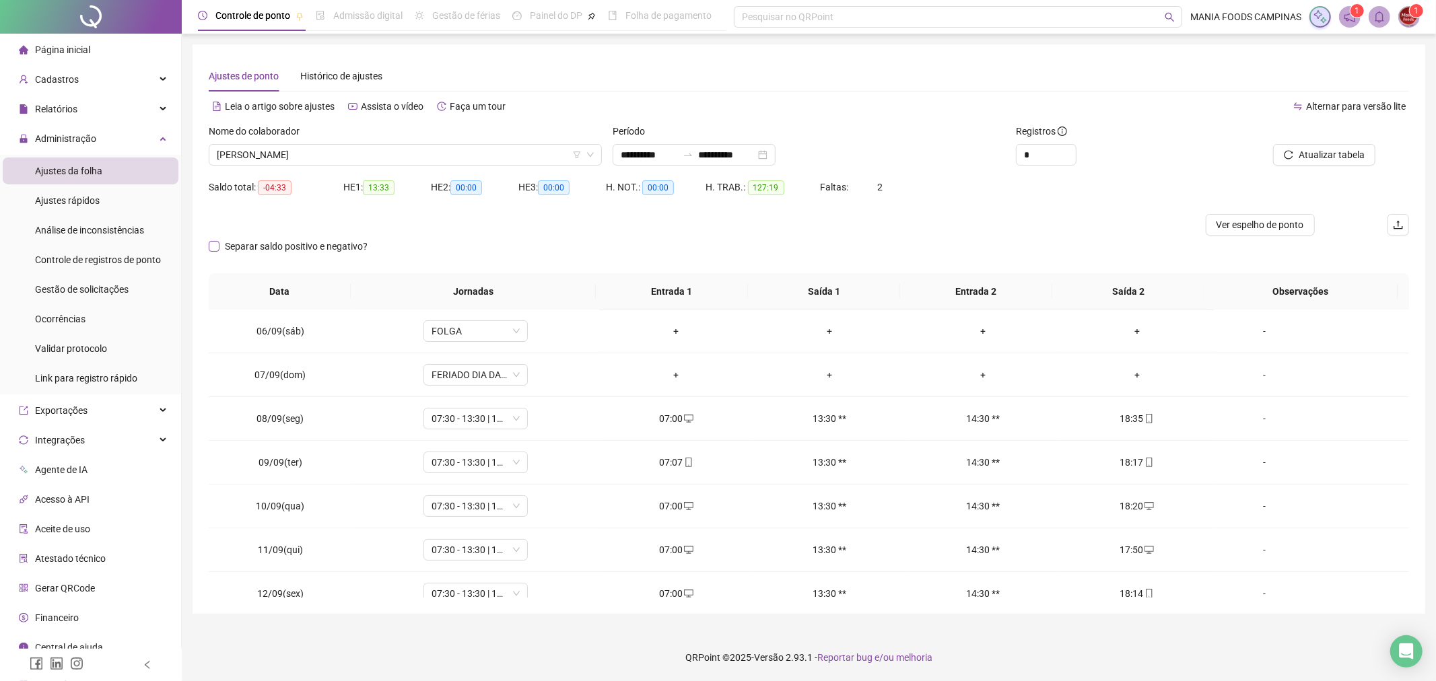
scroll to position [395, 0]
click at [274, 157] on span "[PERSON_NAME]" at bounding box center [405, 155] width 377 height 20
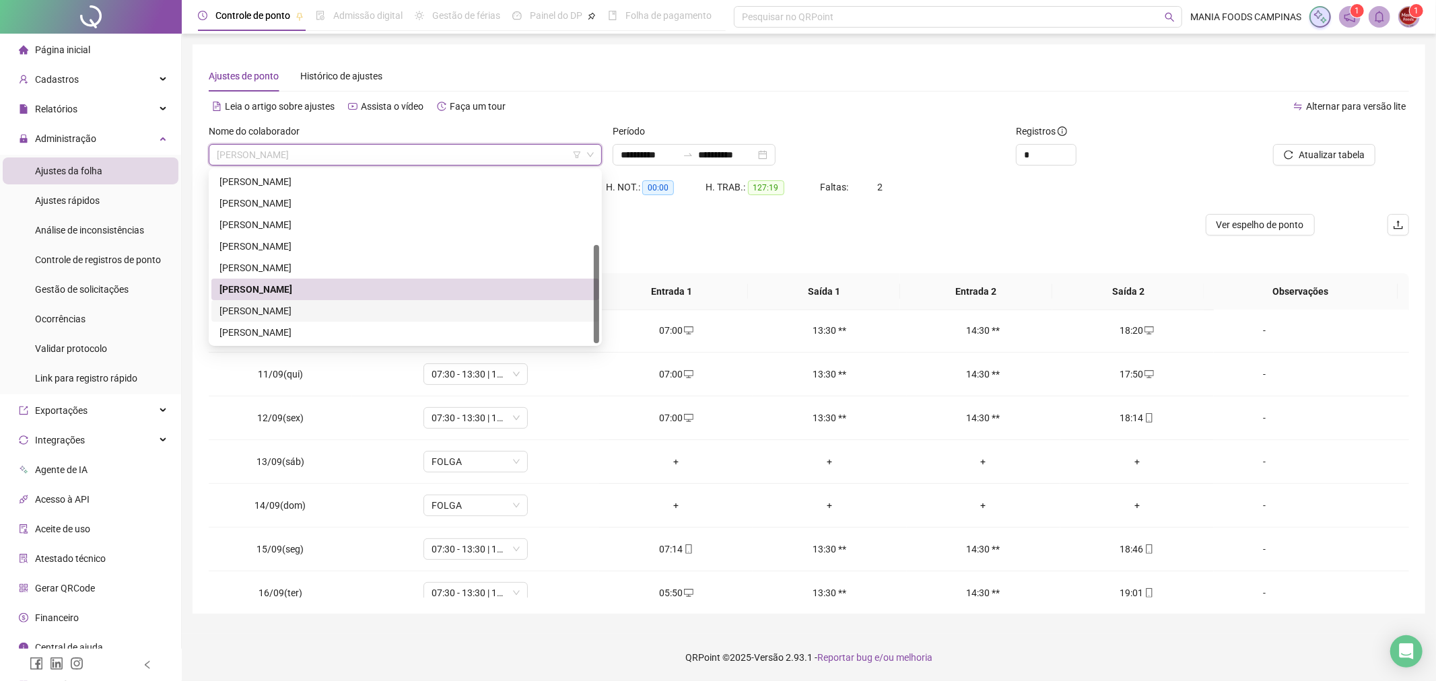
click at [252, 305] on div "[PERSON_NAME]" at bounding box center [405, 311] width 372 height 15
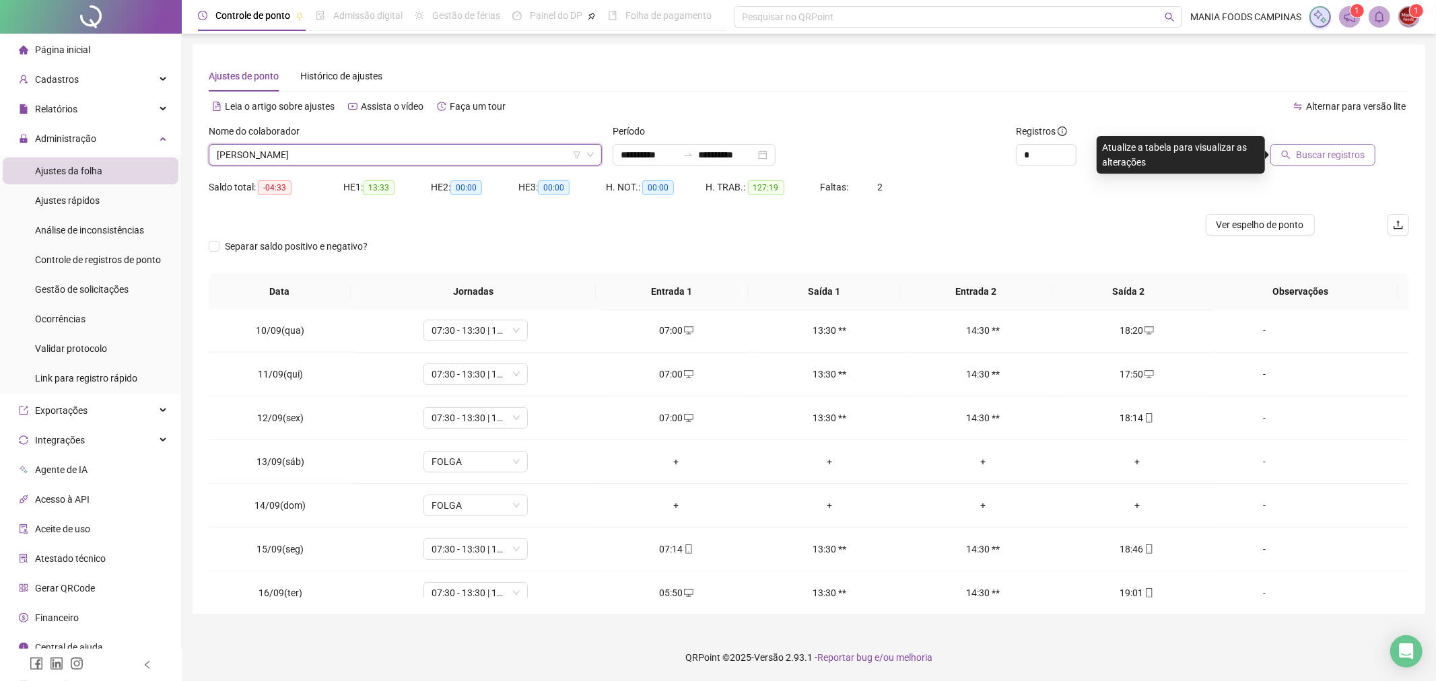
click at [1314, 145] on button "Buscar registros" at bounding box center [1322, 155] width 105 height 22
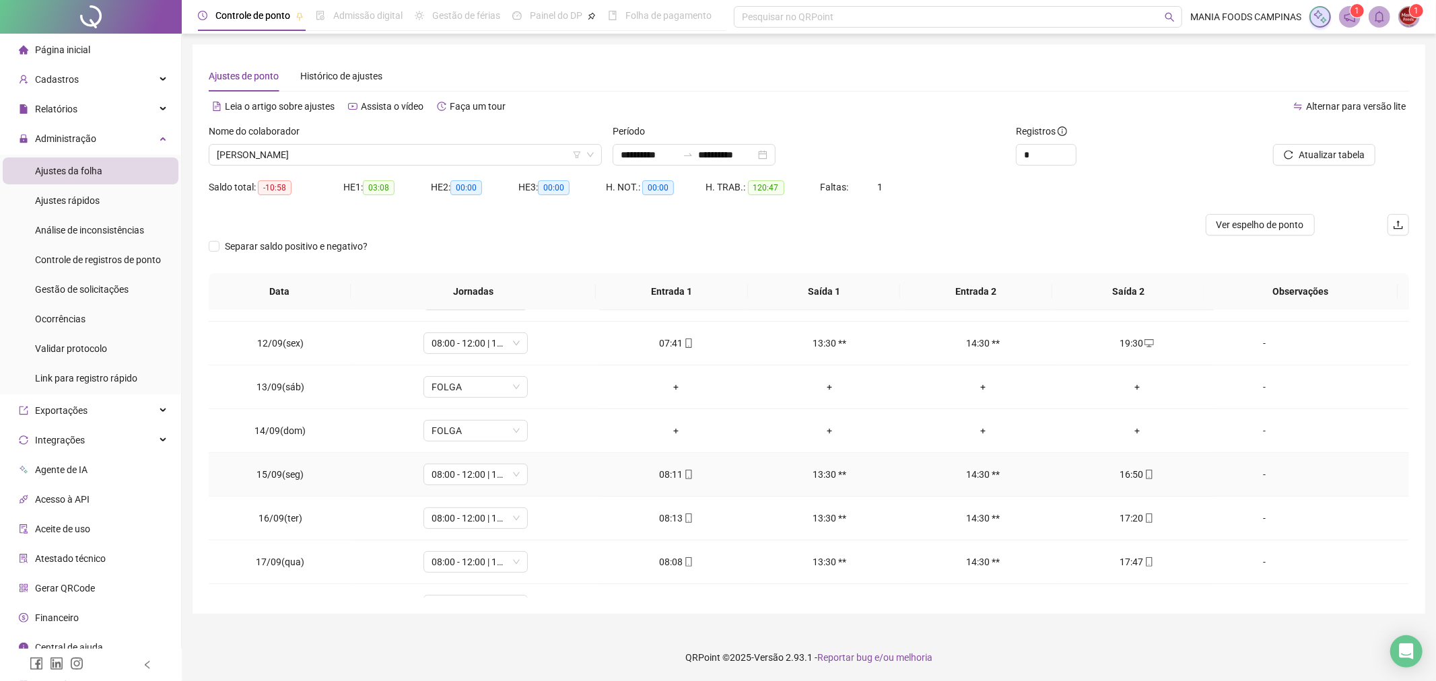
scroll to position [545, 0]
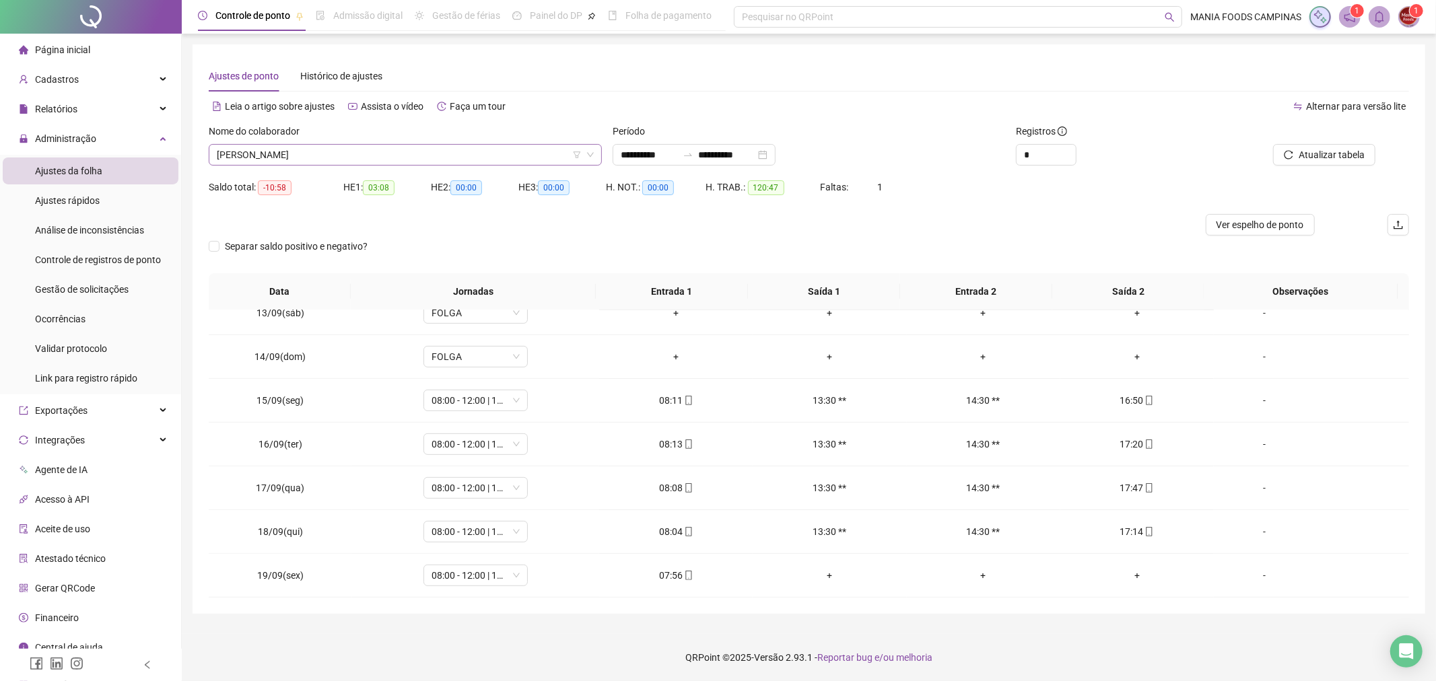
click at [247, 155] on span "[PERSON_NAME]" at bounding box center [405, 155] width 377 height 20
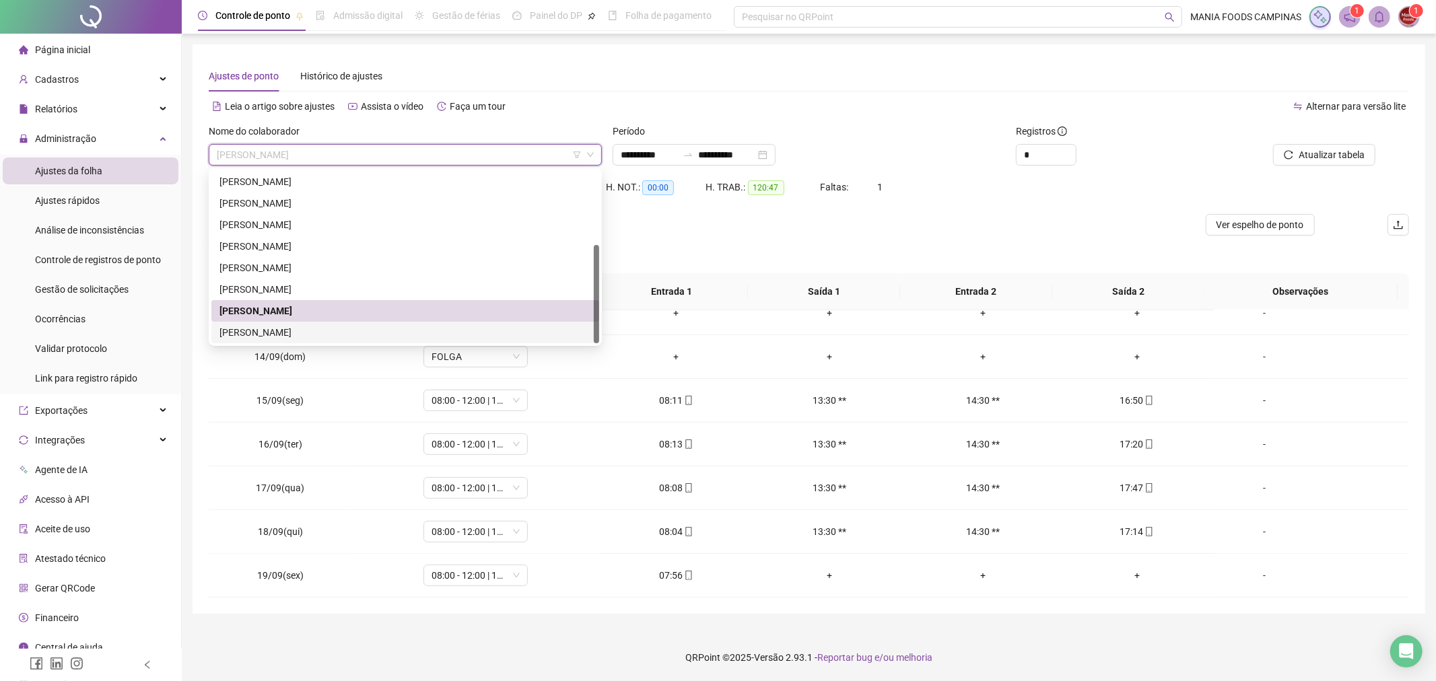
click at [252, 330] on div "[PERSON_NAME]" at bounding box center [405, 332] width 372 height 15
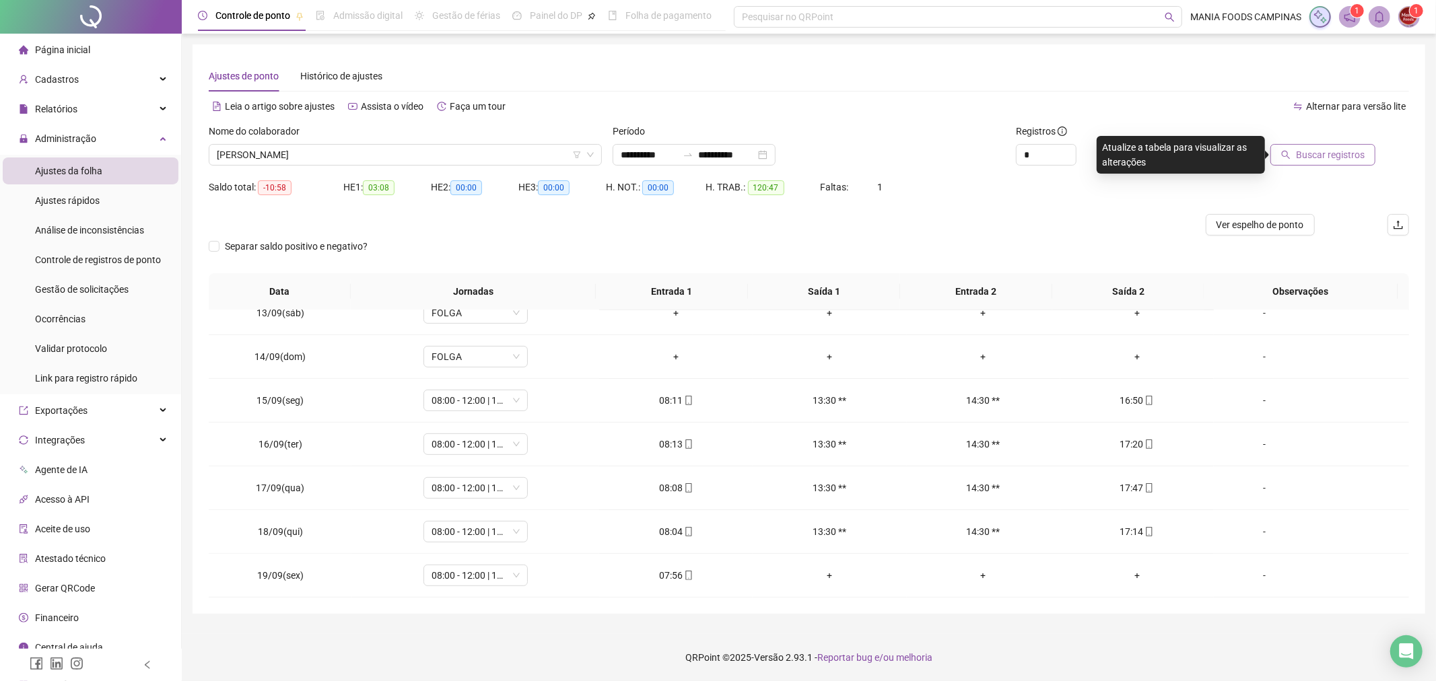
click at [1310, 153] on span "Buscar registros" at bounding box center [1330, 154] width 69 height 15
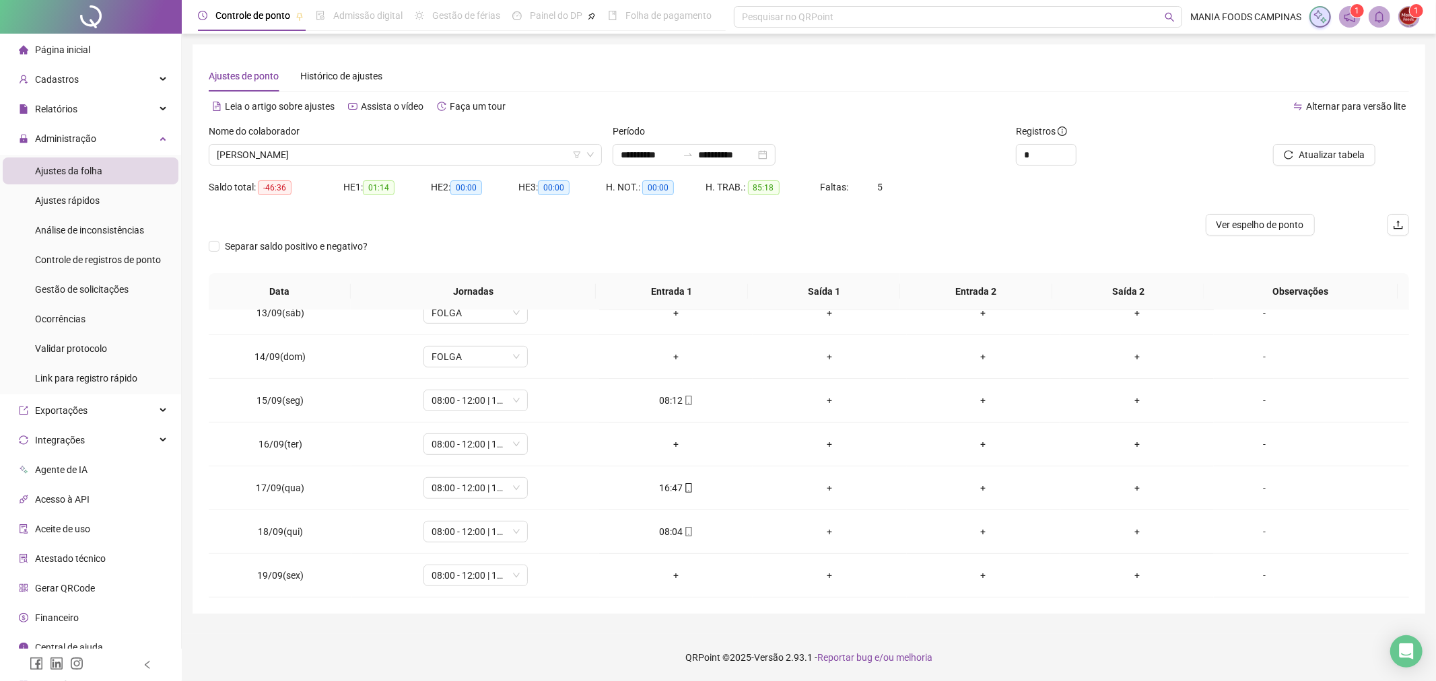
click at [737, 240] on div "Separar saldo positivo e negativo?" at bounding box center [809, 255] width 1200 height 38
click at [406, 155] on span "[PERSON_NAME]" at bounding box center [405, 155] width 377 height 20
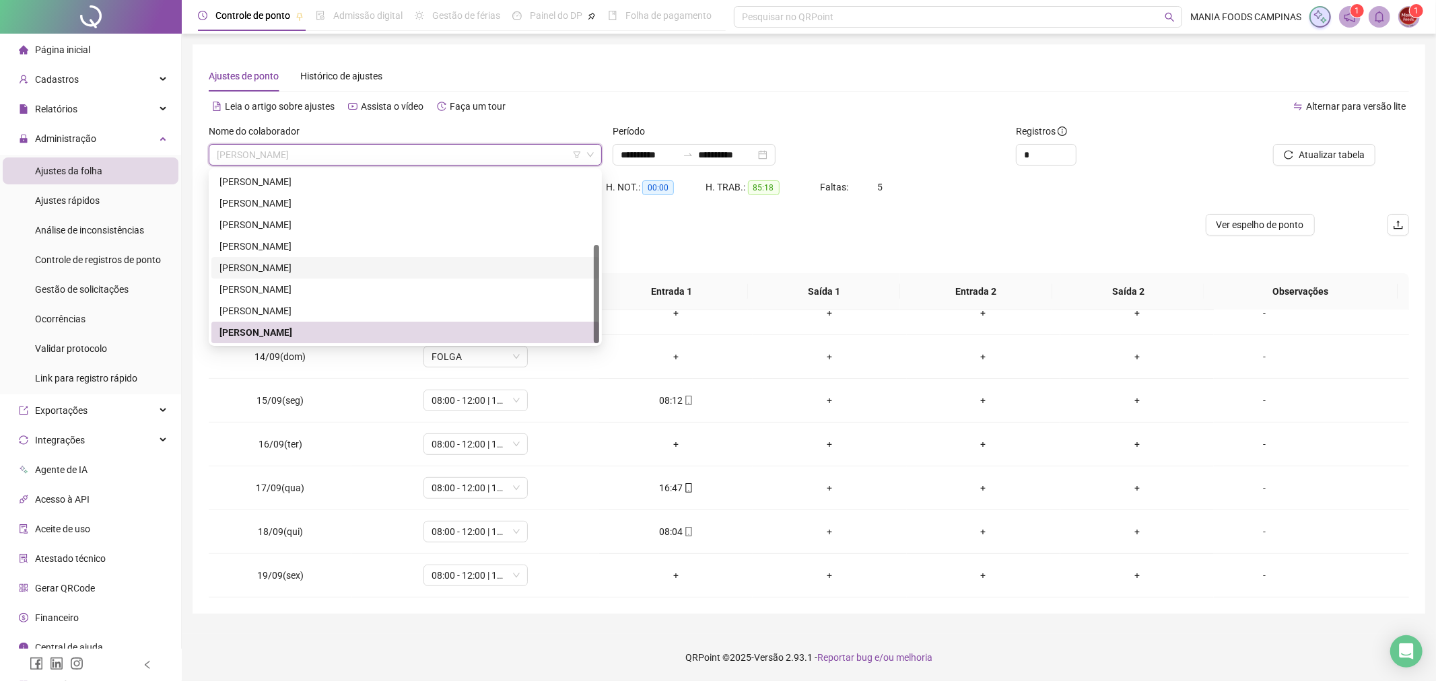
scroll to position [0, 0]
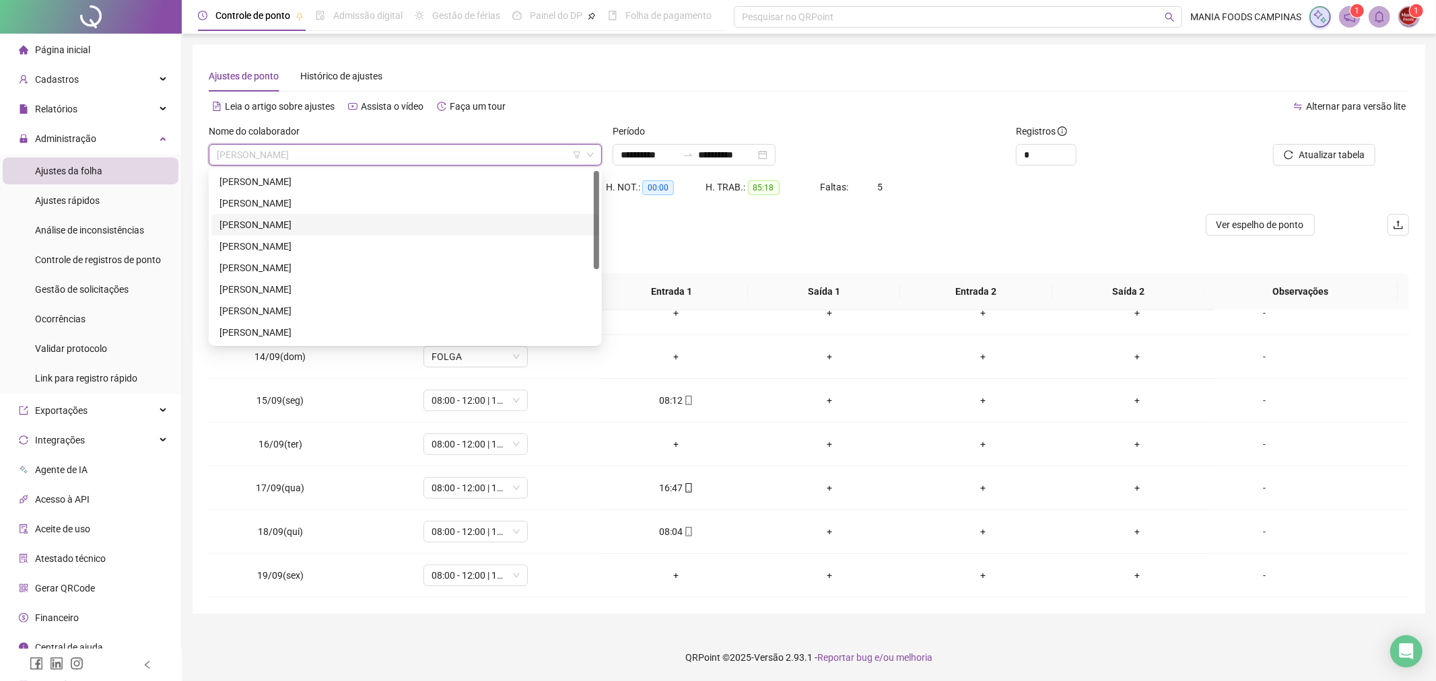
click at [281, 222] on div "[PERSON_NAME]" at bounding box center [405, 224] width 372 height 15
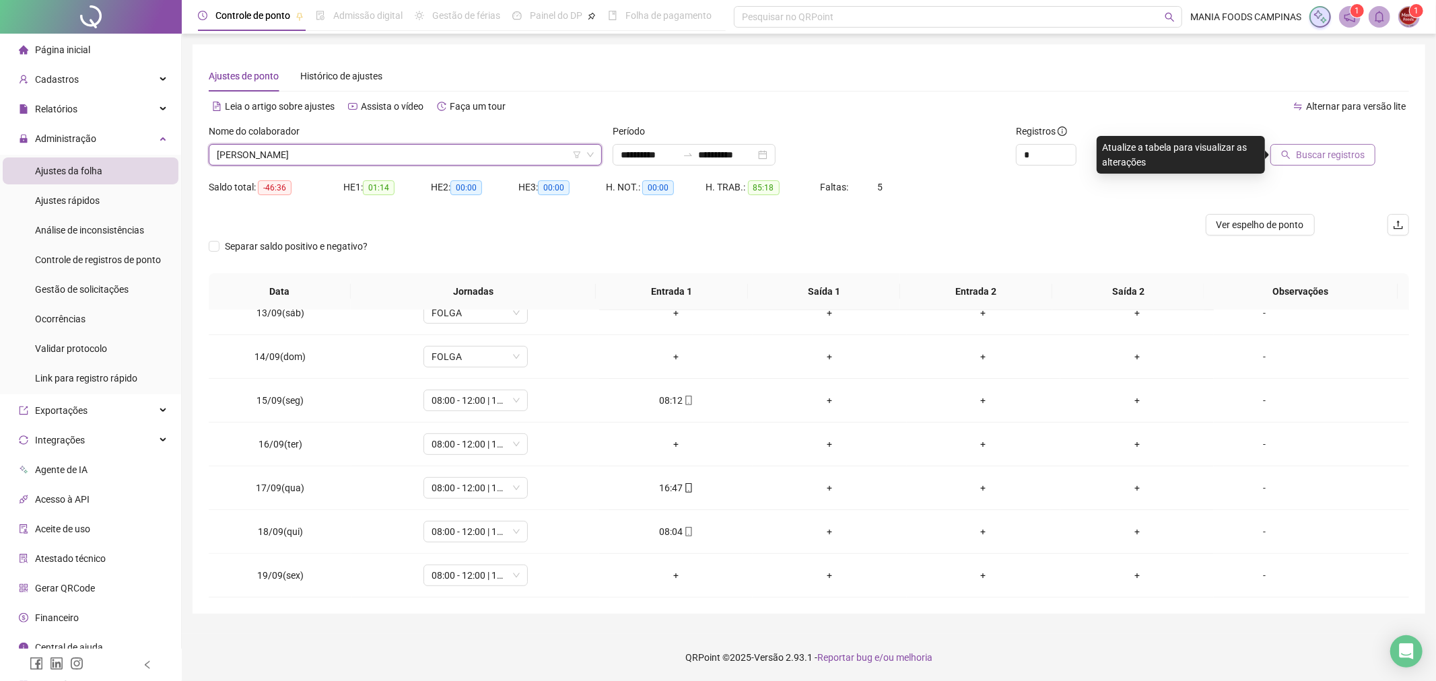
click at [1327, 150] on span "Buscar registros" at bounding box center [1330, 154] width 69 height 15
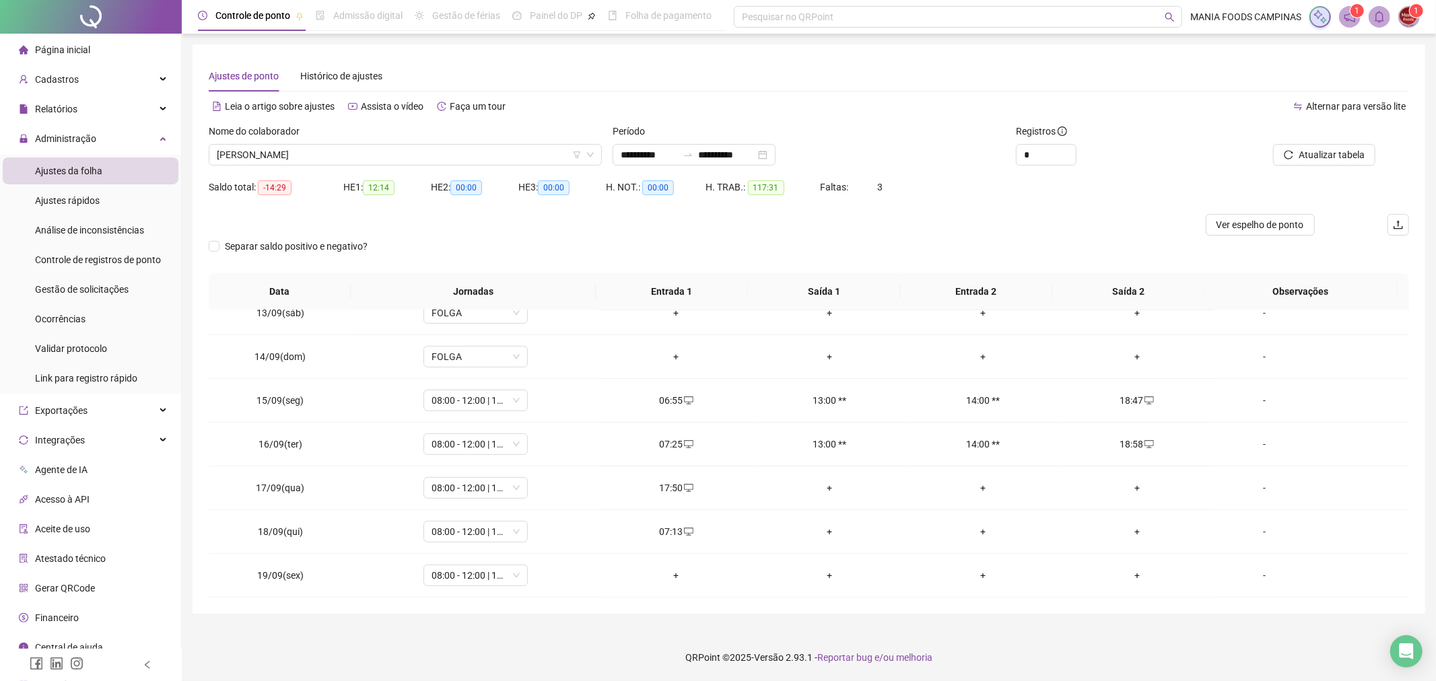
click at [660, 251] on div "Separar saldo positivo e negativo?" at bounding box center [809, 255] width 1200 height 38
drag, startPoint x: 730, startPoint y: 104, endPoint x: 692, endPoint y: 81, distance: 44.1
click at [730, 104] on div "Leia o artigo sobre ajustes Assista o vídeo Faça um tour" at bounding box center [509, 107] width 600 height 22
